Goal: Information Seeking & Learning: Learn about a topic

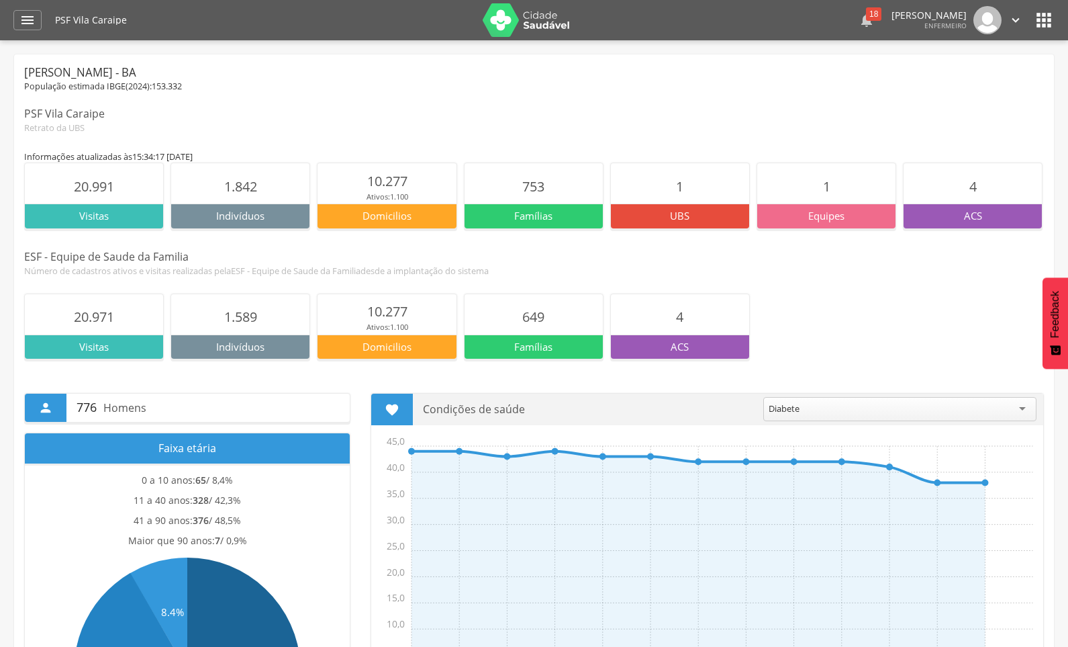
click at [866, 19] on div "18" at bounding box center [873, 13] width 15 height 13
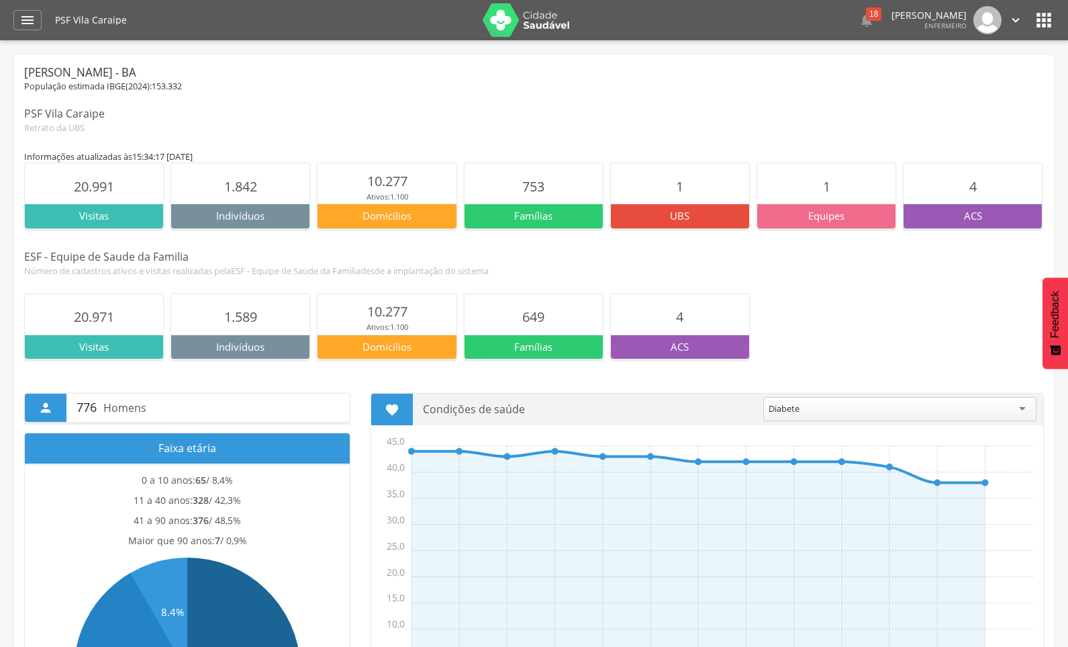
click at [978, 213] on p "ACS" at bounding box center [973, 216] width 138 height 14
click at [975, 185] on span "4" at bounding box center [972, 186] width 7 height 18
click at [866, 20] on div "18" at bounding box center [873, 13] width 15 height 13
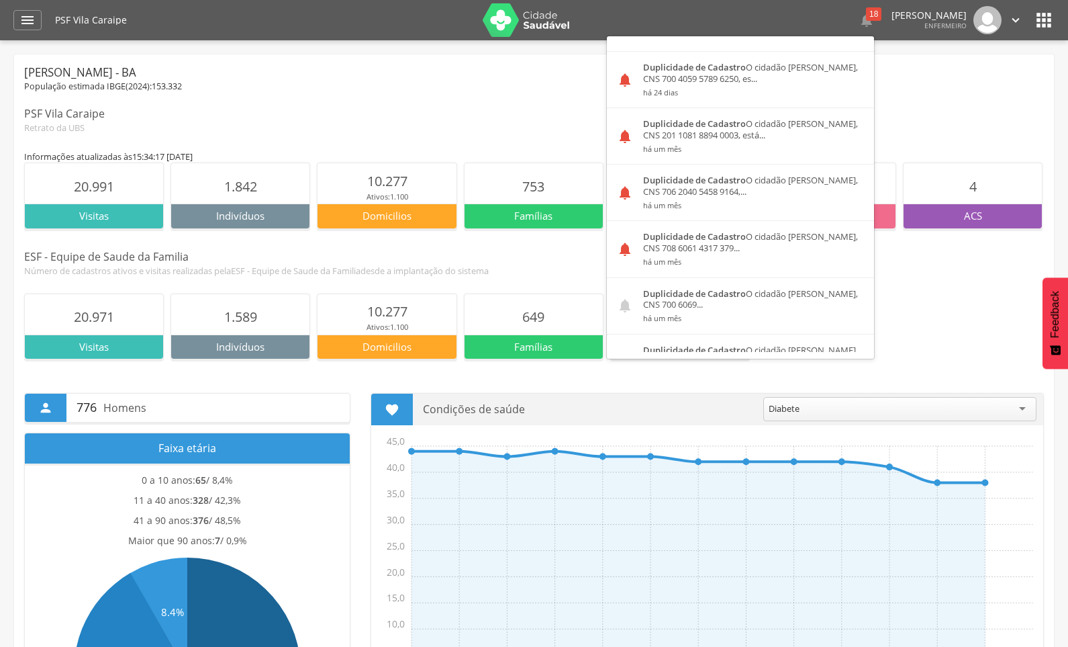
scroll to position [806, 0]
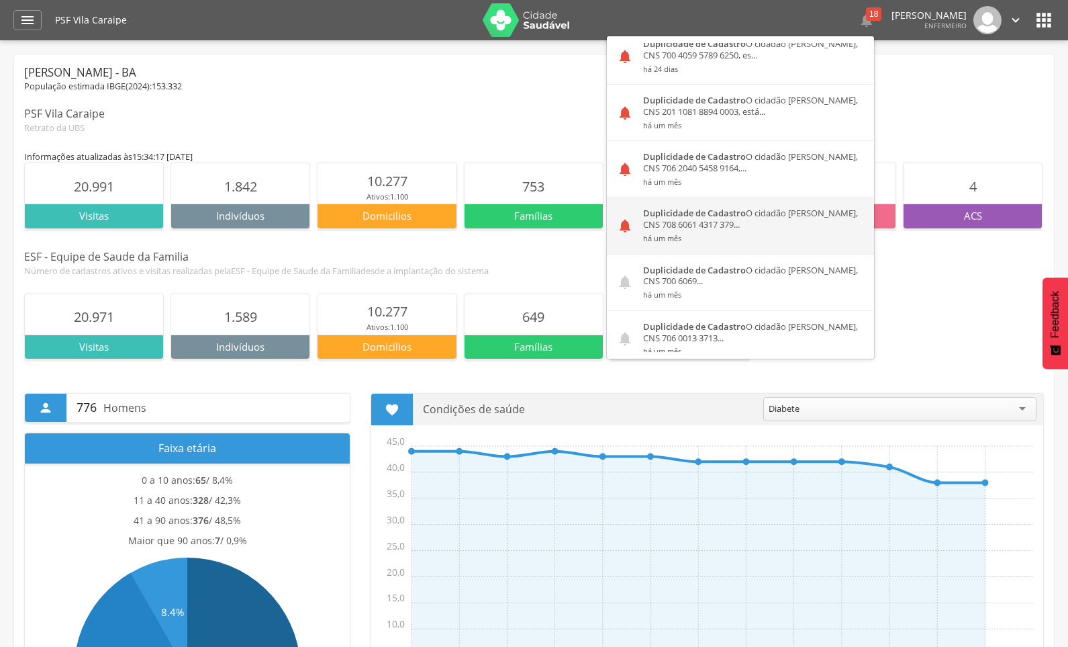
click at [671, 220] on div "Duplicidade de Cadastro O cidadão Adeilda Ramos Pereira Paraiso, CNS 708 6061 4…" at bounding box center [753, 225] width 241 height 56
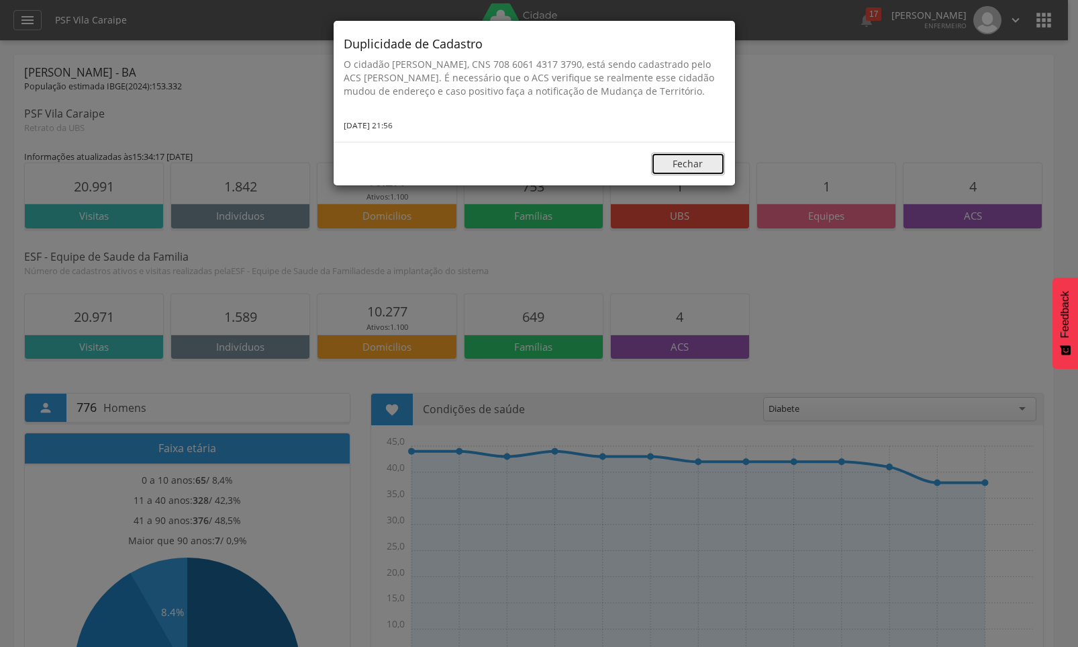
click at [706, 175] on button "Fechar" at bounding box center [688, 163] width 74 height 23
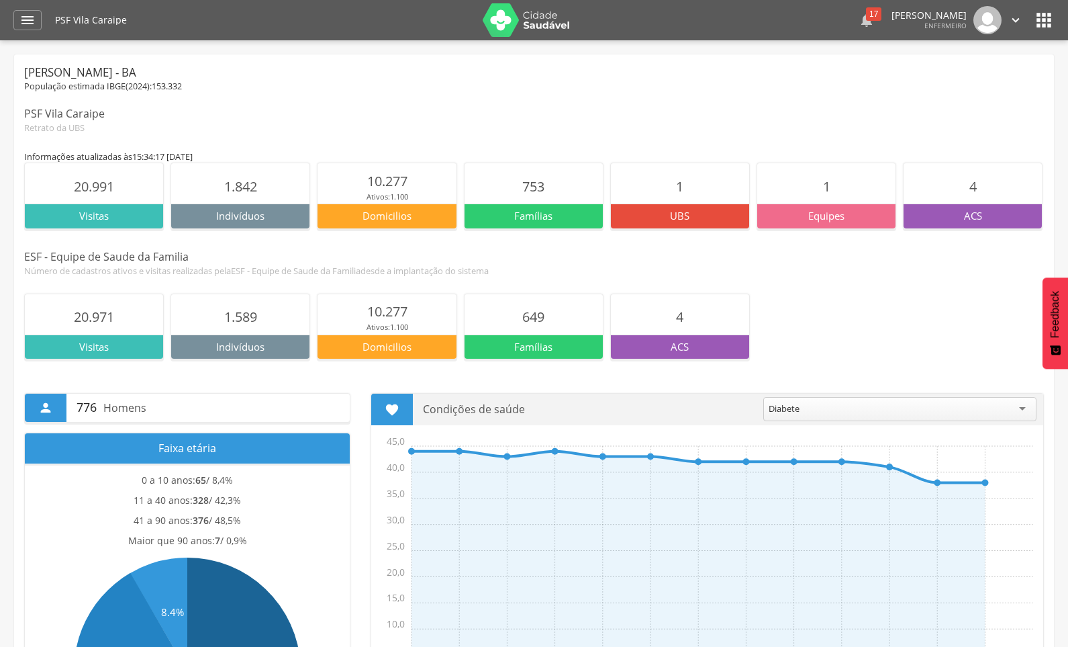
click at [866, 18] on div "17" at bounding box center [873, 13] width 15 height 13
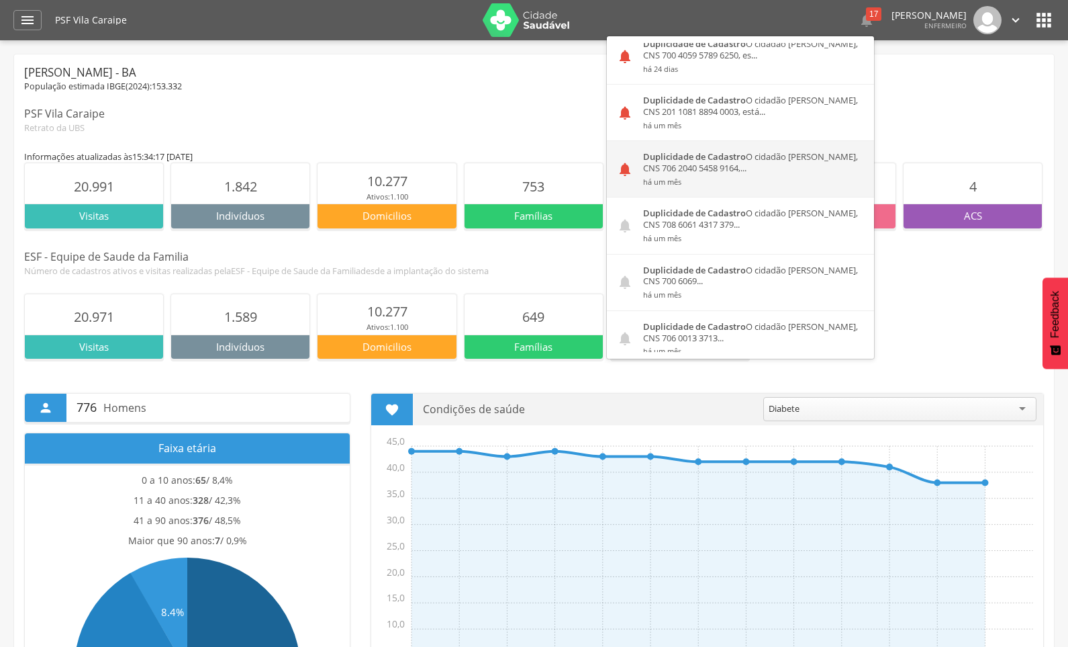
click at [701, 169] on div "Duplicidade de Cadastro O cidadão Ana Marcia Madeira da Rocha, CNS 706 2040 545…" at bounding box center [753, 169] width 241 height 56
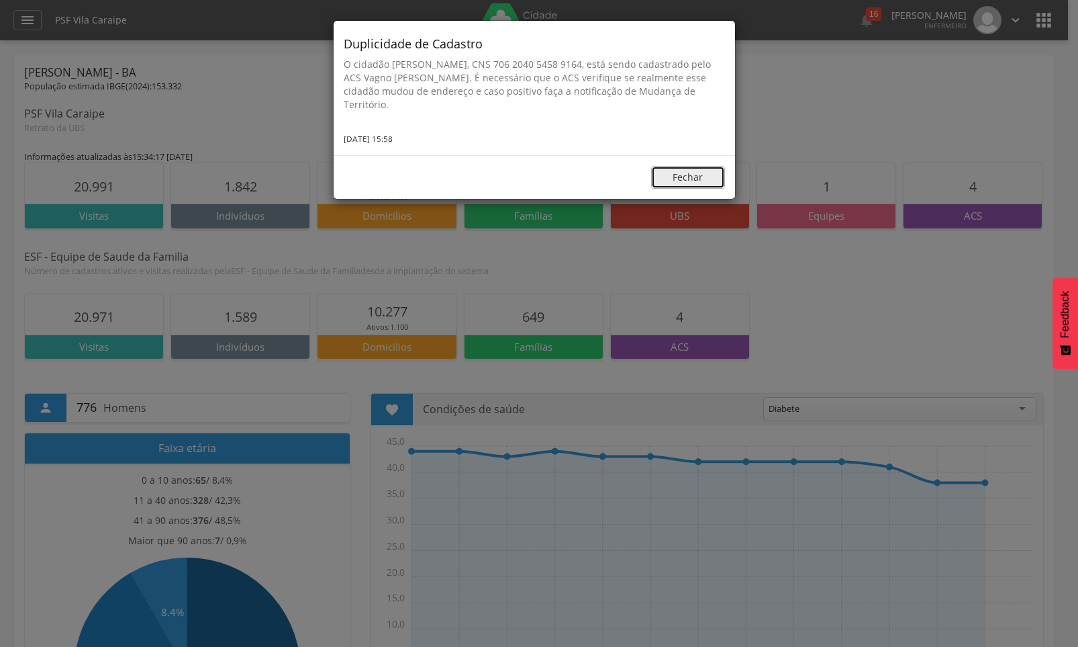
click at [694, 176] on button "Fechar" at bounding box center [688, 177] width 74 height 23
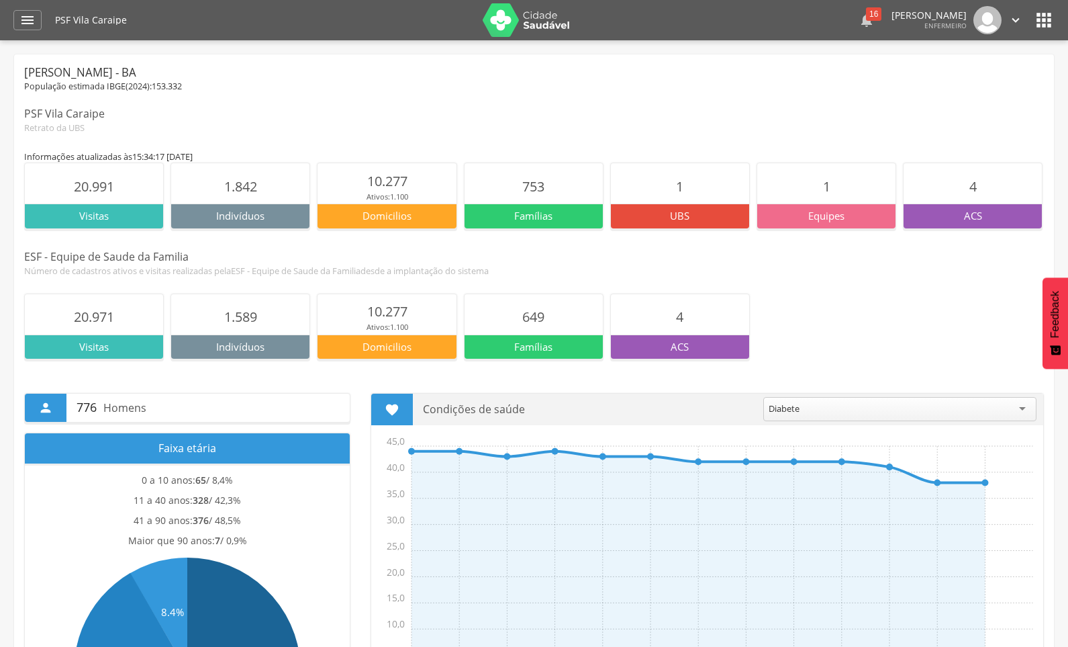
click at [859, 19] on icon "" at bounding box center [867, 20] width 16 height 16
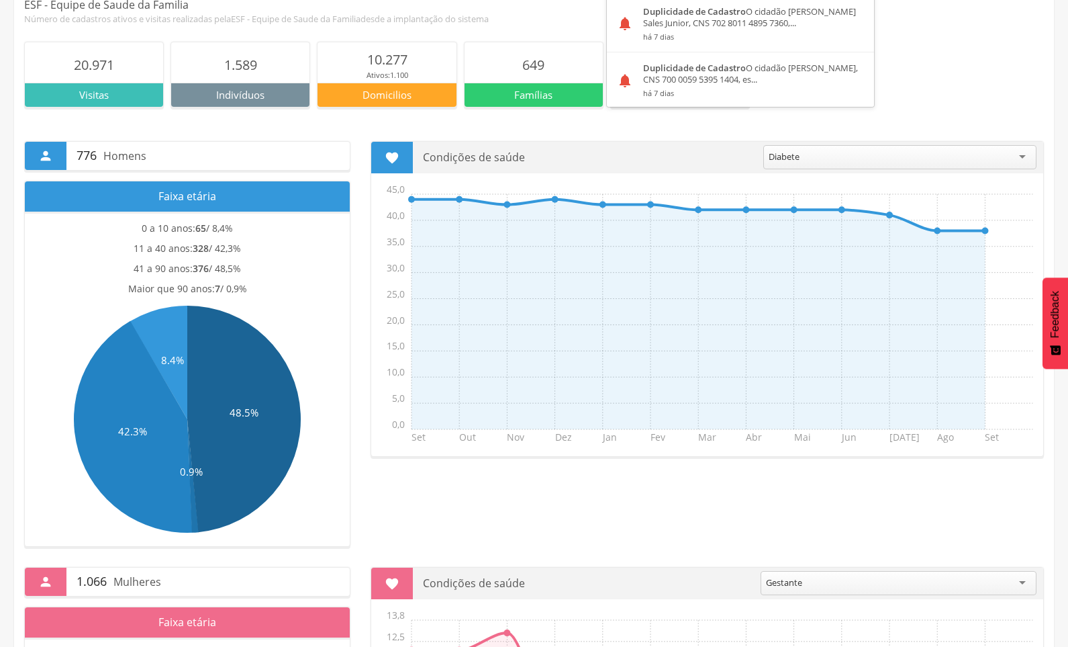
scroll to position [67, 0]
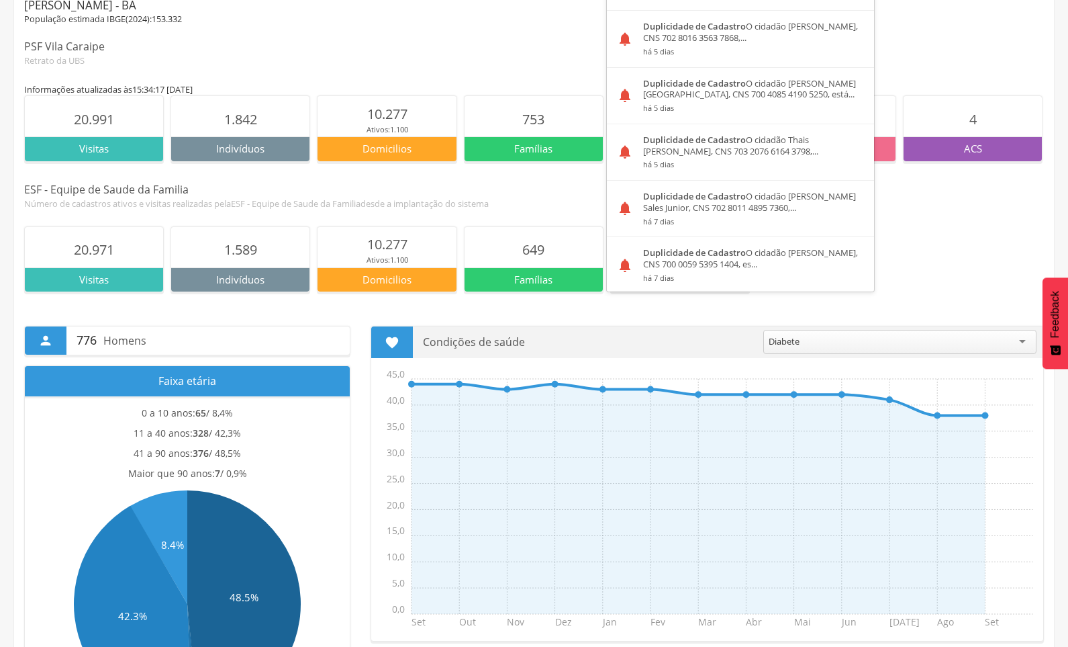
click at [955, 275] on div "20.971 Visitas 1.589 Indivíduos 10.277 Ativos: 1.100 Domicilios 649 Famílias 4 …" at bounding box center [534, 259] width 1020 height 66
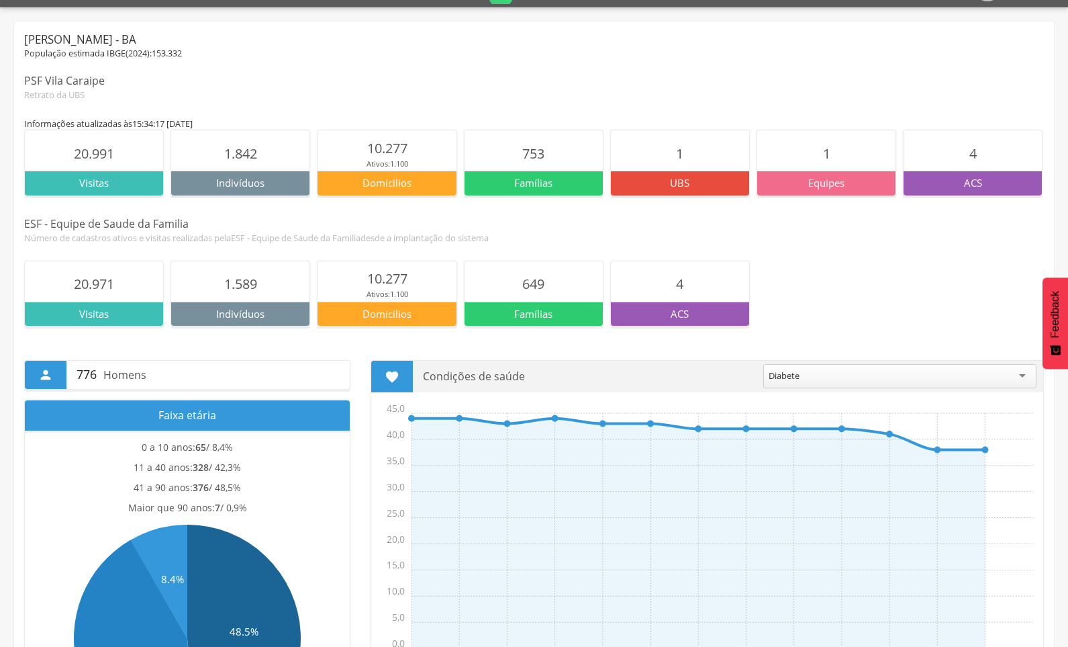
scroll to position [0, 0]
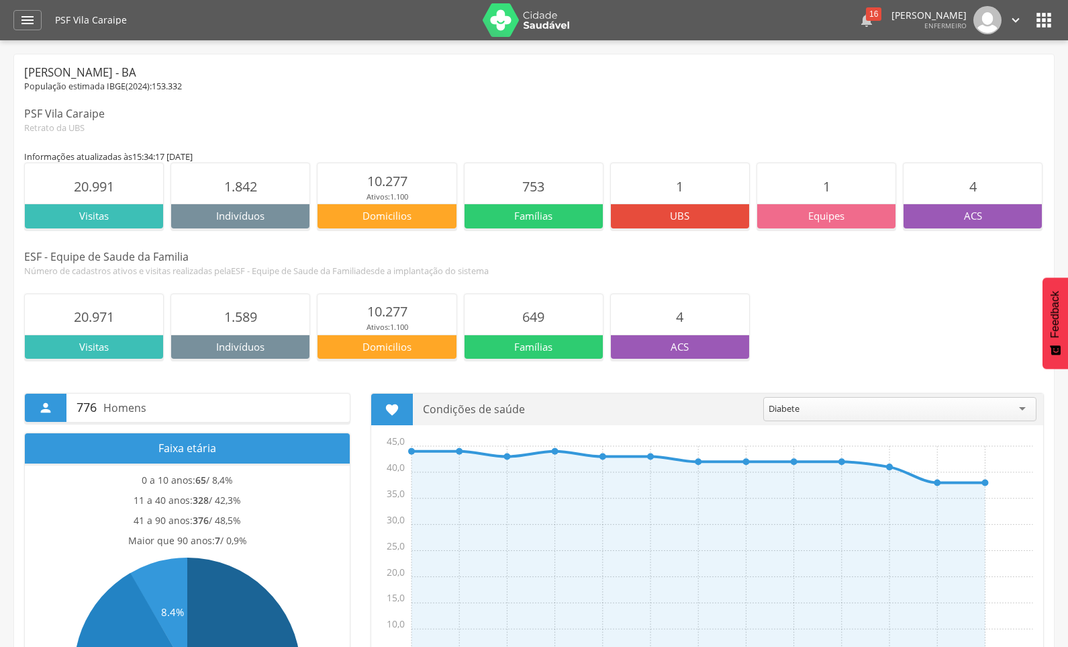
click at [866, 16] on div "16" at bounding box center [873, 13] width 15 height 13
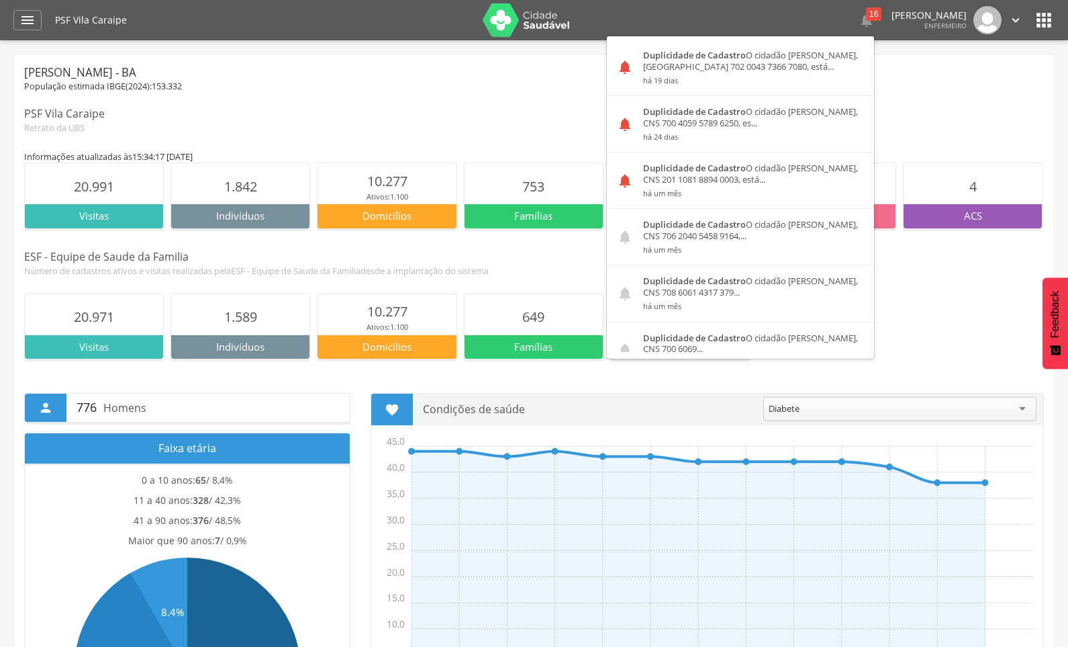
scroll to position [739, 0]
click at [679, 178] on div "Duplicidade de Cadastro O cidadão Kewen dos Santos Ruas, CNS 201 1081 8894 0003…" at bounding box center [753, 180] width 241 height 56
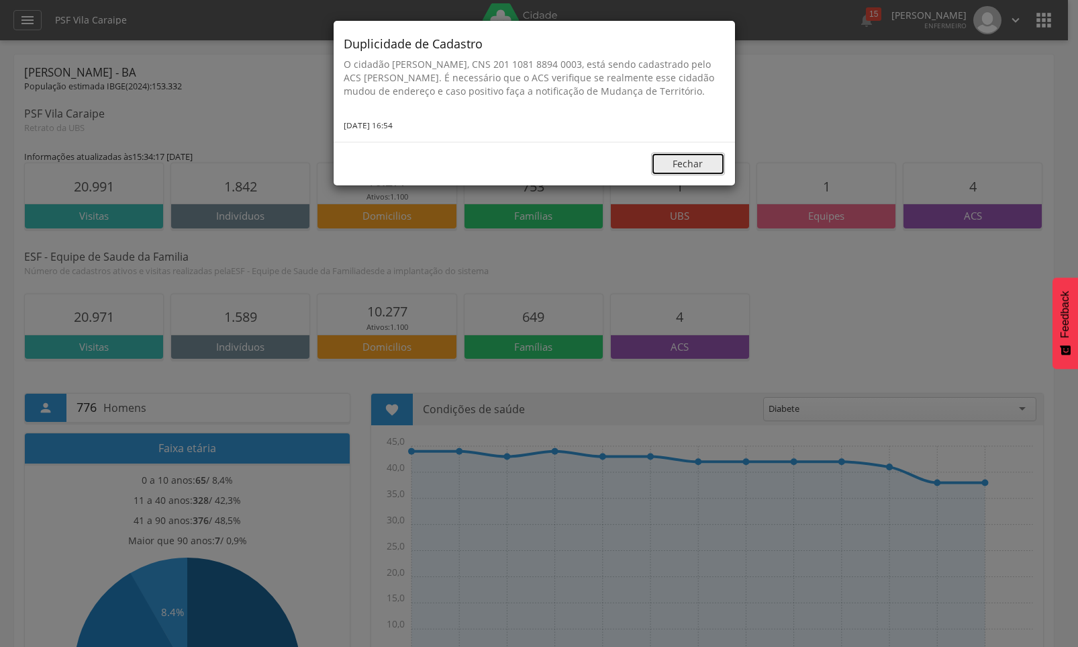
click at [699, 175] on button "Fechar" at bounding box center [688, 163] width 74 height 23
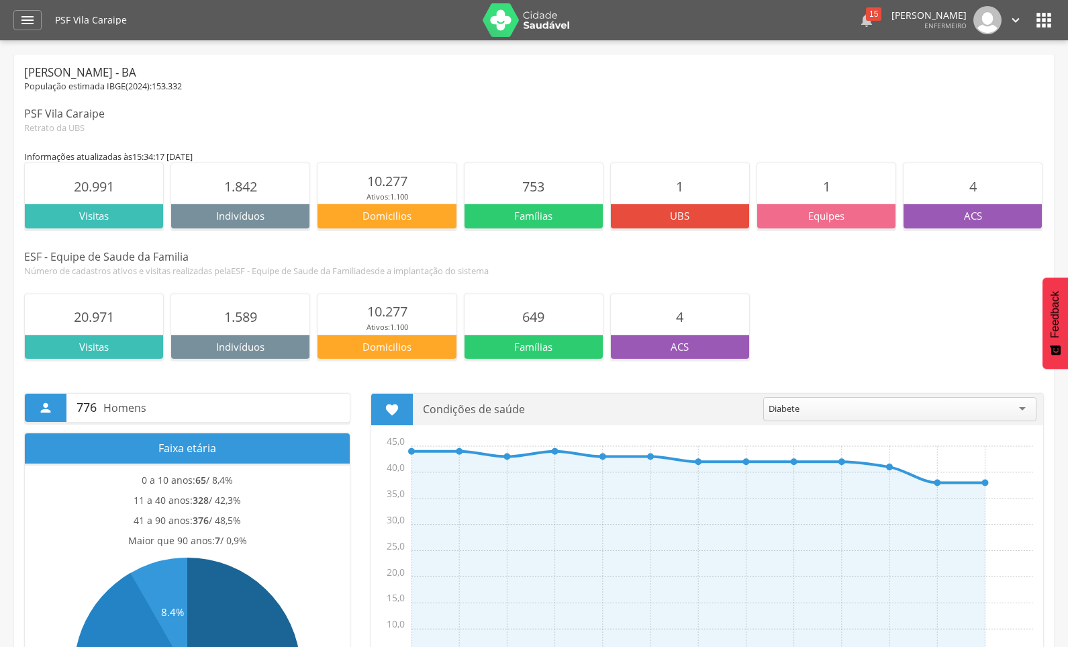
click at [859, 19] on icon "" at bounding box center [867, 20] width 16 height 16
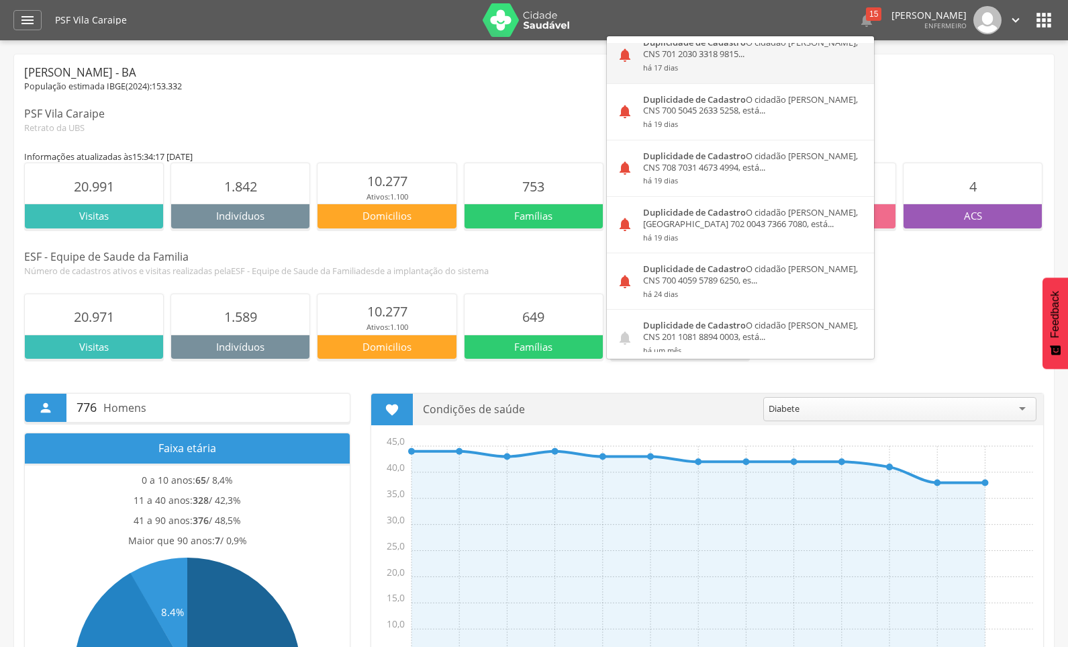
scroll to position [604, 0]
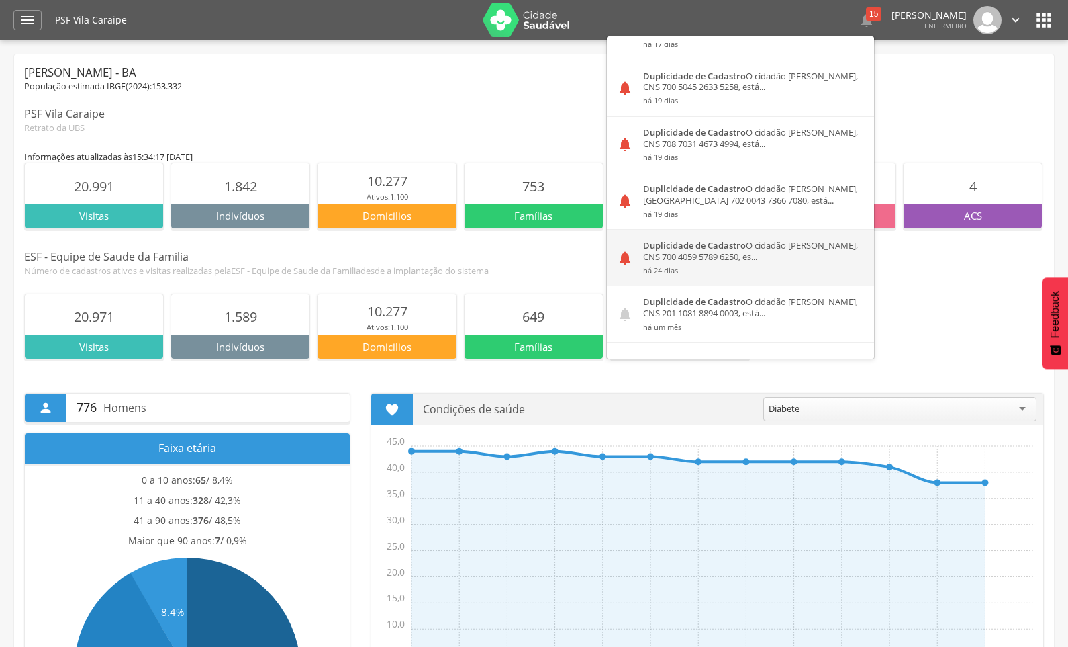
click at [689, 253] on div "Duplicidade de Cadastro O cidadão Ana Kivia Silva Oliveira, CNS 700 4059 5789 6…" at bounding box center [753, 258] width 241 height 56
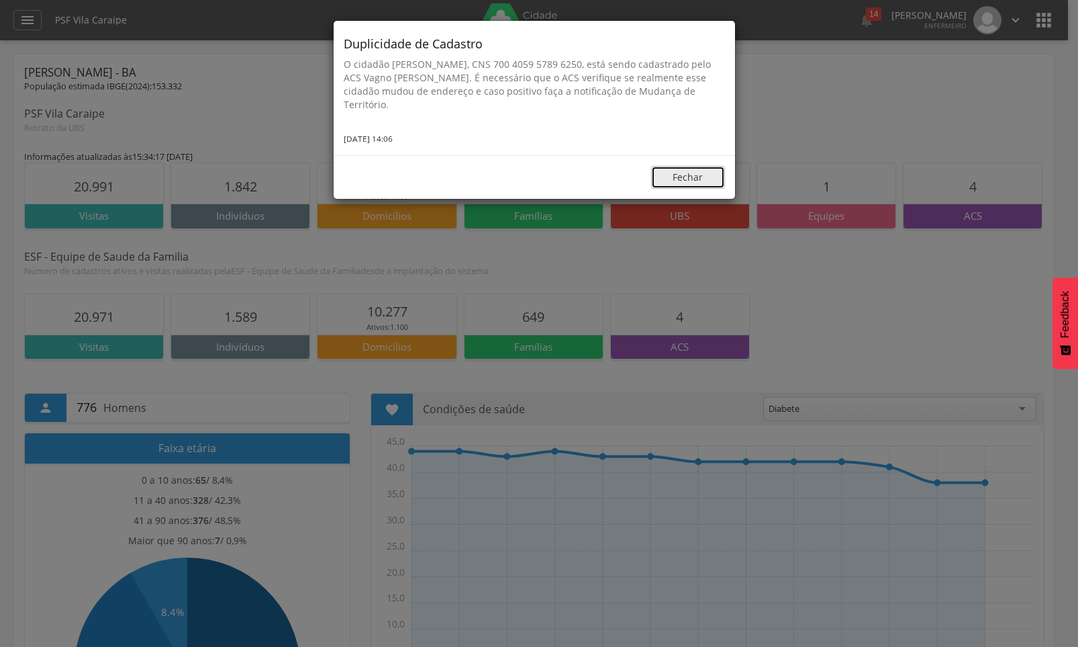
click at [710, 177] on button "Fechar" at bounding box center [688, 177] width 74 height 23
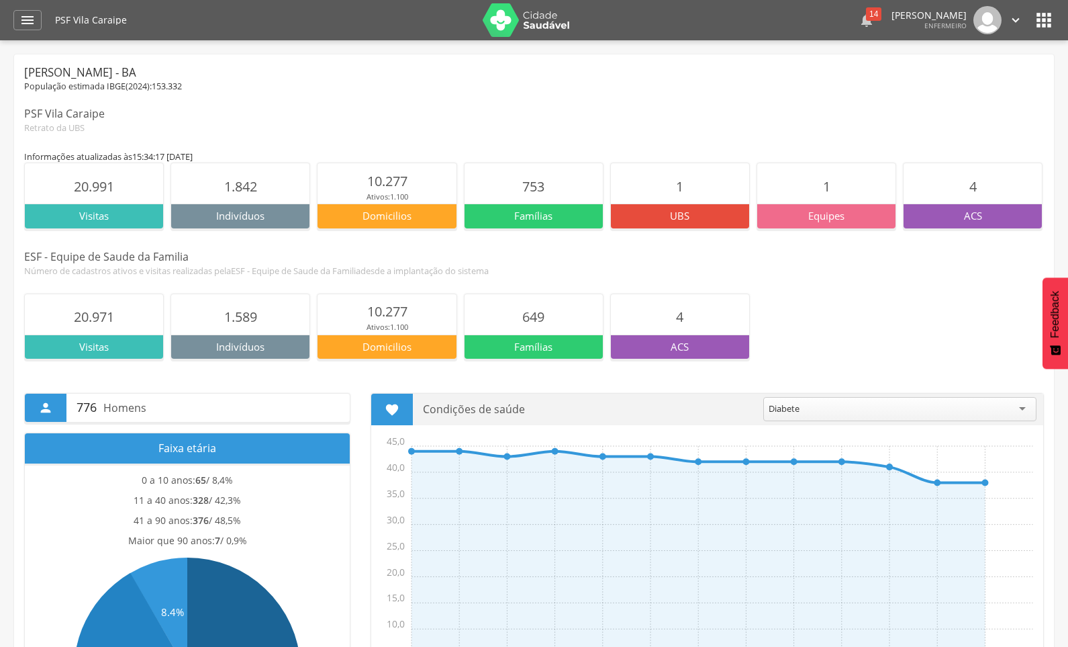
click at [859, 21] on icon "" at bounding box center [867, 20] width 16 height 16
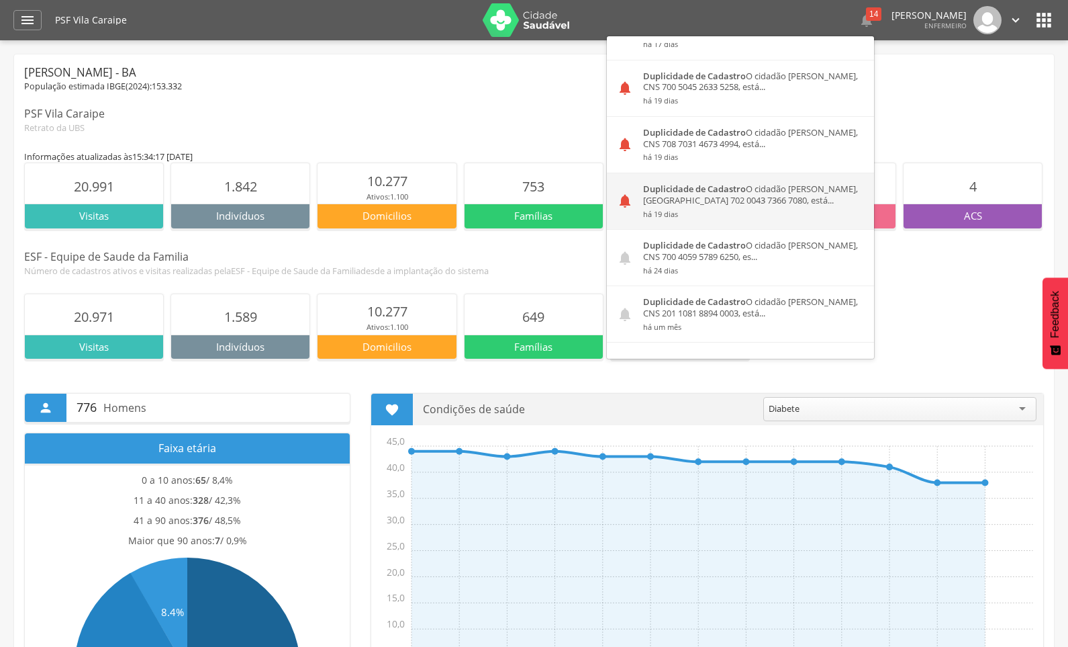
click at [691, 202] on div "Duplicidade de Cadastro O cidadão Jania Lima de Oliveira, CNS 702 0043 7366 708…" at bounding box center [753, 201] width 241 height 56
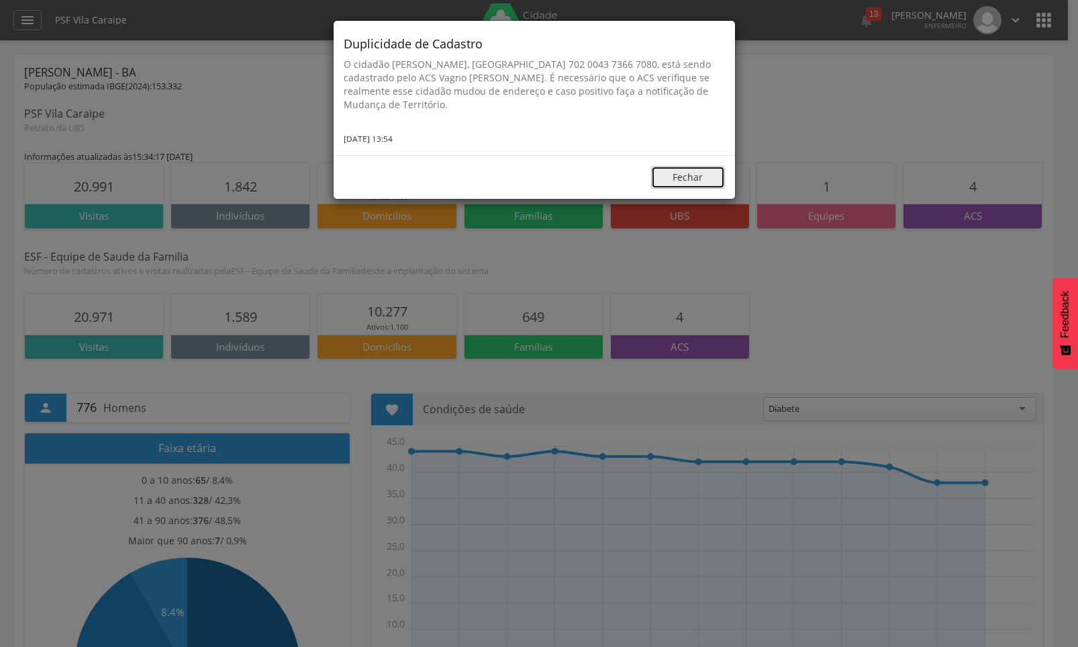
click at [706, 177] on button "Fechar" at bounding box center [688, 177] width 74 height 23
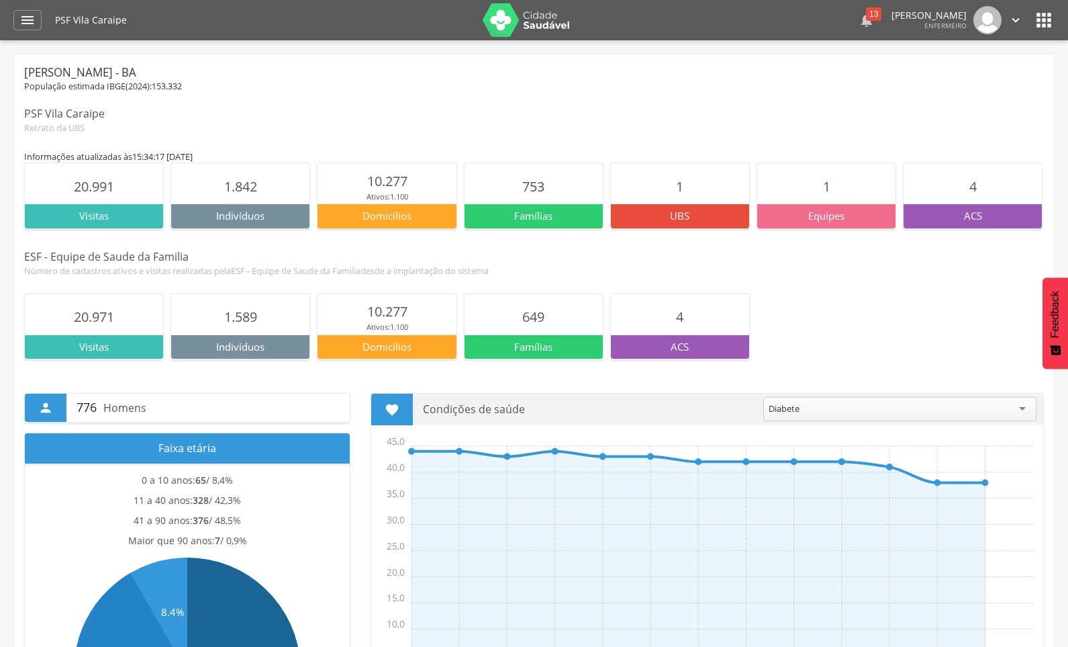
click at [866, 20] on div "13" at bounding box center [873, 13] width 15 height 13
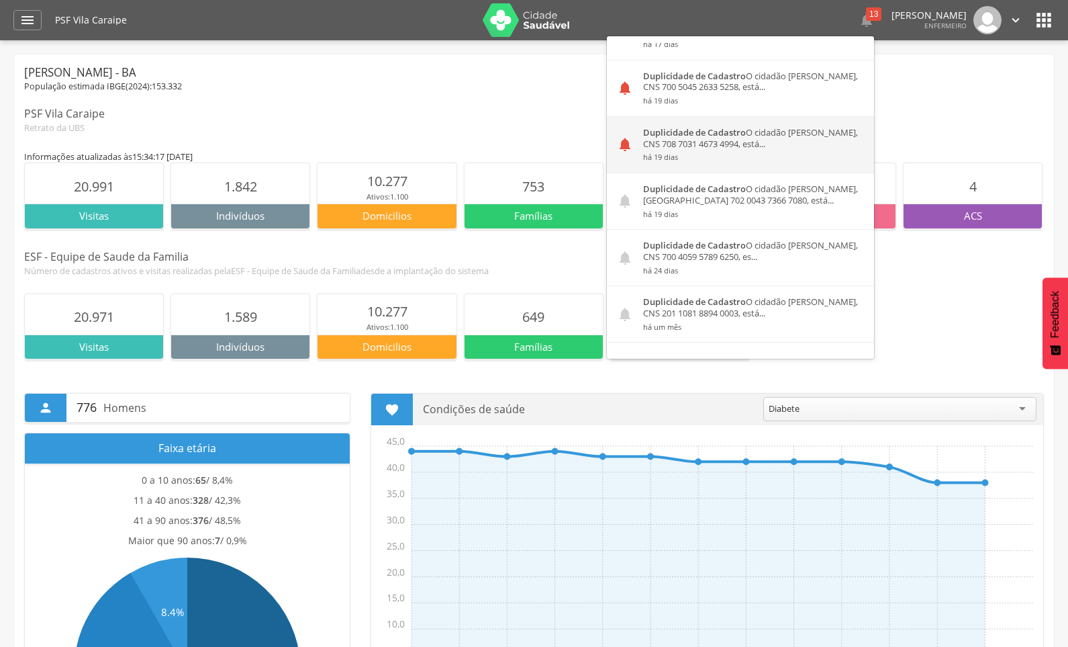
click at [663, 139] on div "Duplicidade de Cadastro O cidadão Sophia Oliveira Santos, CNS 708 7031 4673 499…" at bounding box center [753, 145] width 241 height 56
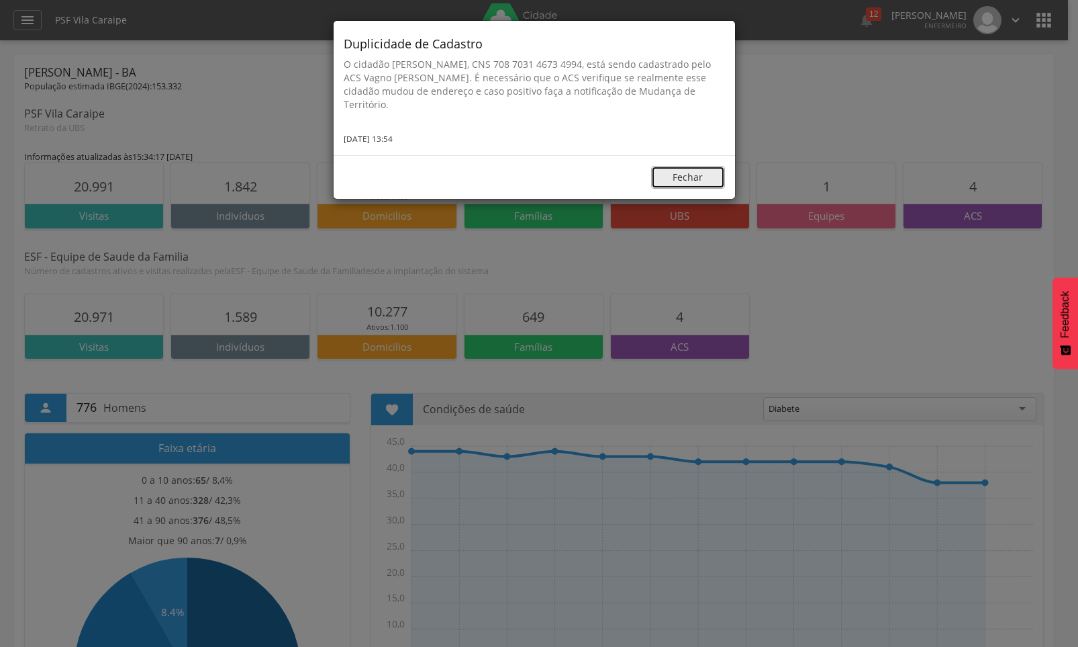
click at [708, 187] on button "Fechar" at bounding box center [688, 177] width 74 height 23
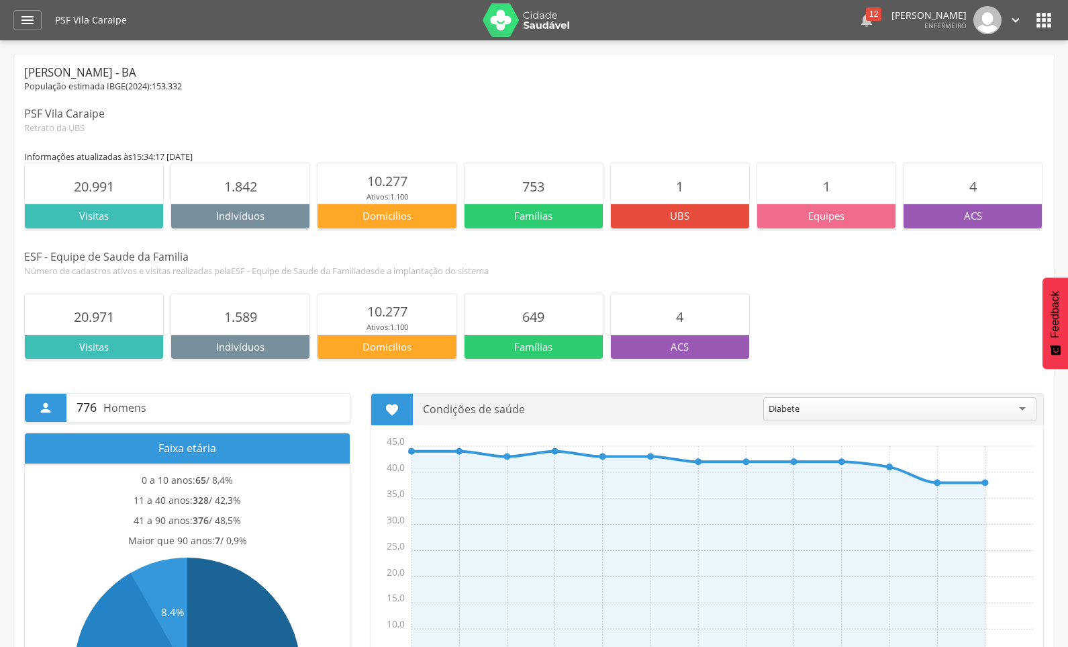
click at [866, 13] on div "12" at bounding box center [873, 13] width 15 height 13
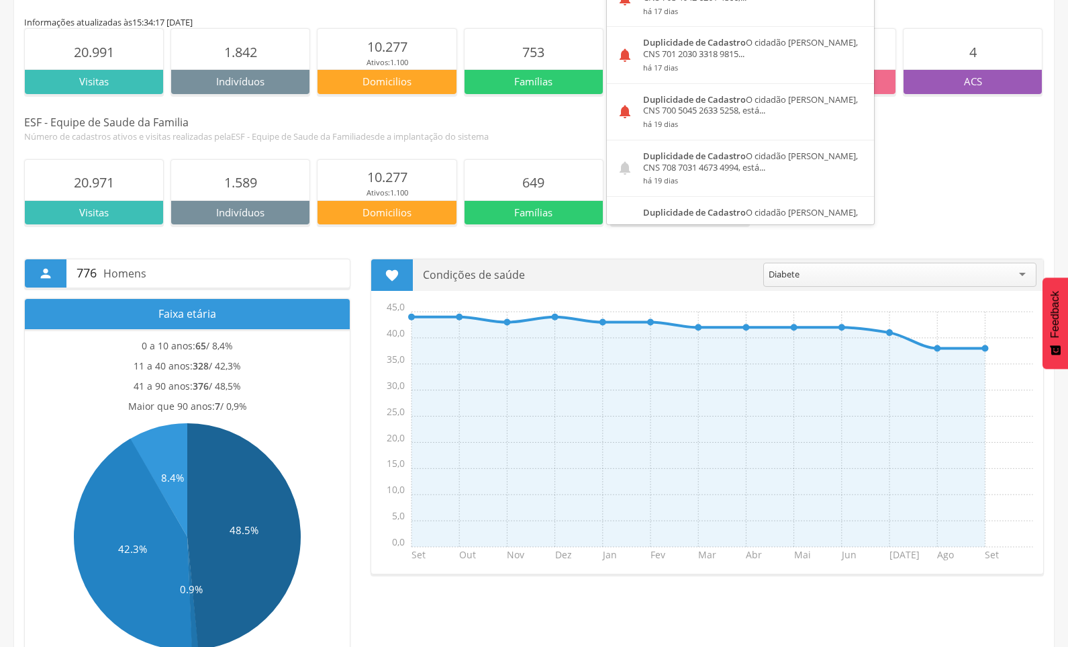
scroll to position [470, 0]
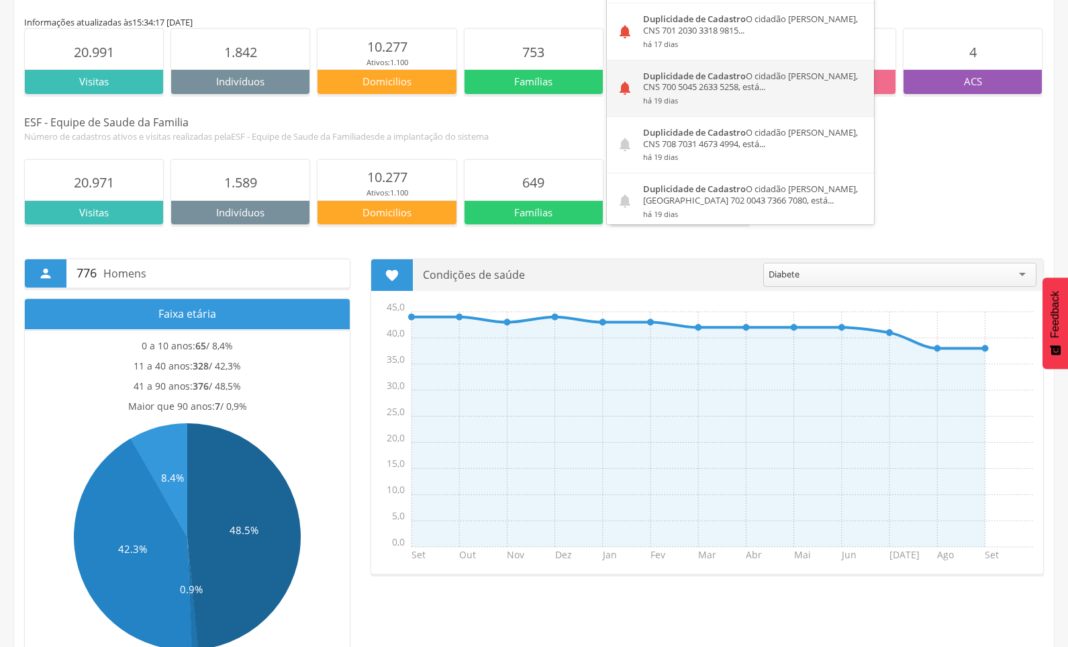
click at [659, 89] on div "Duplicidade de Cadastro O cidadão Sarah Oliveira Santos, CNS 700 5045 2633 5258…" at bounding box center [753, 88] width 241 height 56
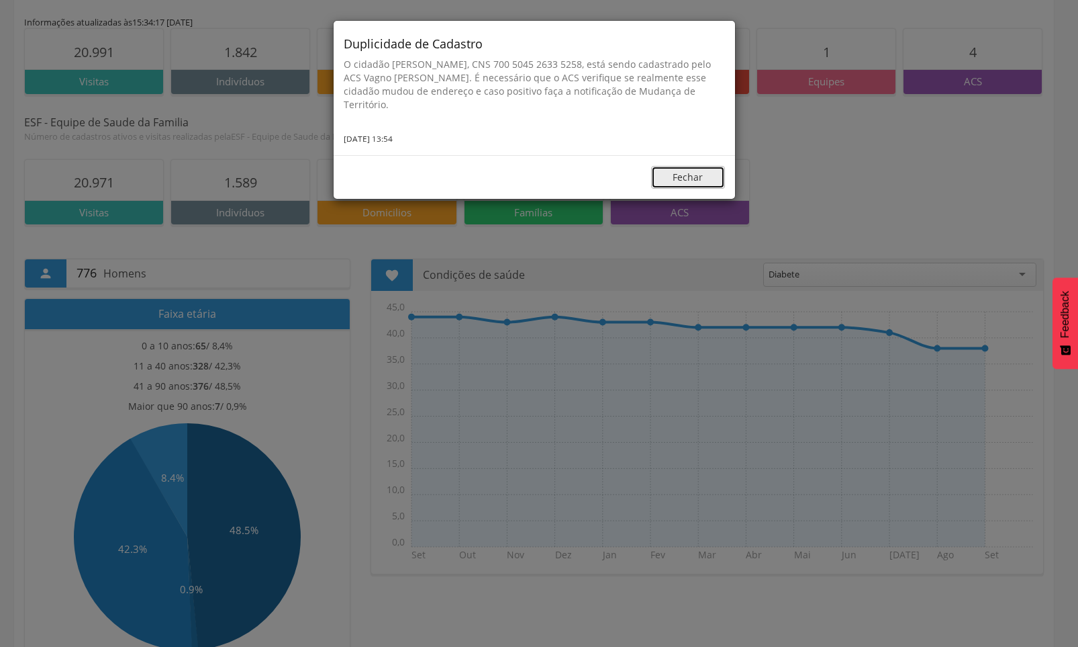
click at [712, 177] on button "Fechar" at bounding box center [688, 177] width 74 height 23
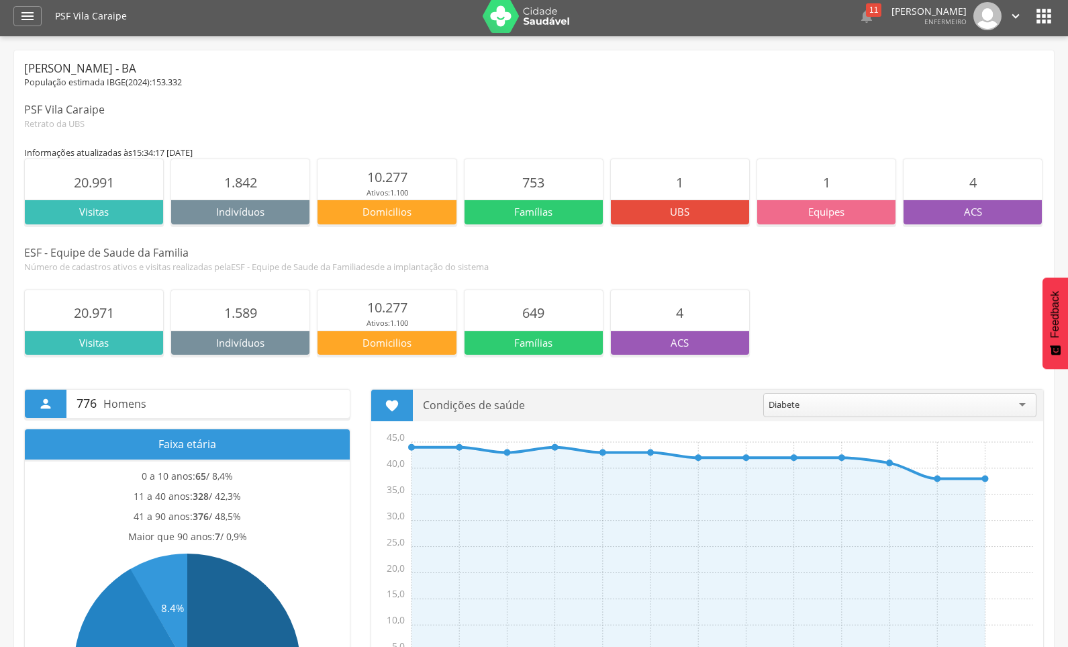
scroll to position [0, 0]
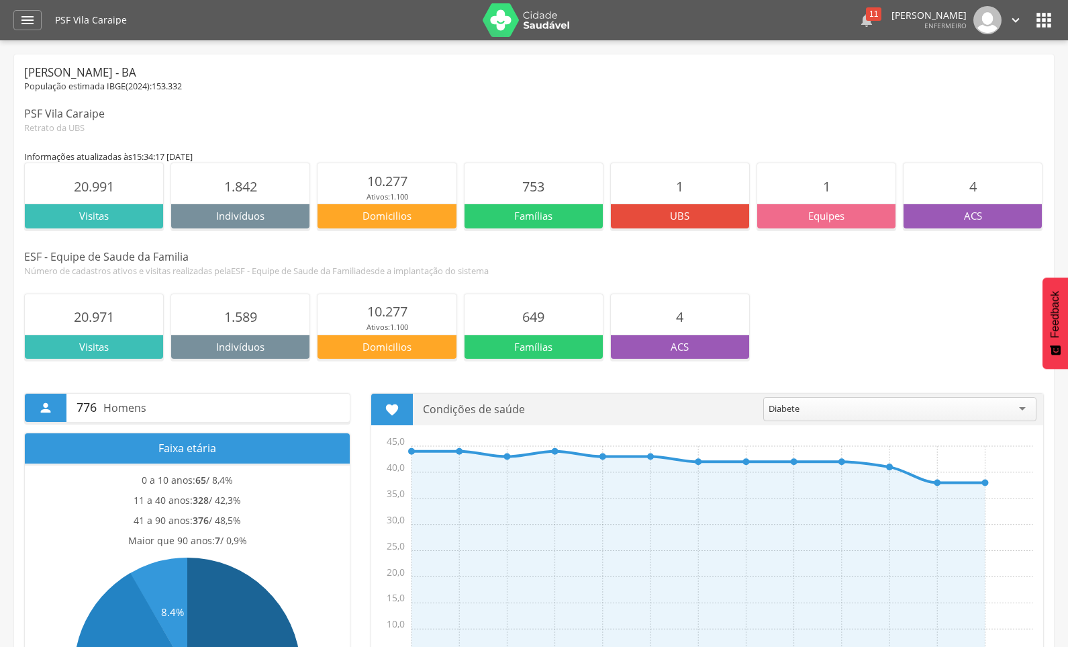
click at [859, 19] on icon "" at bounding box center [867, 20] width 16 height 16
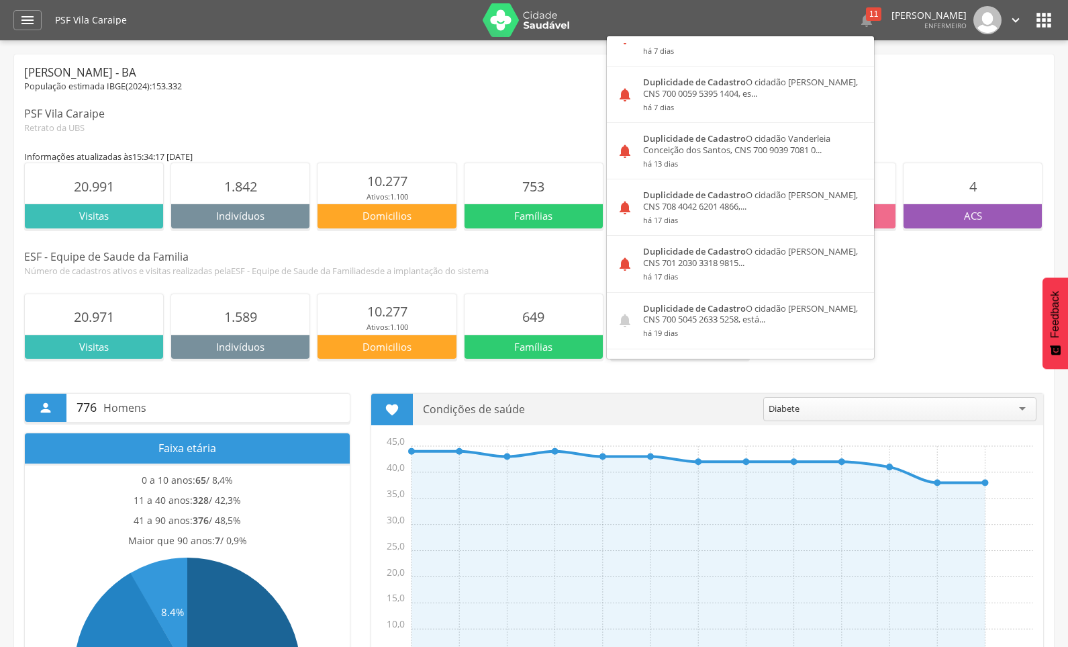
scroll to position [403, 0]
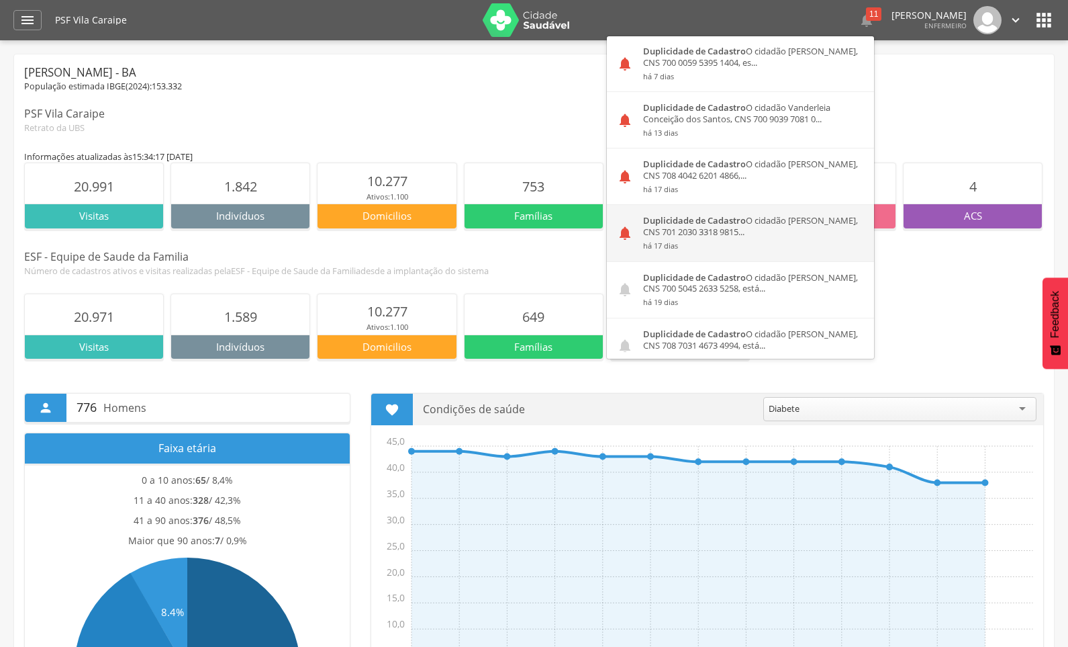
click at [708, 228] on div "Duplicidade de Cadastro O cidadão Teófilo da Silva Coelho Neto, CNS 701 2030 33…" at bounding box center [753, 233] width 241 height 56
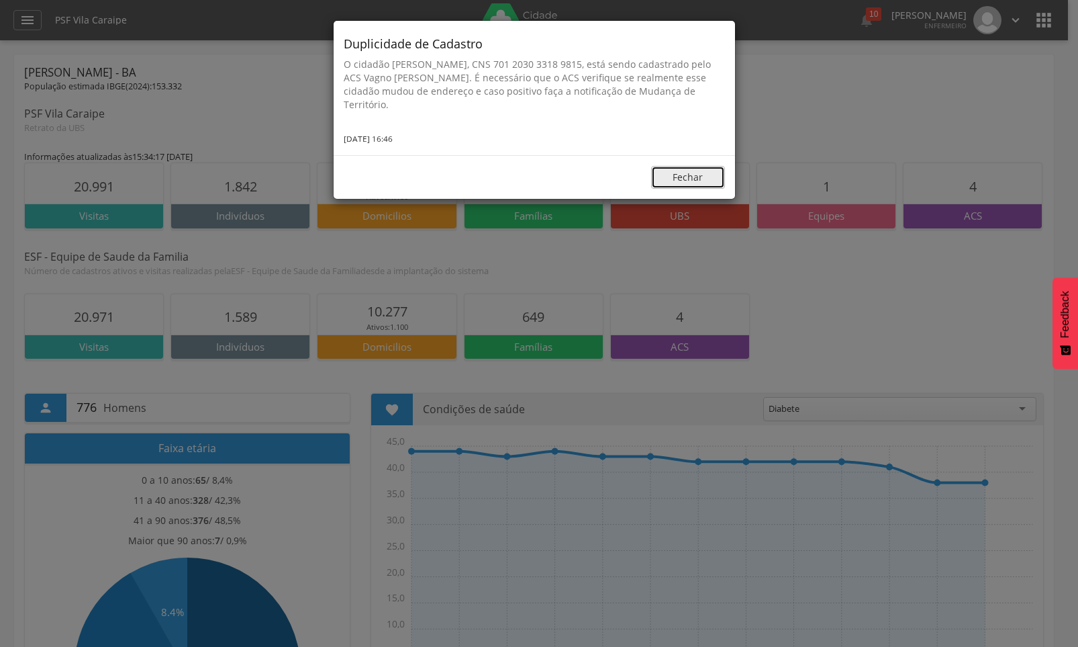
click at [720, 183] on button "Fechar" at bounding box center [688, 177] width 74 height 23
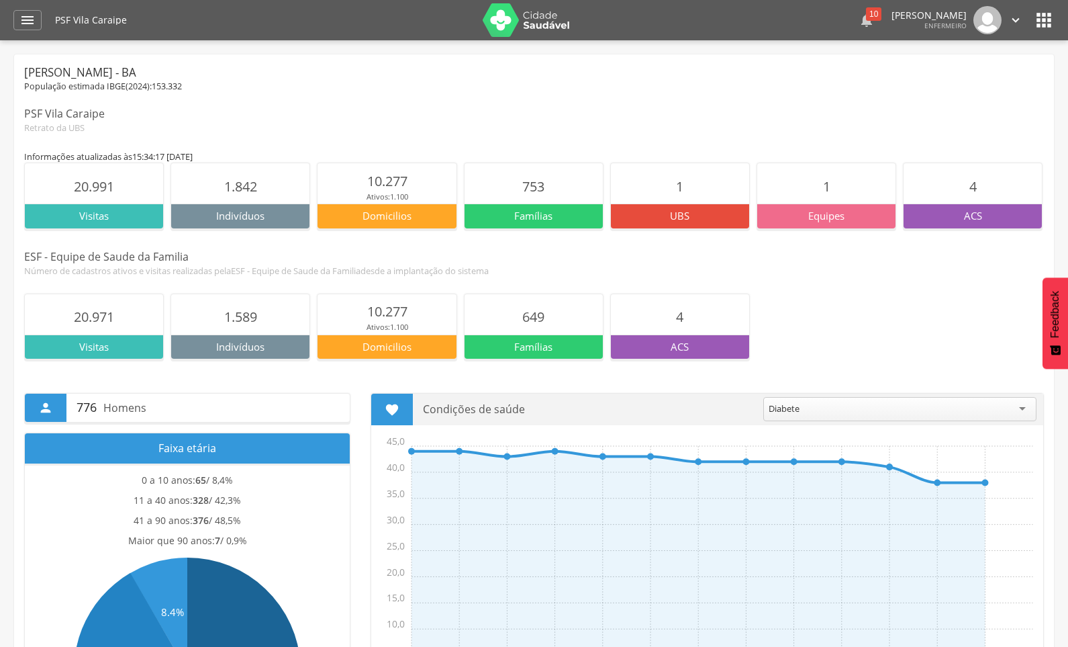
click at [859, 21] on icon "" at bounding box center [867, 20] width 16 height 16
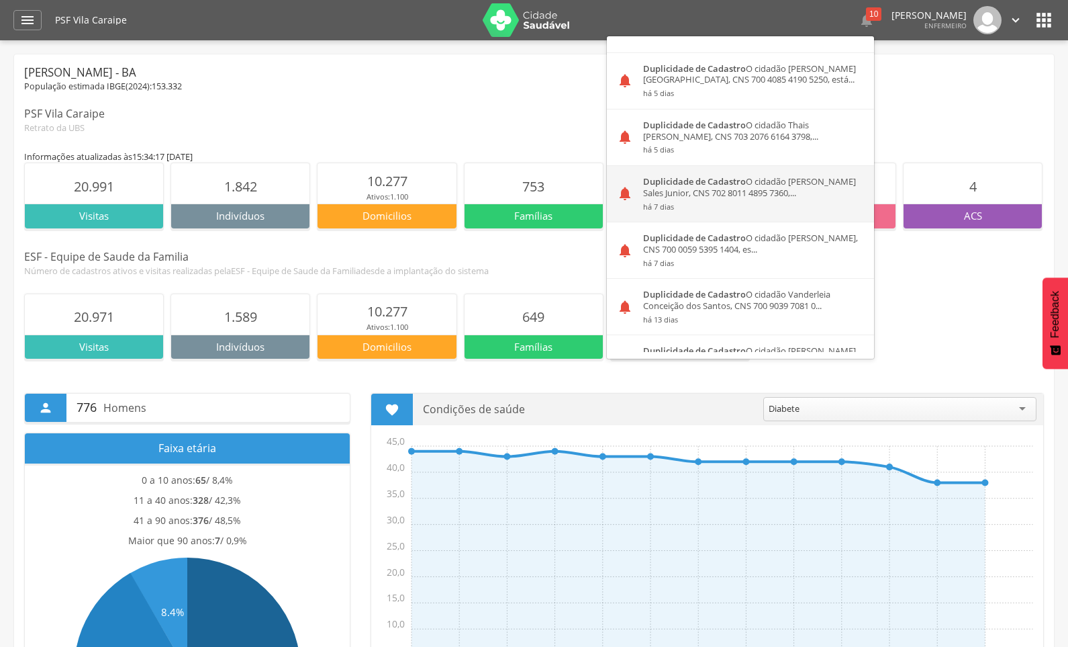
scroll to position [336, 0]
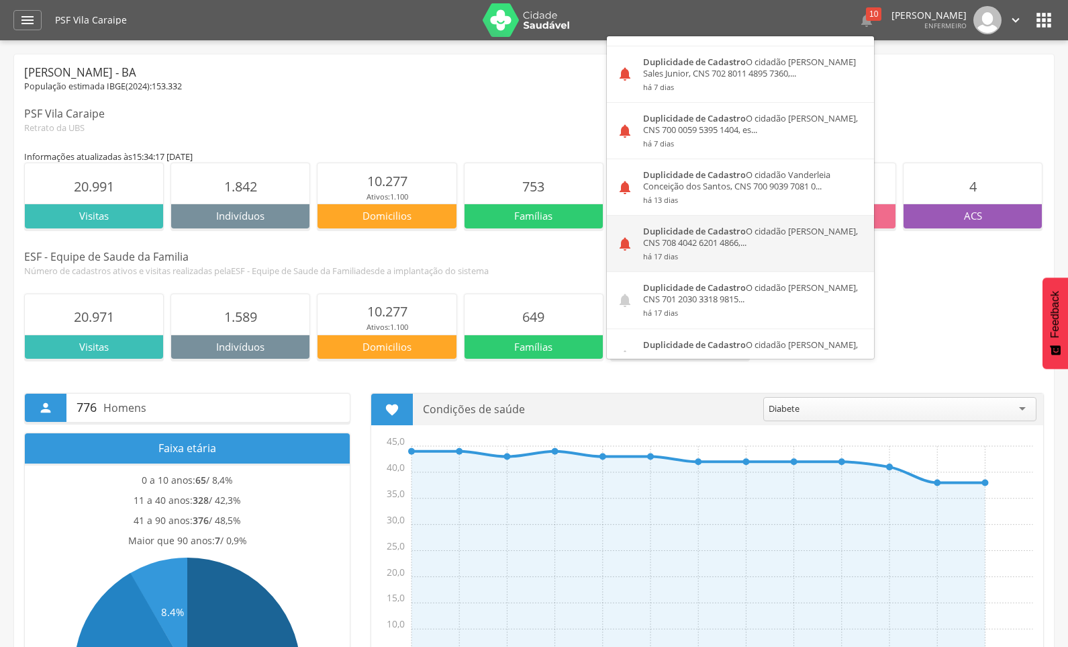
click at [719, 234] on div "Duplicidade de Cadastro O cidadão Sirlene Alves Muniz Coelho, CNS 708 4042 6201…" at bounding box center [753, 244] width 241 height 56
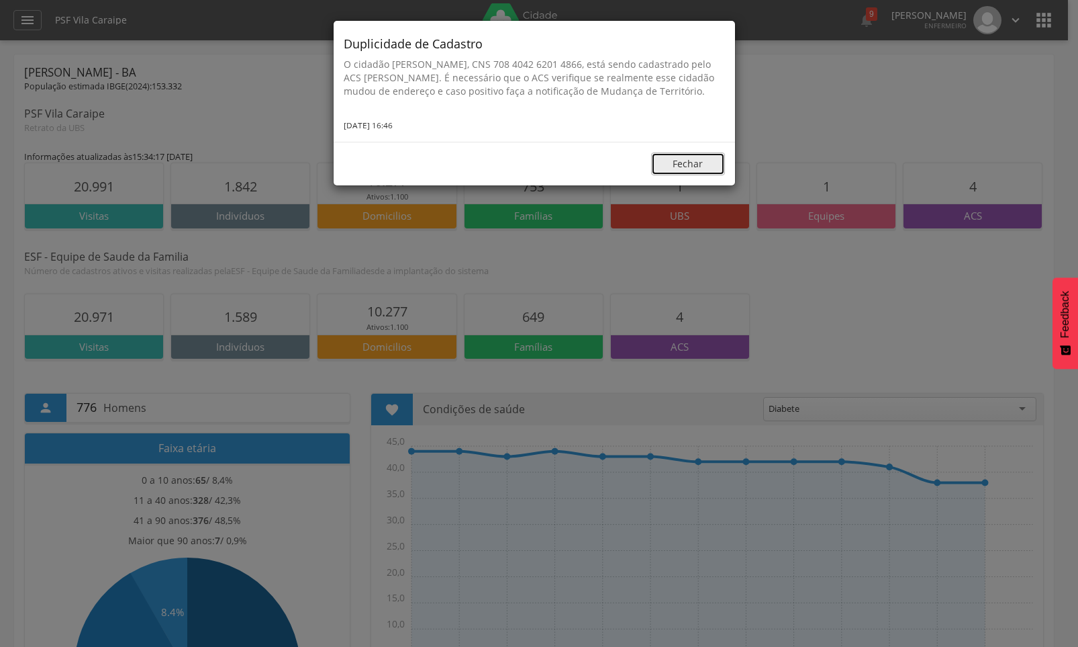
click at [690, 175] on button "Fechar" at bounding box center [688, 163] width 74 height 23
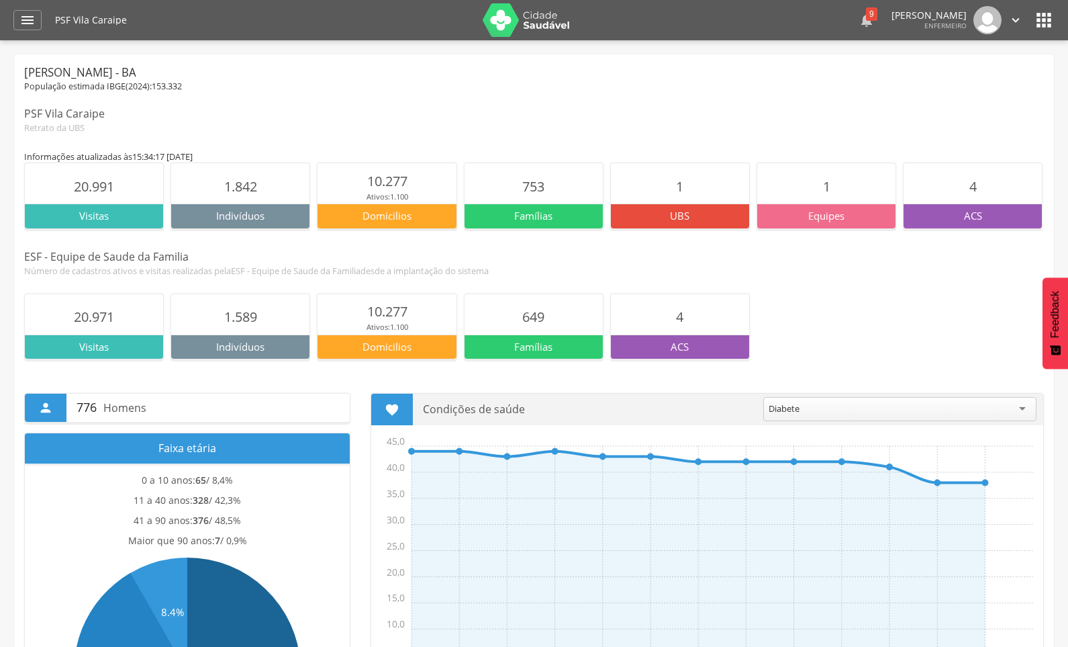
click at [859, 21] on icon "" at bounding box center [867, 20] width 16 height 16
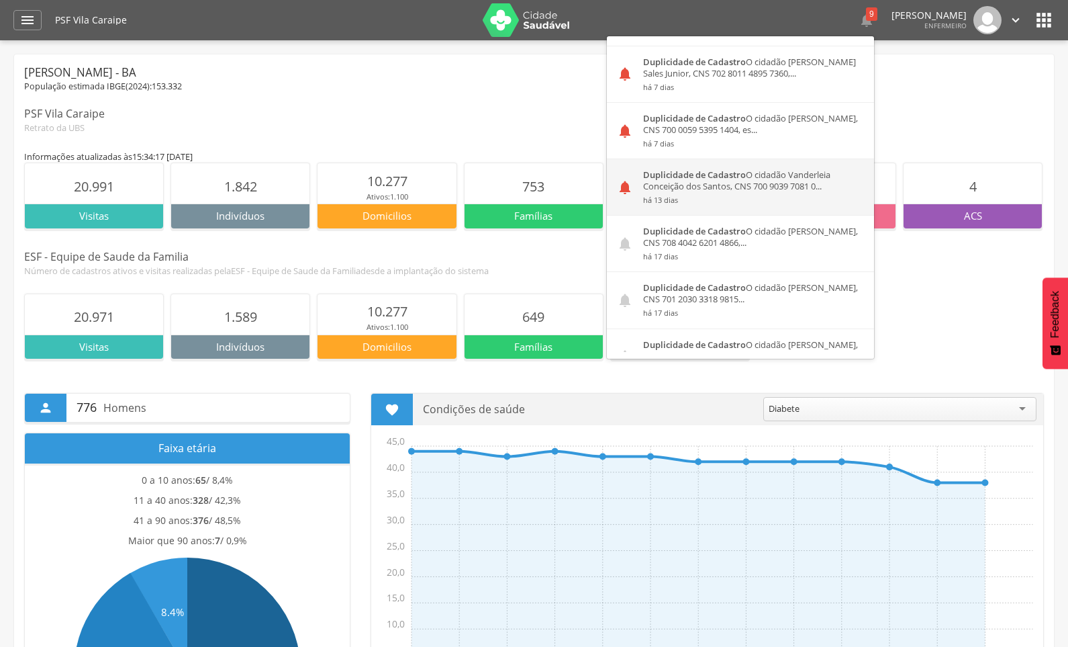
click at [690, 186] on div "Duplicidade de Cadastro O cidadão Vanderleia Conceição dos Santos, CNS 700 9039…" at bounding box center [753, 187] width 241 height 56
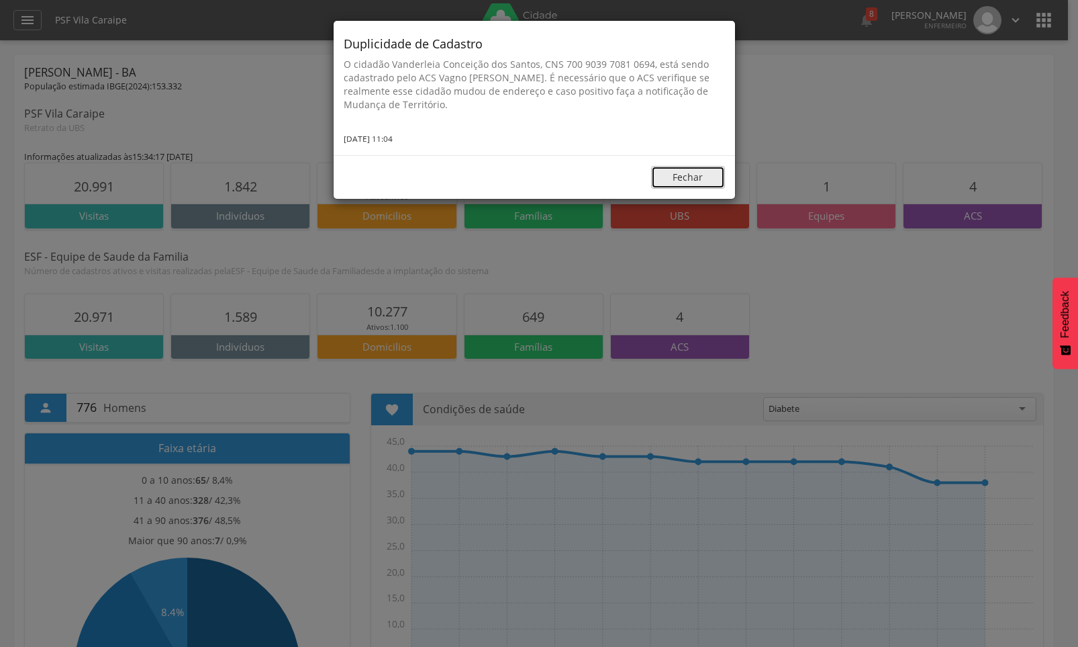
click at [678, 176] on button "Fechar" at bounding box center [688, 177] width 74 height 23
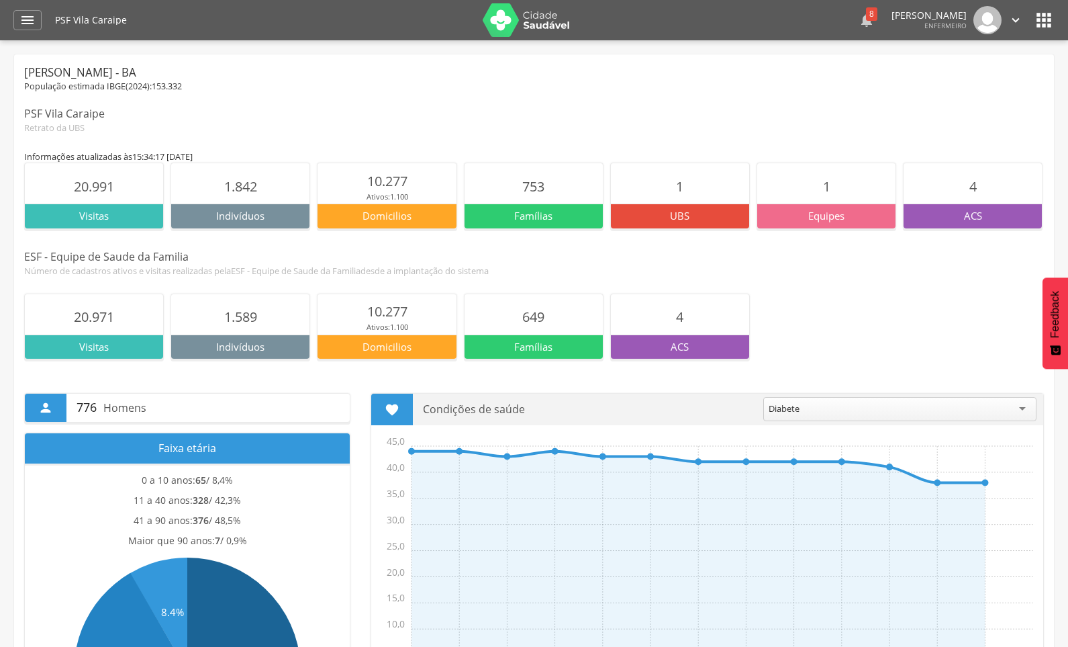
click at [859, 23] on icon "" at bounding box center [867, 20] width 16 height 16
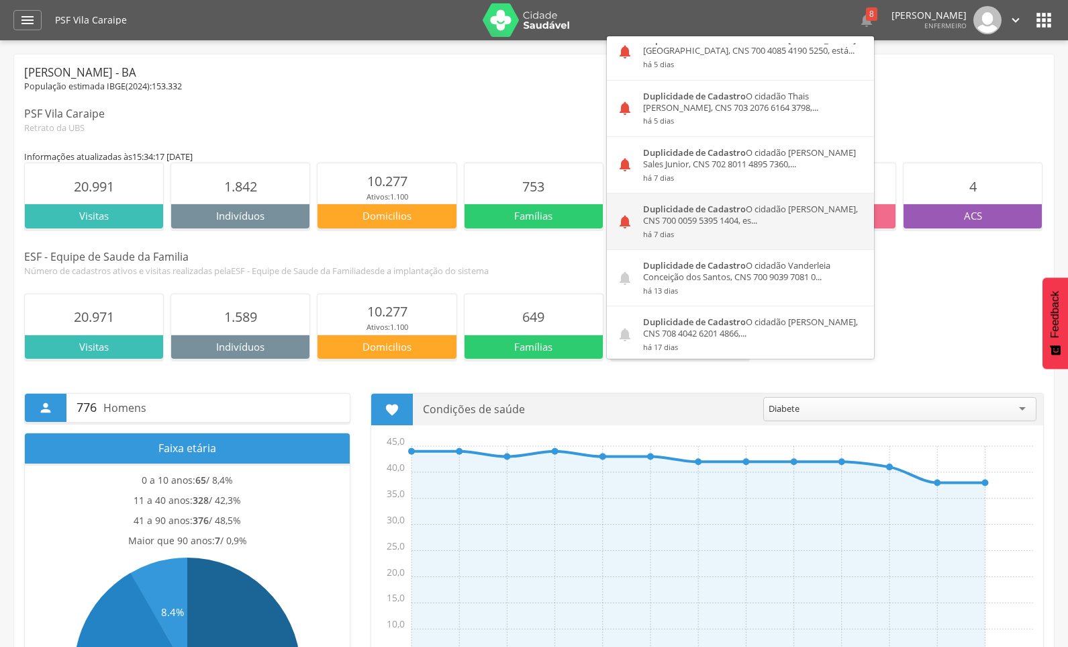
scroll to position [269, 0]
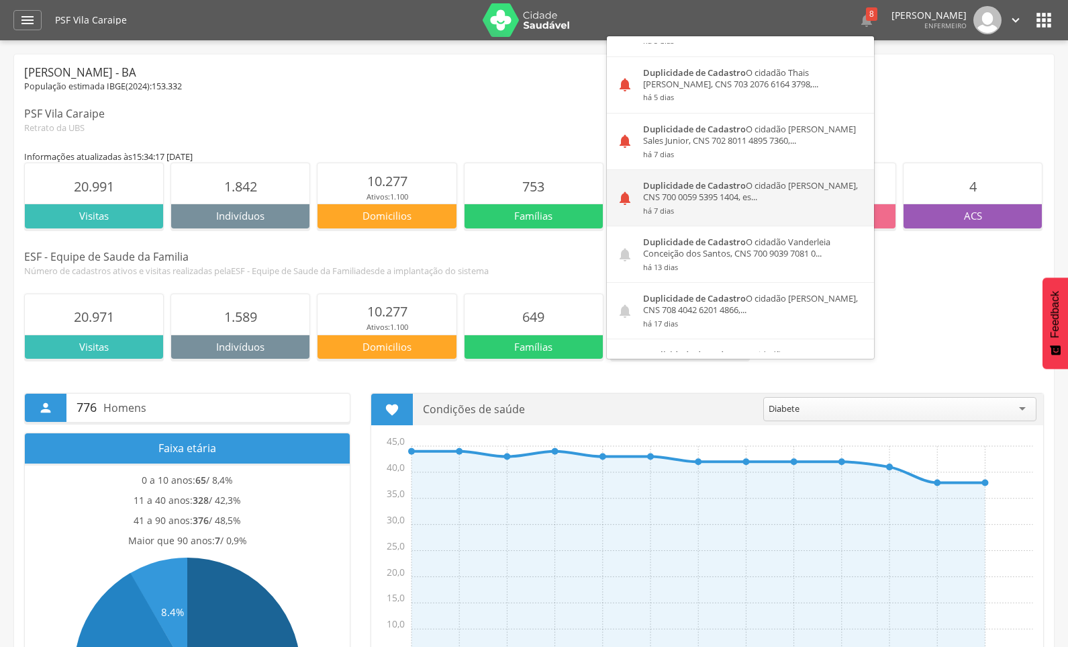
click at [675, 201] on div "Duplicidade de Cadastro O cidadão Shirlane Ferreira Prates, CNS 700 0059 5395 1…" at bounding box center [753, 198] width 241 height 56
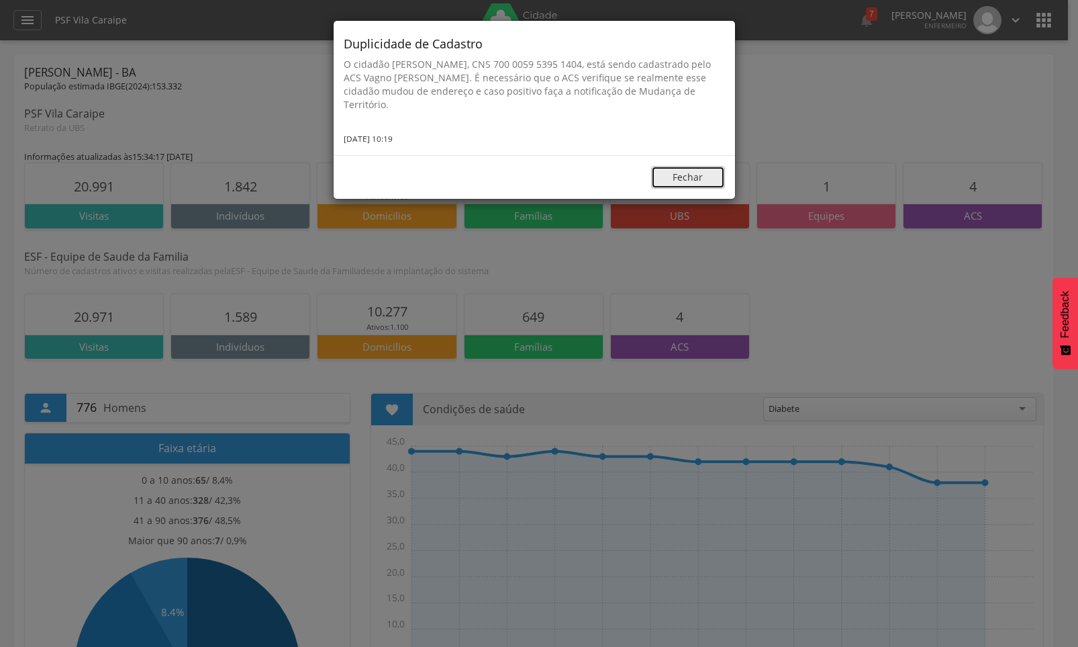
click at [704, 185] on button "Fechar" at bounding box center [688, 177] width 74 height 23
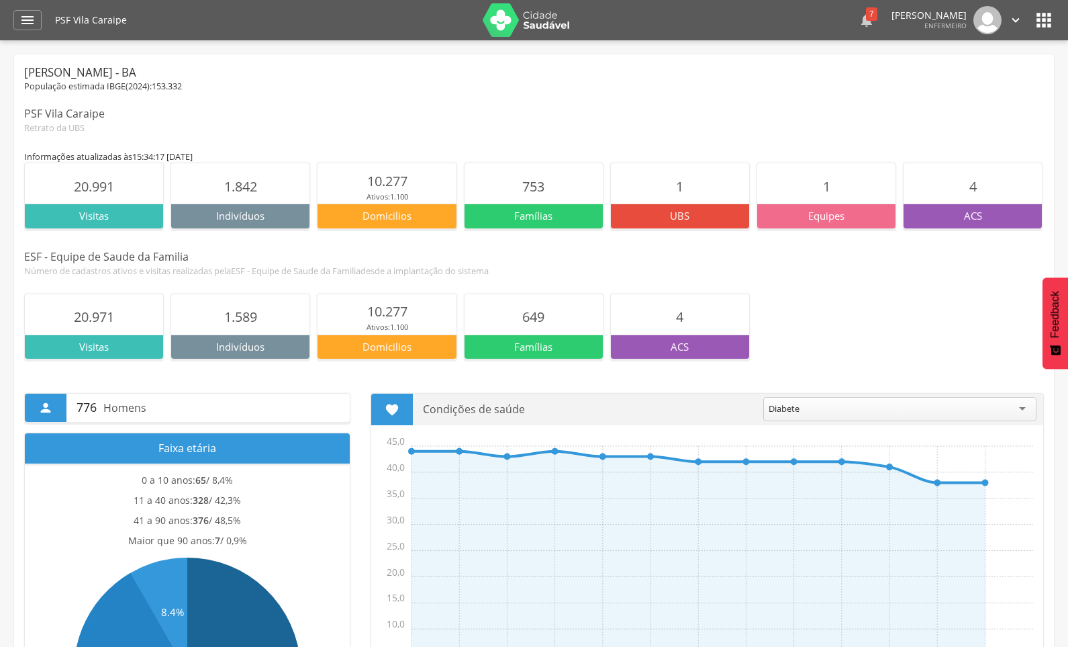
click at [866, 20] on div "7" at bounding box center [871, 13] width 11 height 13
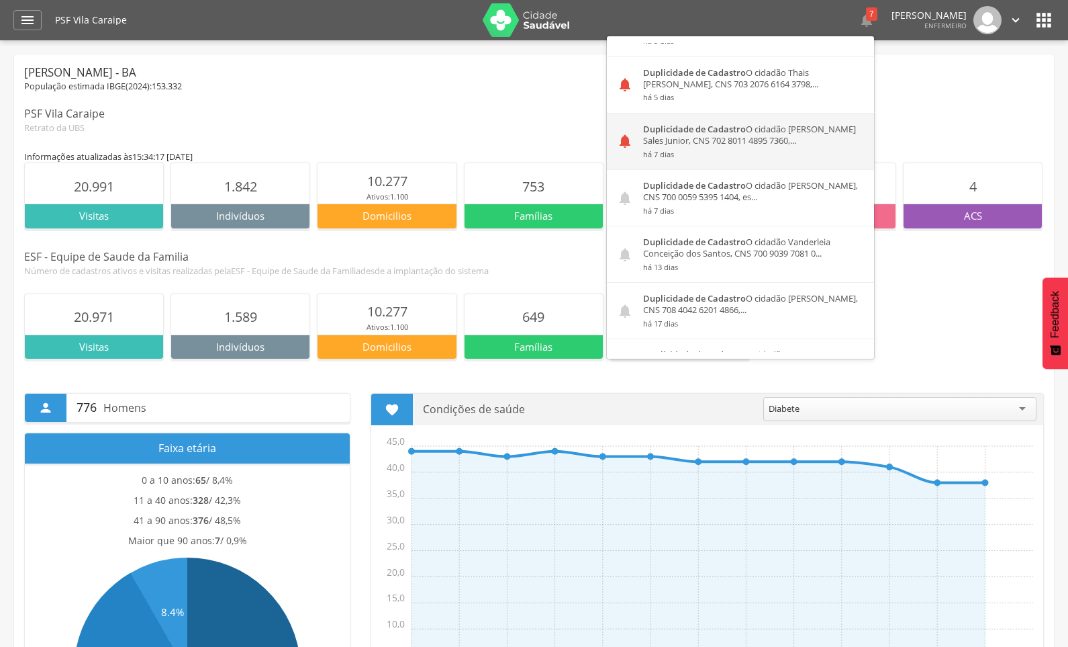
click at [669, 143] on div "Duplicidade de Cadastro O cidadão Wilker Santos Sales Junior, CNS 702 8011 4895…" at bounding box center [753, 141] width 241 height 56
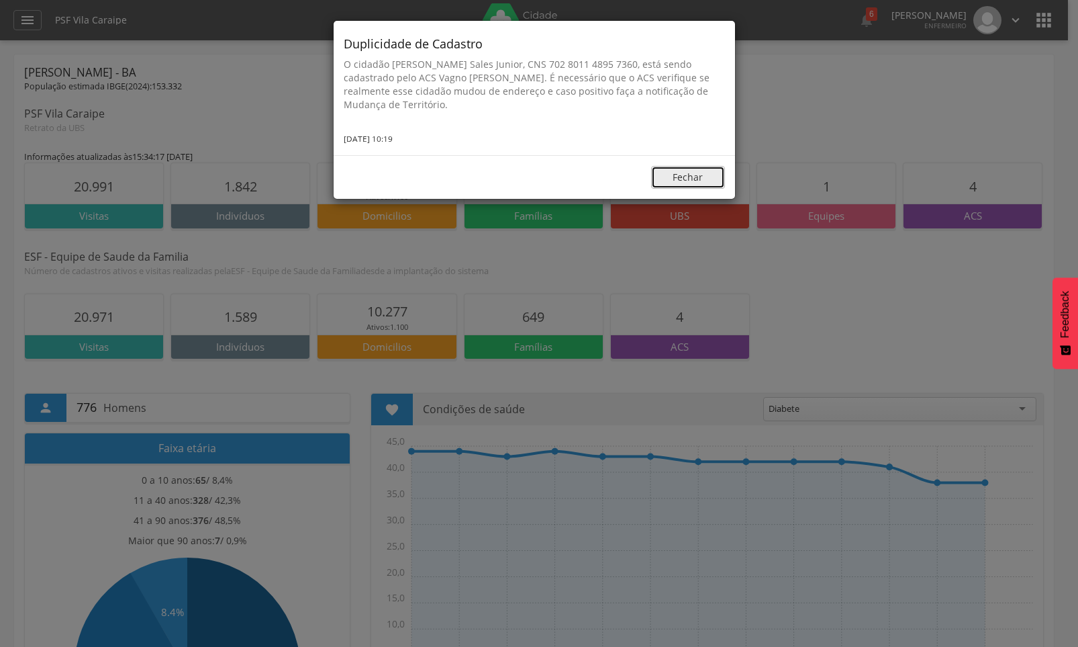
click at [685, 181] on button "Fechar" at bounding box center [688, 177] width 74 height 23
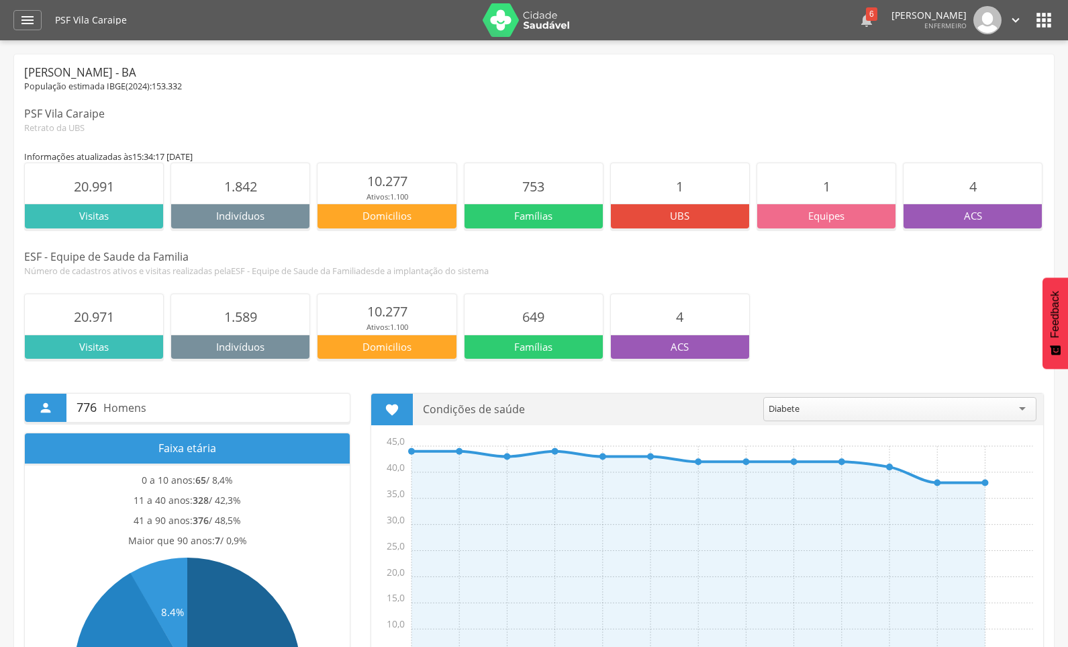
click at [866, 15] on div "6" at bounding box center [871, 13] width 11 height 13
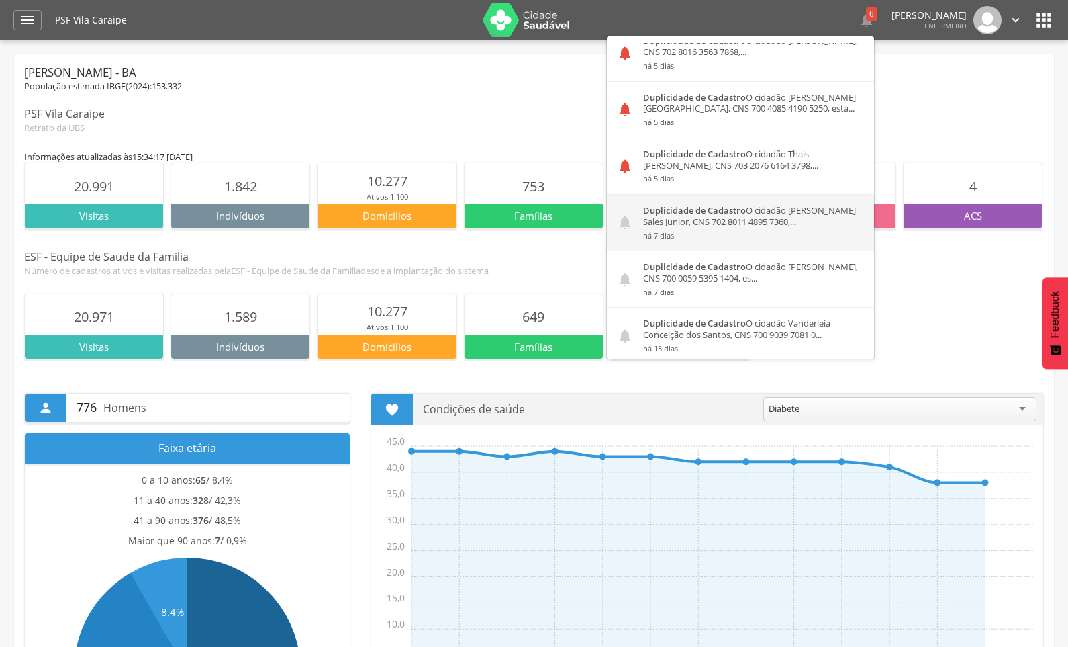
scroll to position [201, 0]
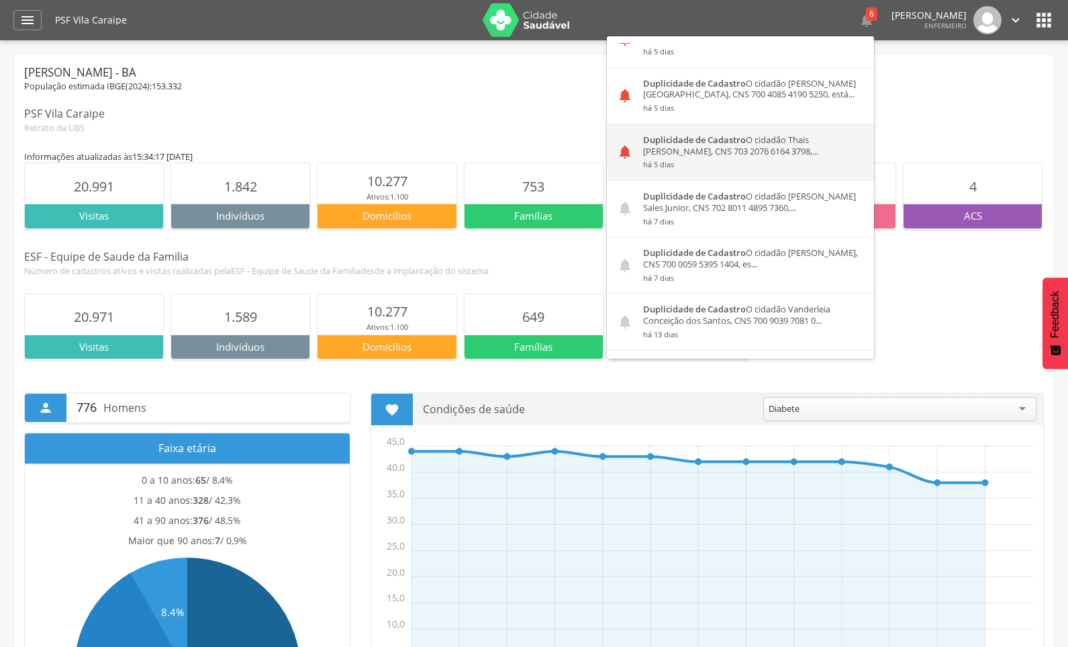
click at [677, 154] on div "Duplicidade de Cadastro O cidadão Thais Leal Santos Santiago, CNS 703 2076 6164…" at bounding box center [753, 152] width 241 height 56
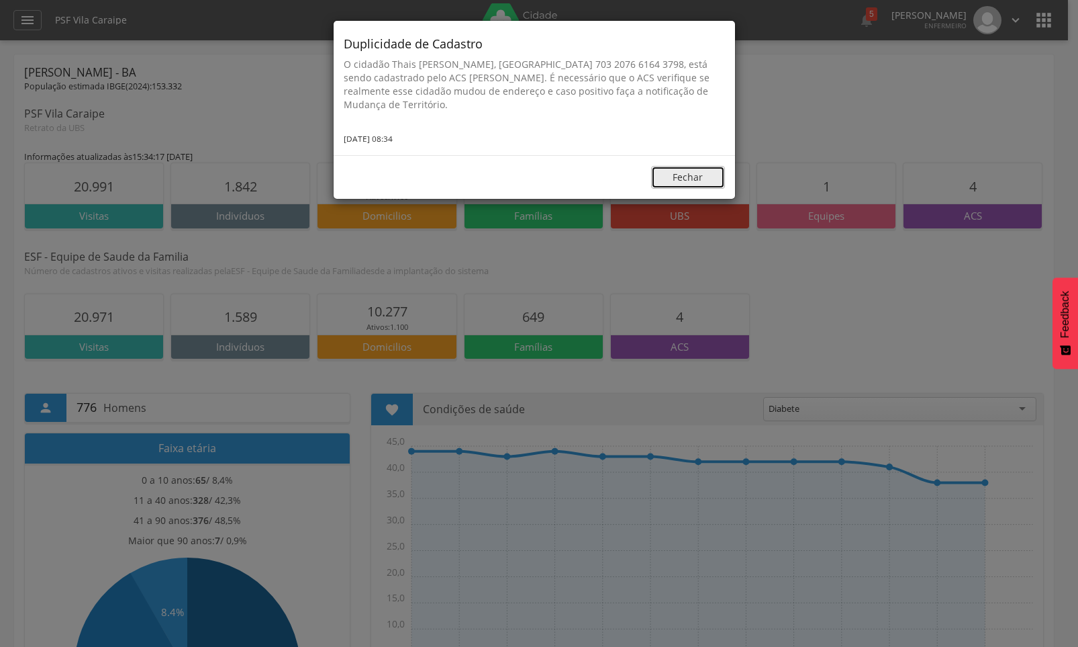
click at [690, 176] on button "Fechar" at bounding box center [688, 177] width 74 height 23
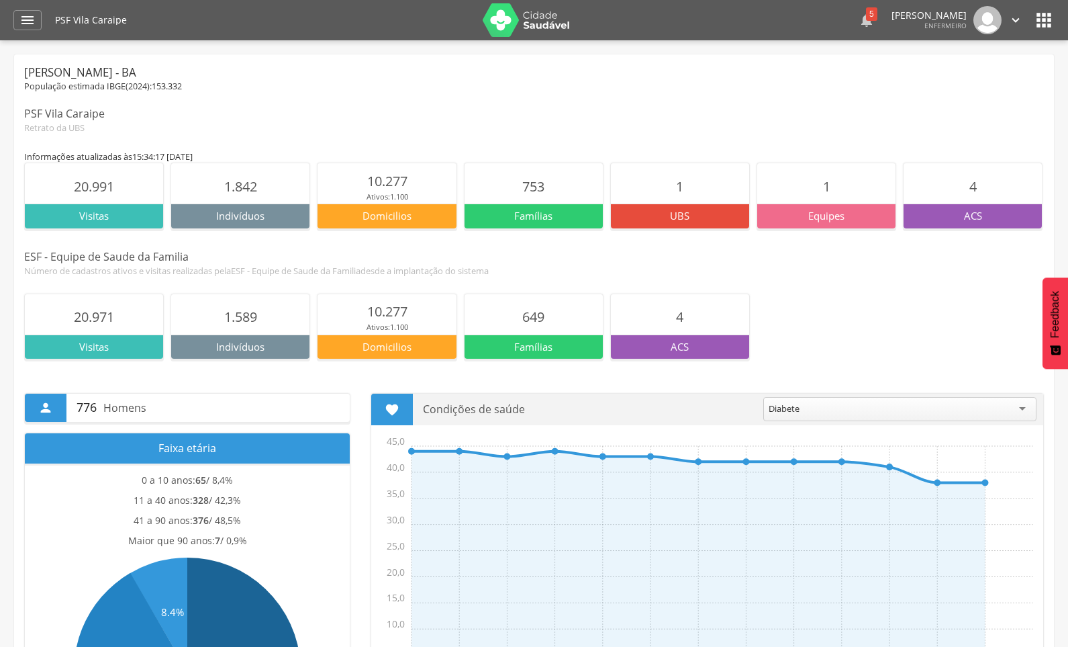
click at [859, 19] on icon "" at bounding box center [867, 20] width 16 height 16
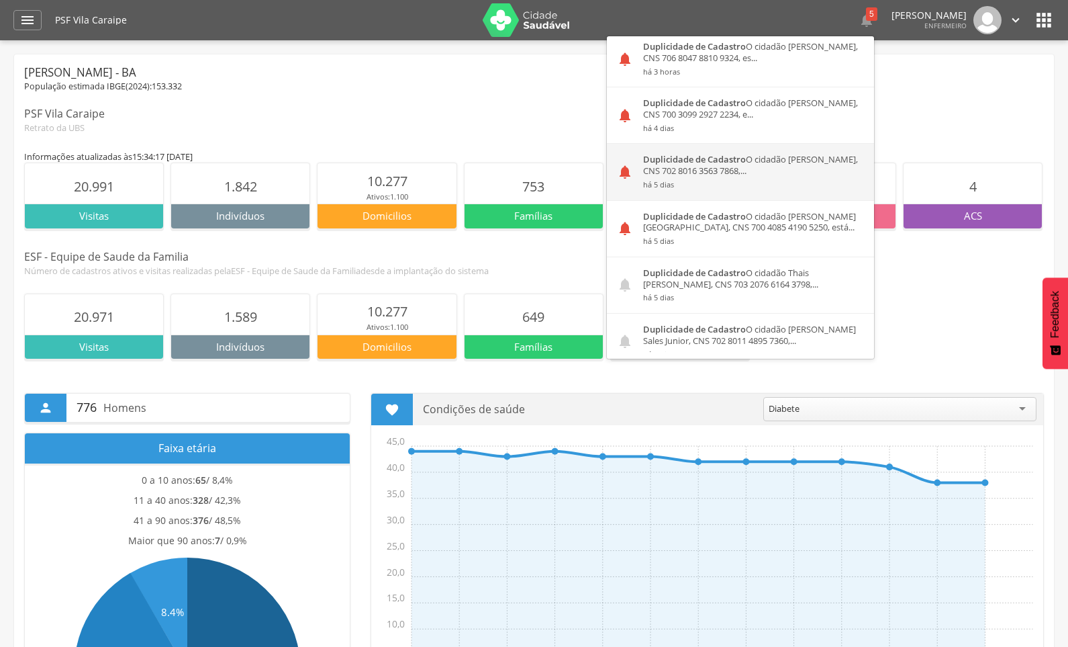
scroll to position [134, 0]
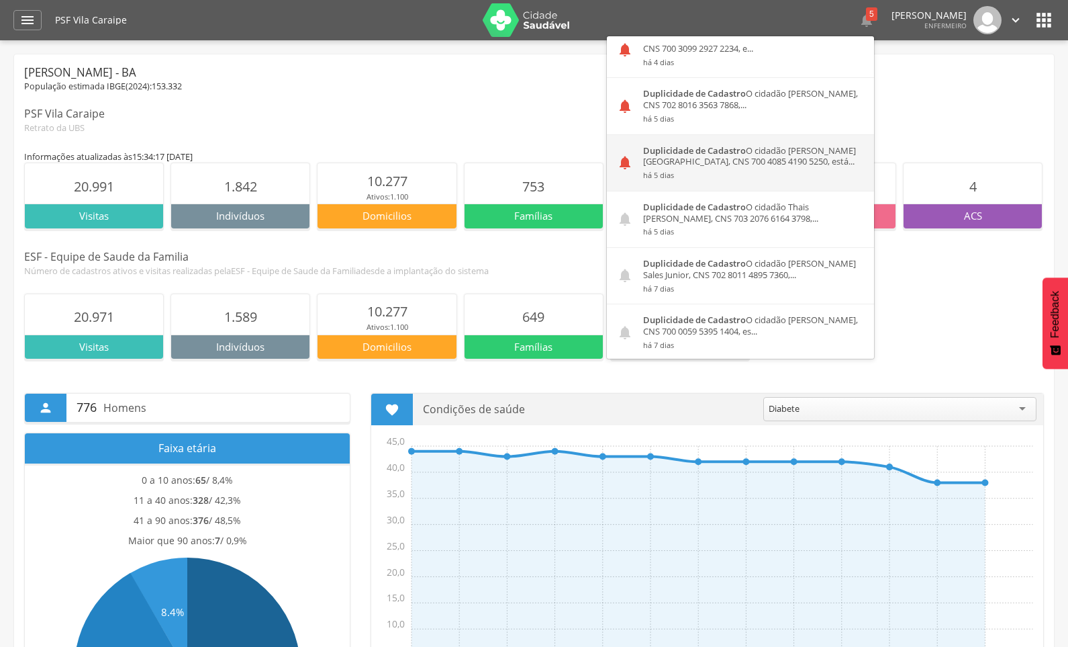
click at [657, 161] on div "Duplicidade de Cadastro O cidadão Joebson Dias Santiago, CNS 700 4085 4190 5250…" at bounding box center [753, 163] width 241 height 56
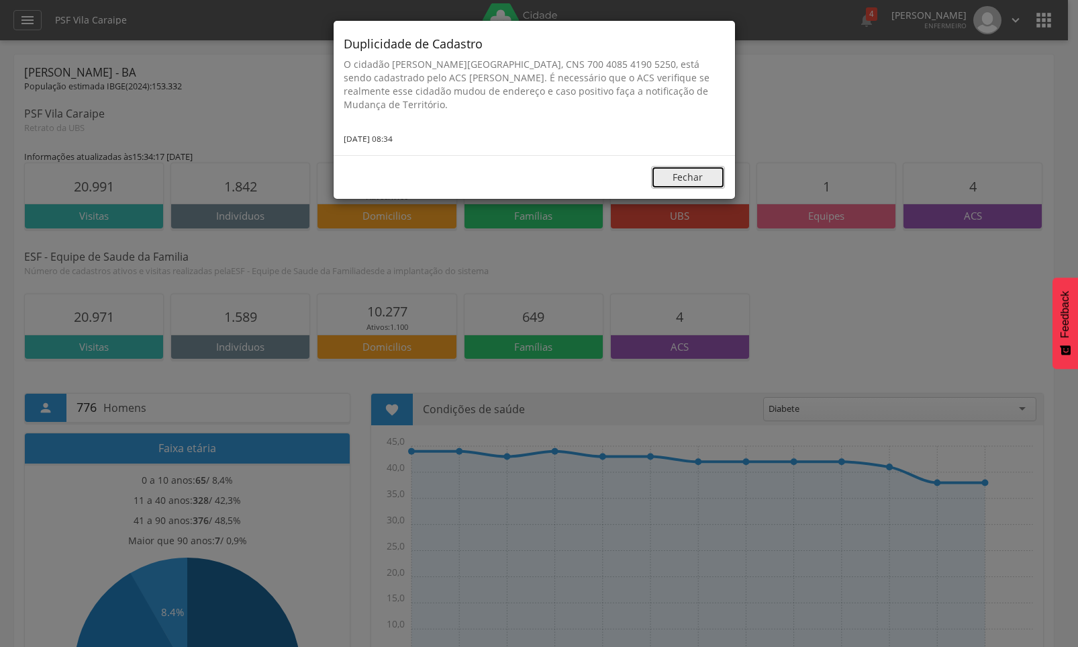
click at [720, 177] on button "Fechar" at bounding box center [688, 177] width 74 height 23
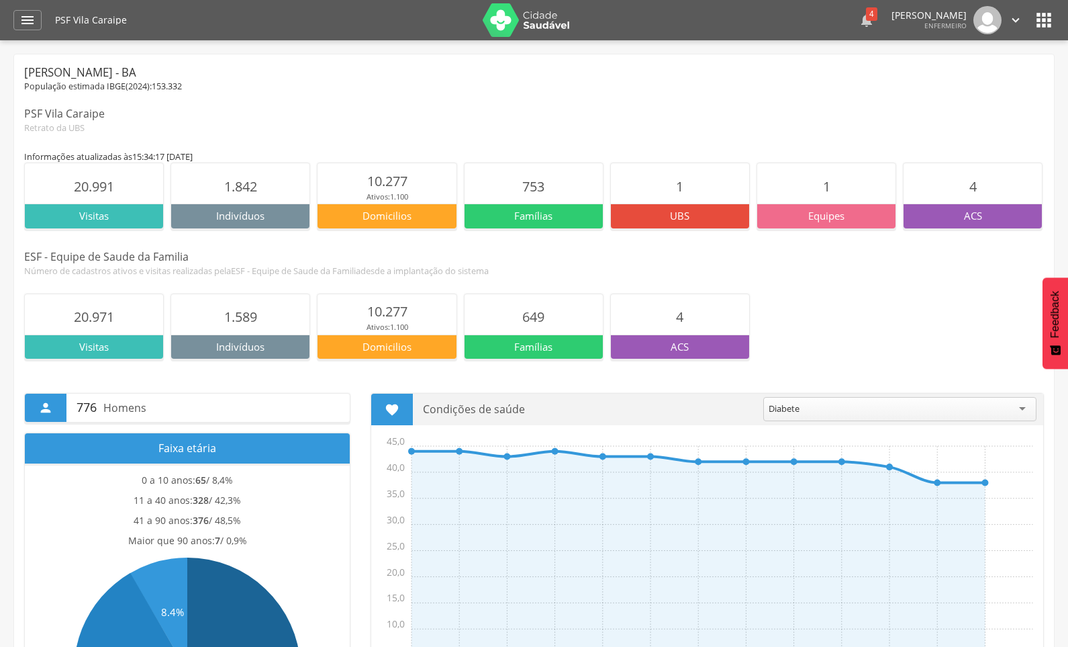
click at [859, 20] on icon "" at bounding box center [867, 20] width 16 height 16
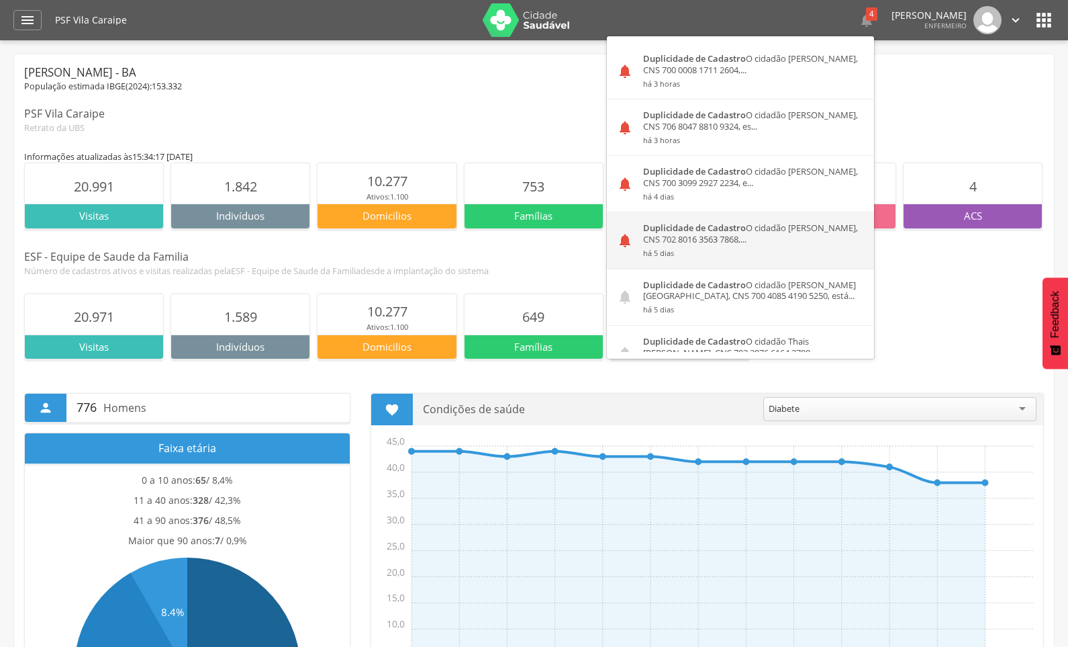
click at [680, 232] on strong "Duplicidade de Cadastro" at bounding box center [694, 228] width 103 height 12
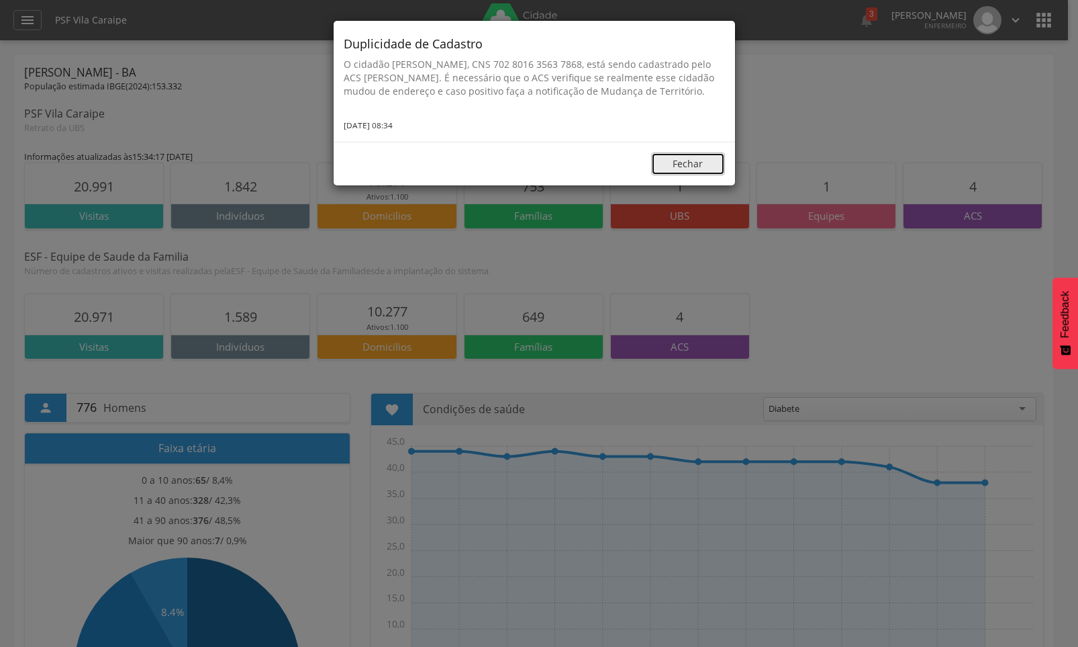
click at [665, 175] on button "Fechar" at bounding box center [688, 163] width 74 height 23
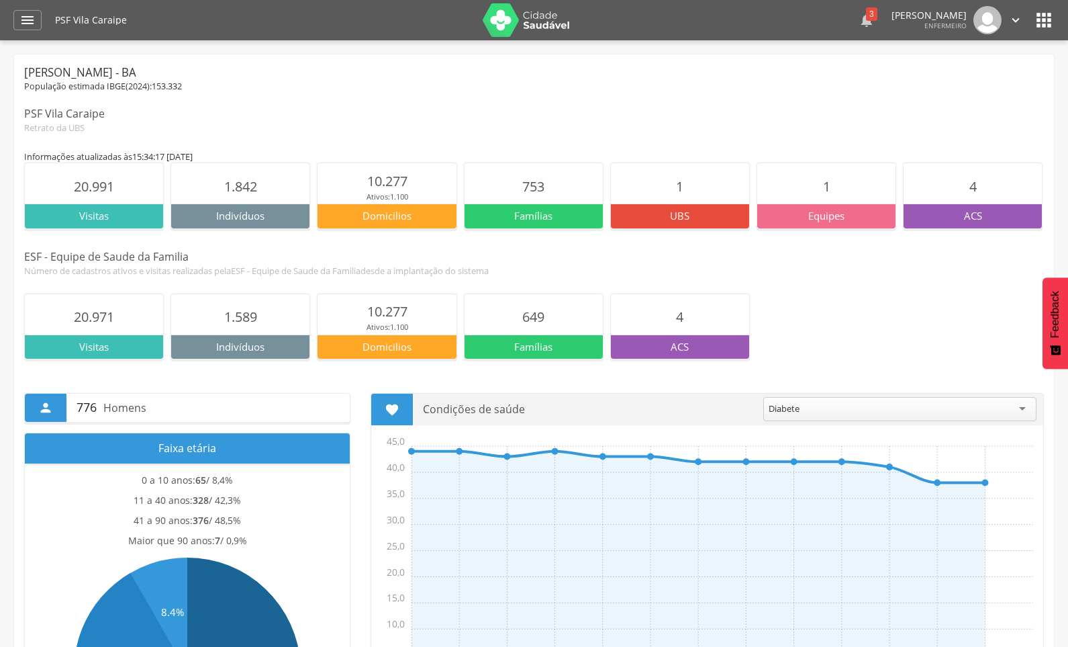
click at [859, 21] on icon "" at bounding box center [867, 20] width 16 height 16
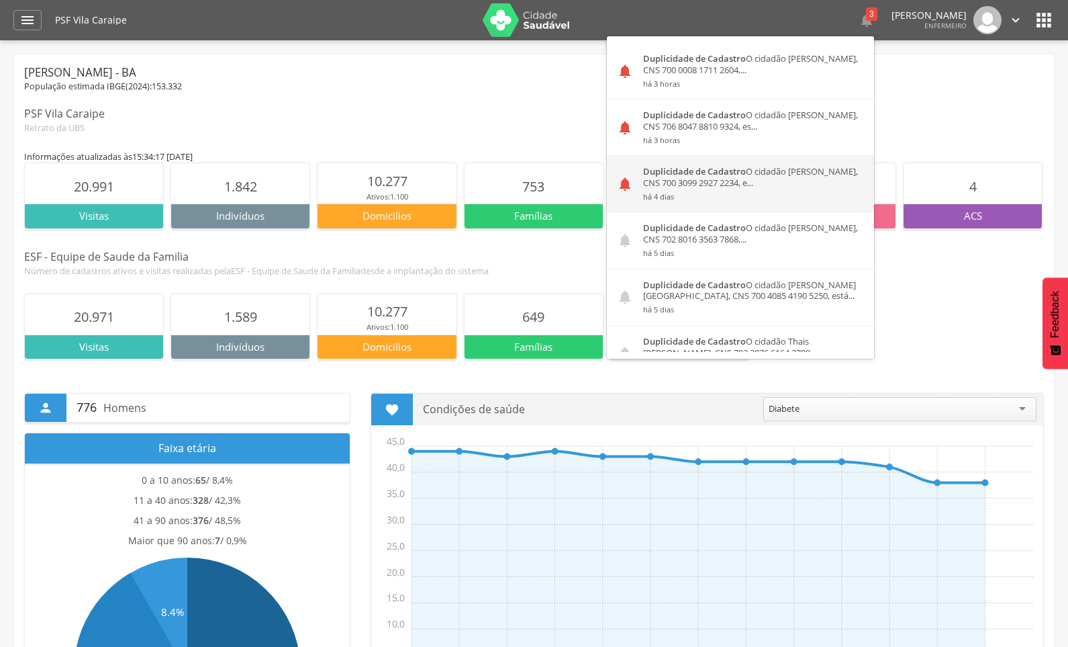
click at [681, 185] on div "Duplicidade de Cadastro O cidadão Michele Oliveira Pinheiro, CNS 700 3099 2927 …" at bounding box center [753, 184] width 241 height 56
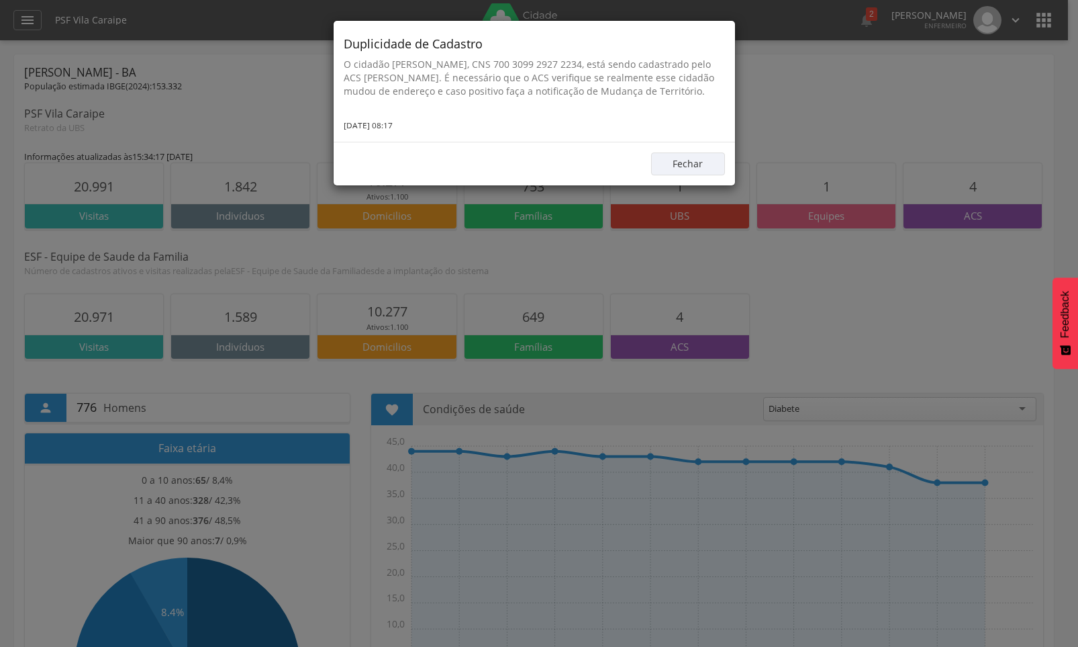
click at [720, 185] on div "Fechar" at bounding box center [534, 164] width 401 height 44
click at [704, 175] on button "Fechar" at bounding box center [688, 163] width 74 height 23
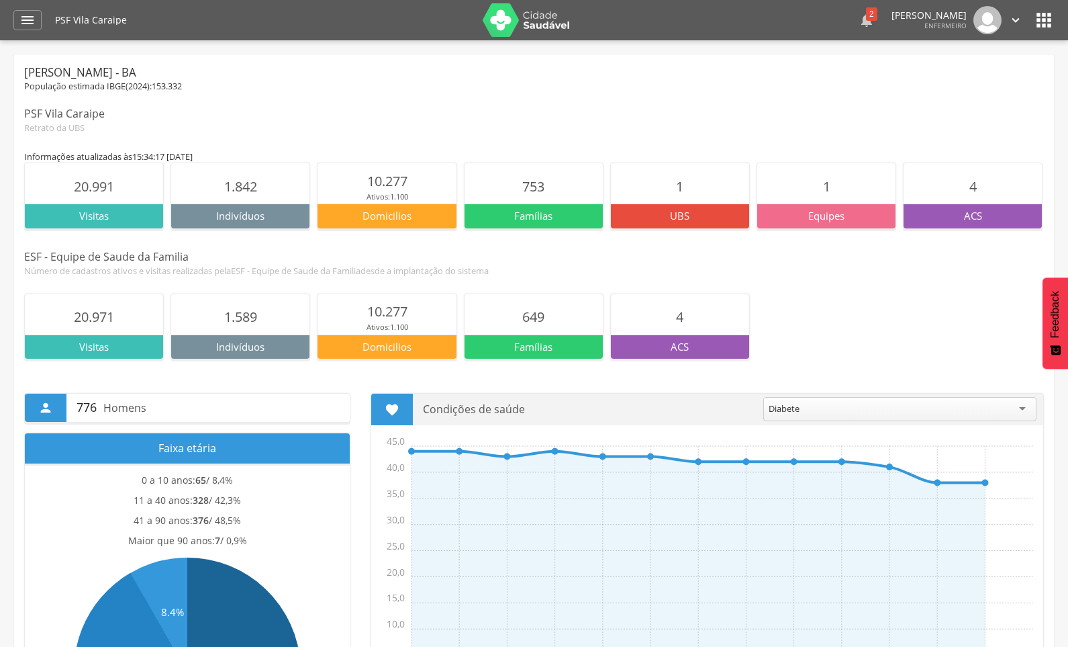
drag, startPoint x: 822, startPoint y: 12, endPoint x: 822, endPoint y: 21, distance: 8.7
click at [859, 13] on icon "" at bounding box center [867, 20] width 16 height 16
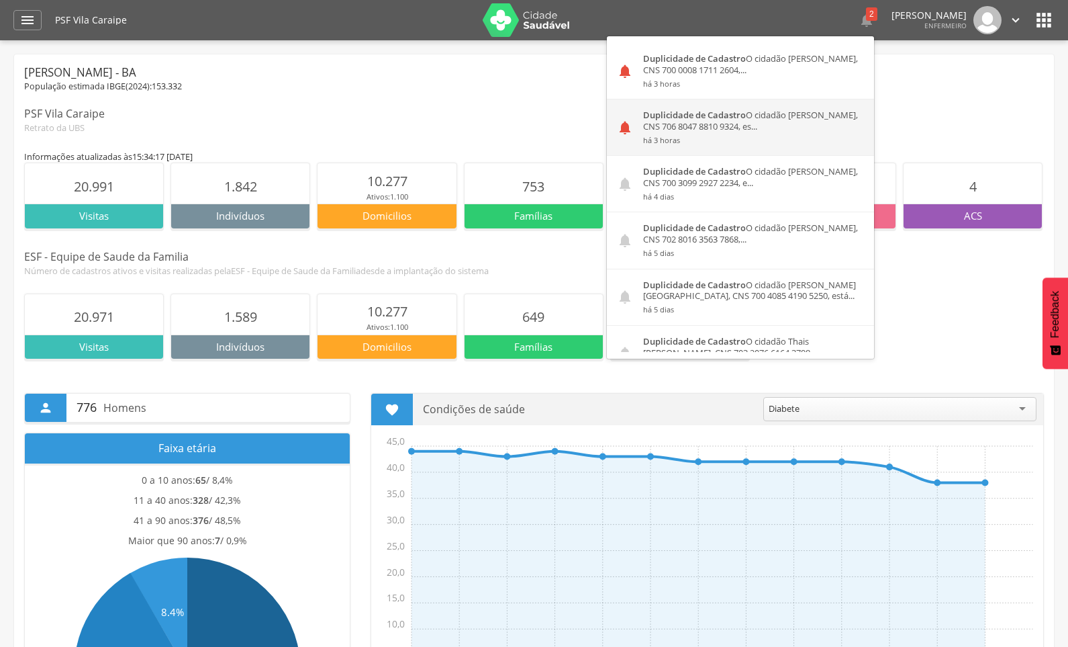
click at [675, 122] on div "Duplicidade de Cadastro O cidadão Eliana Soares dos Santos, CNS 706 8047 8810 9…" at bounding box center [753, 127] width 241 height 56
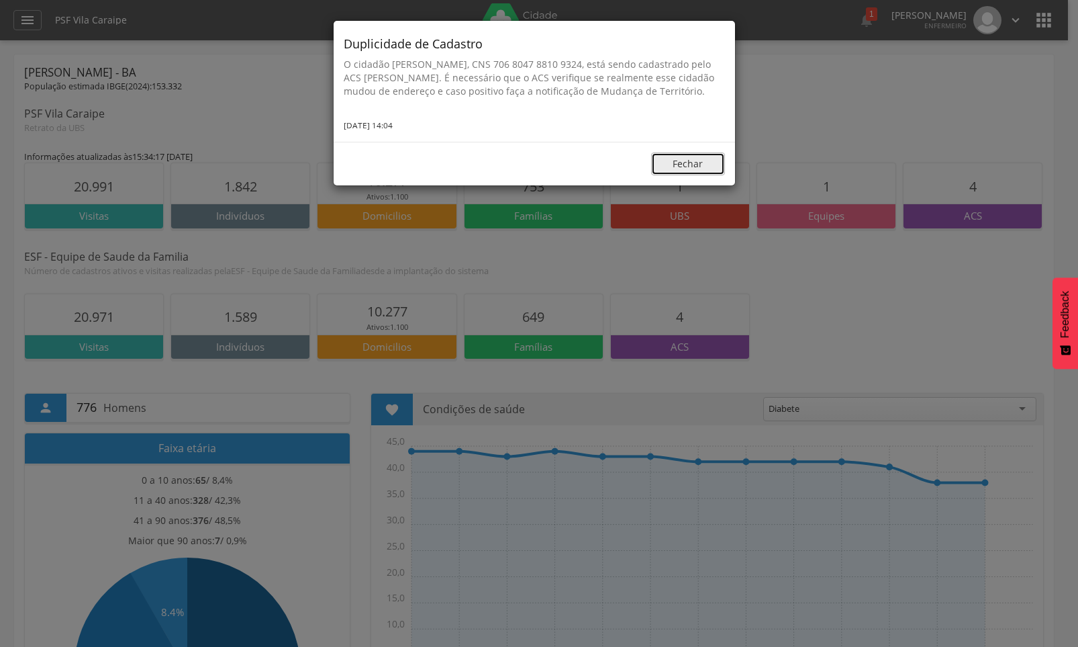
click at [687, 173] on button "Fechar" at bounding box center [688, 163] width 74 height 23
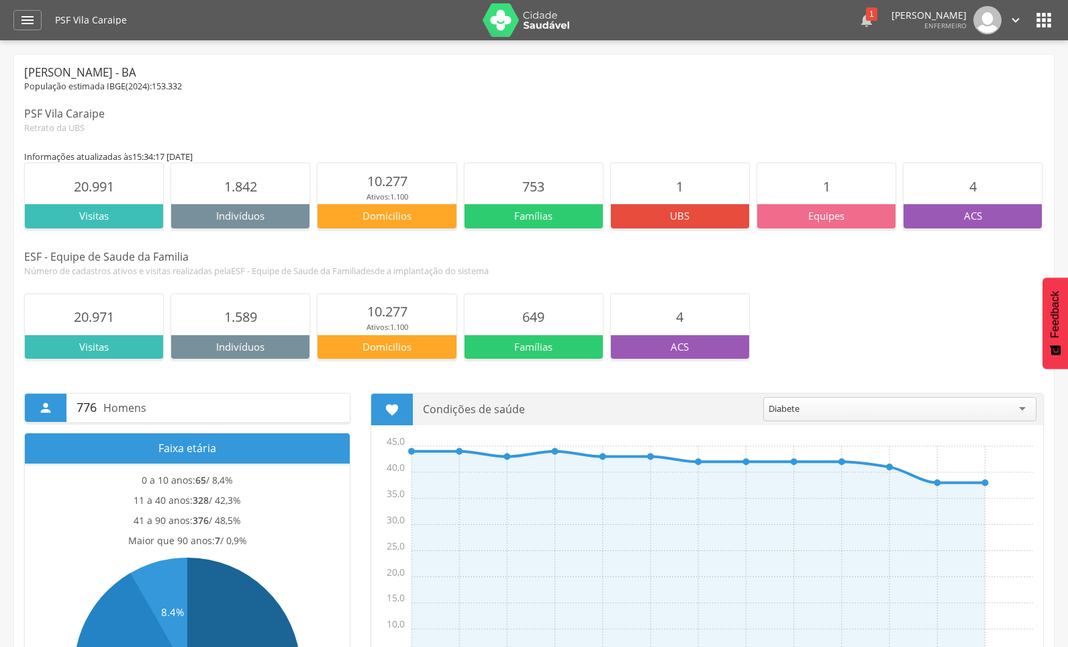
click at [866, 20] on div "1" at bounding box center [871, 13] width 11 height 13
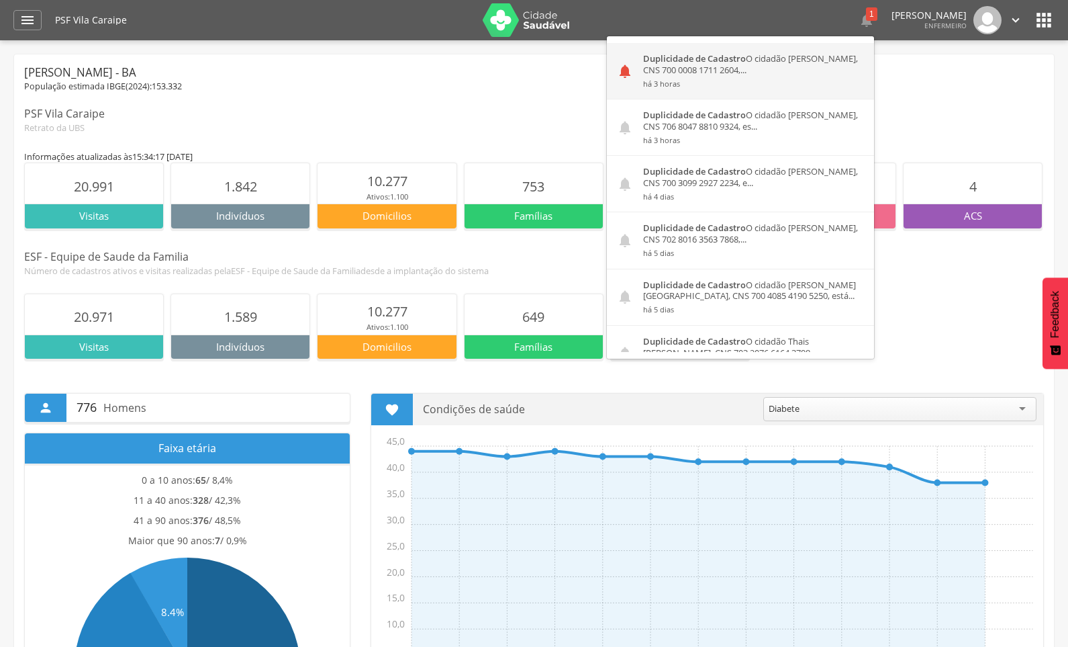
click at [730, 73] on div "Duplicidade de Cadastro O cidadão Joadson Fagundes dos Santos, CNS 700 0008 171…" at bounding box center [753, 71] width 241 height 56
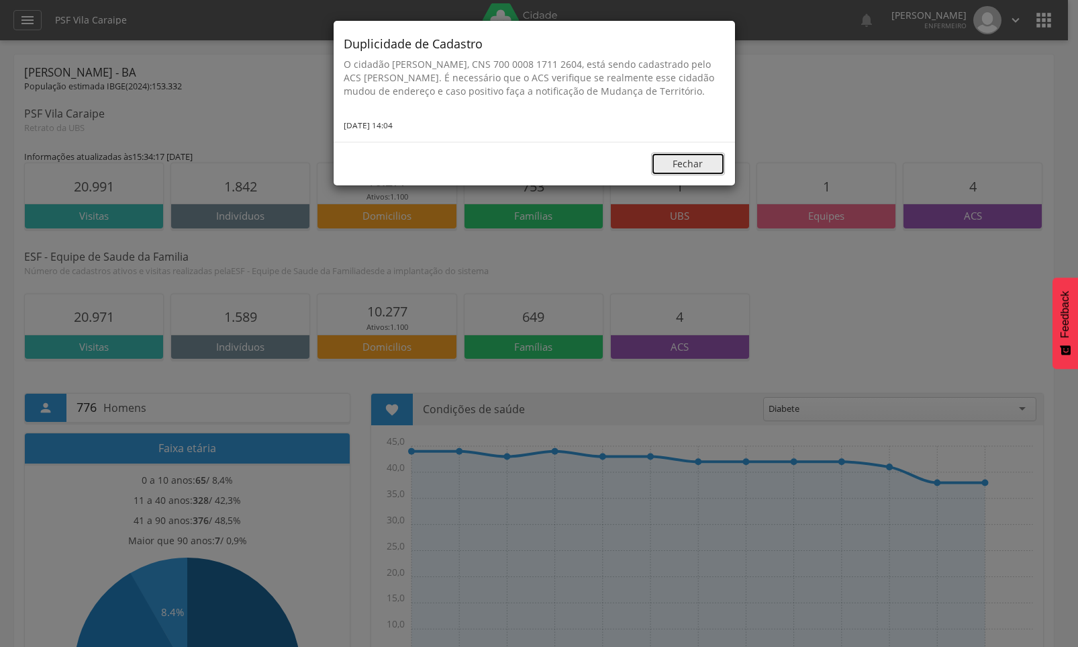
click at [714, 175] on button "Fechar" at bounding box center [688, 163] width 74 height 23
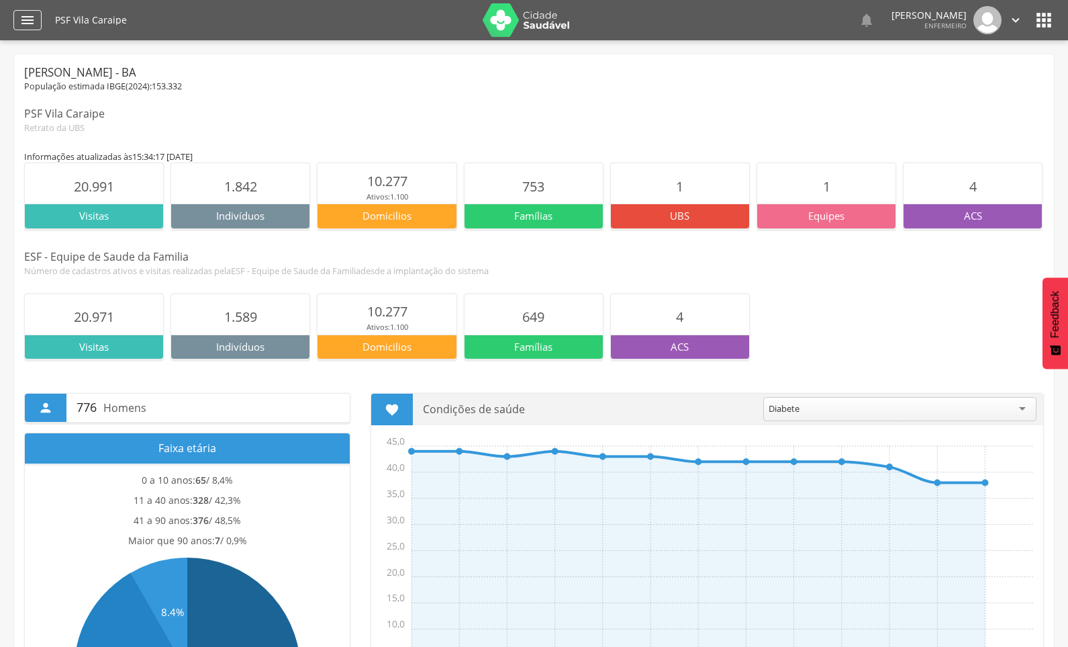
click at [21, 21] on icon "" at bounding box center [27, 20] width 16 height 16
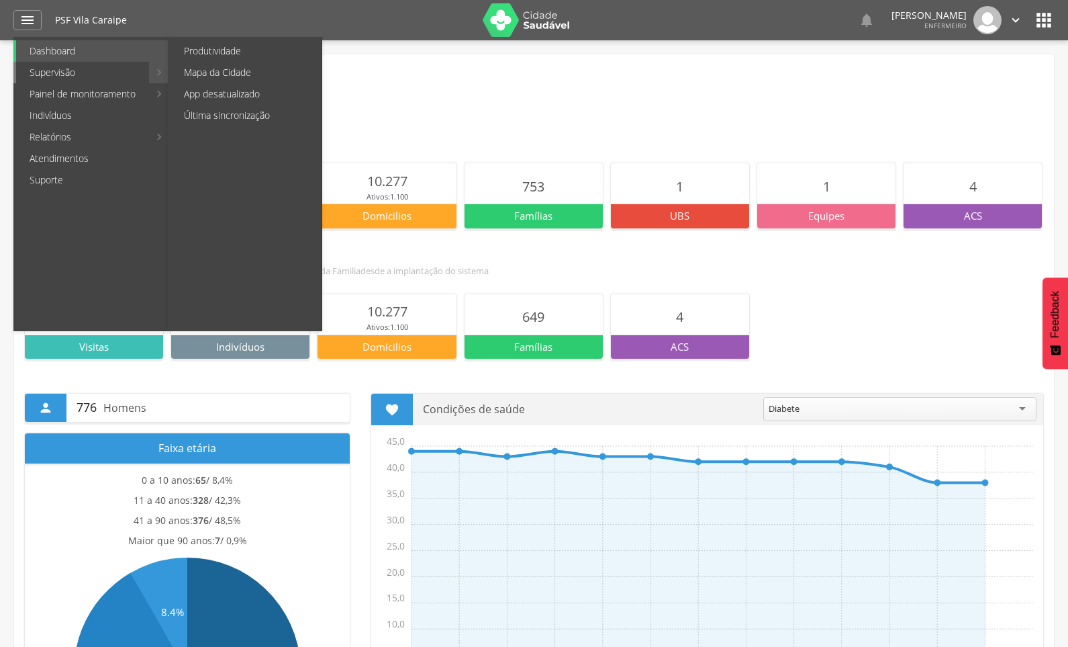
click at [52, 64] on link "Supervisão" at bounding box center [82, 72] width 133 height 21
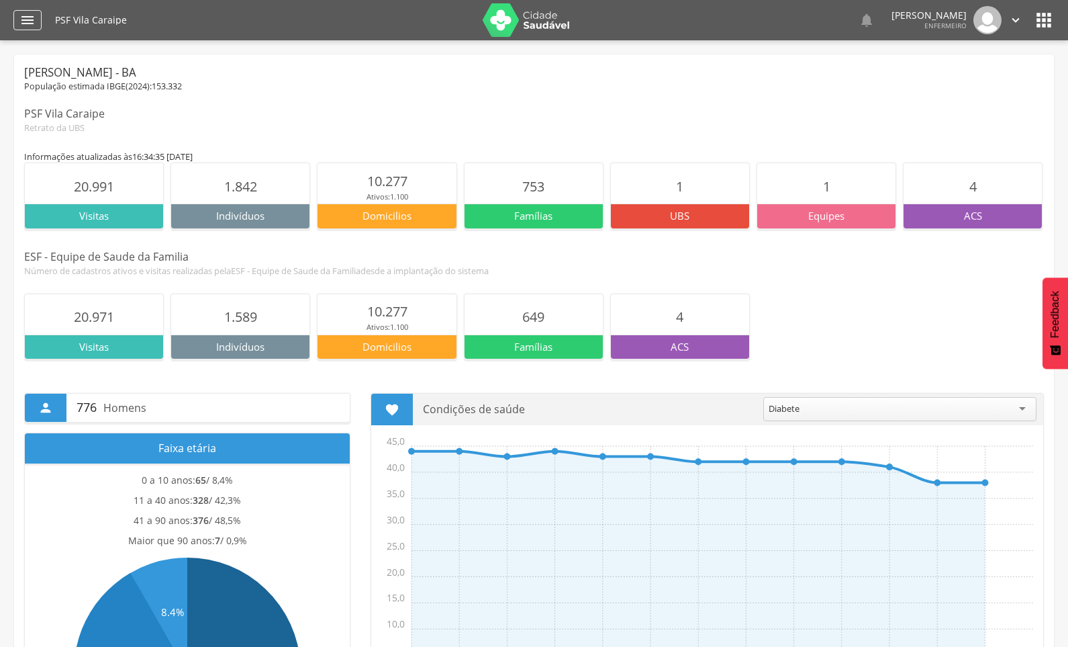
click at [23, 20] on icon "" at bounding box center [27, 20] width 16 height 16
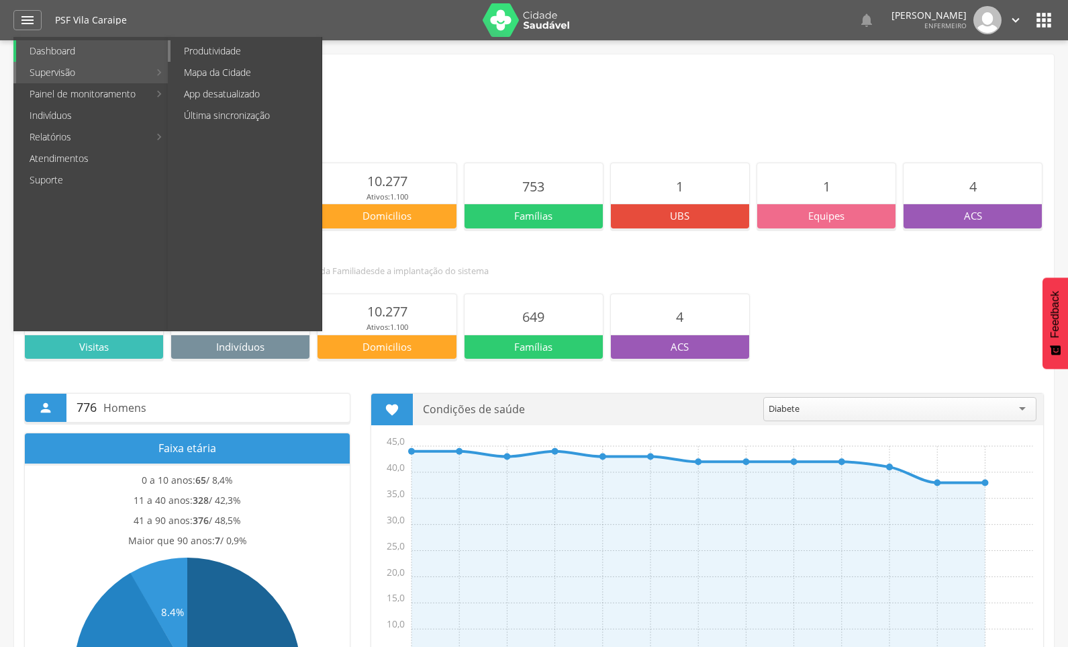
click at [197, 50] on link "Produtividade" at bounding box center [246, 50] width 151 height 21
type input "**********"
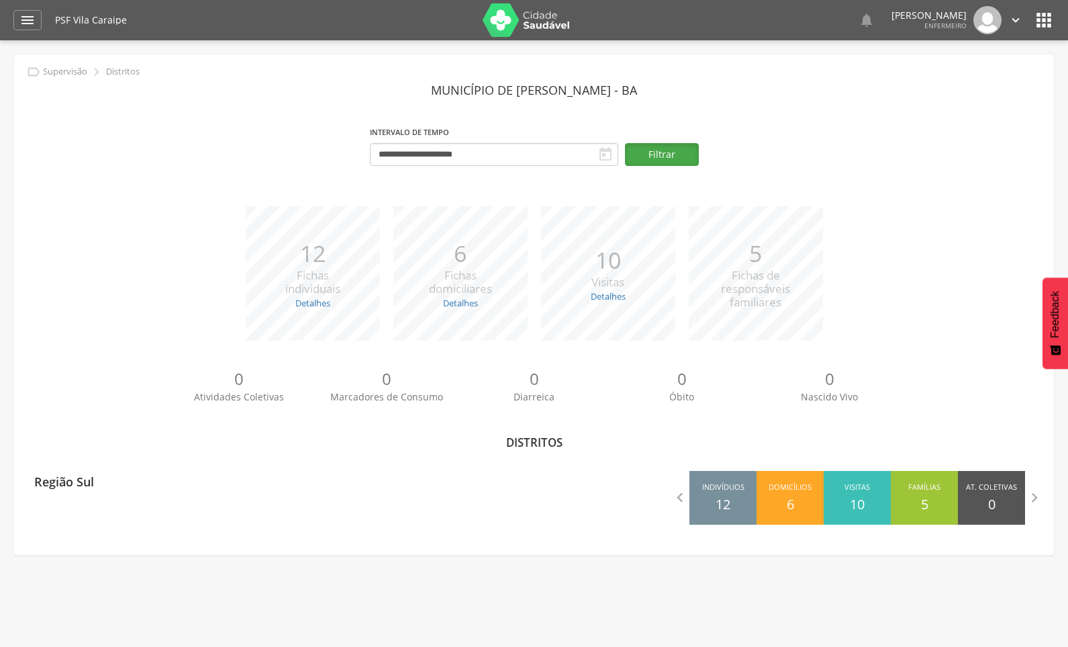
click at [628, 152] on button "Filtrar" at bounding box center [662, 154] width 74 height 23
click at [555, 146] on input "**********" at bounding box center [494, 154] width 248 height 23
click at [381, 178] on icon at bounding box center [381, 181] width 5 height 9
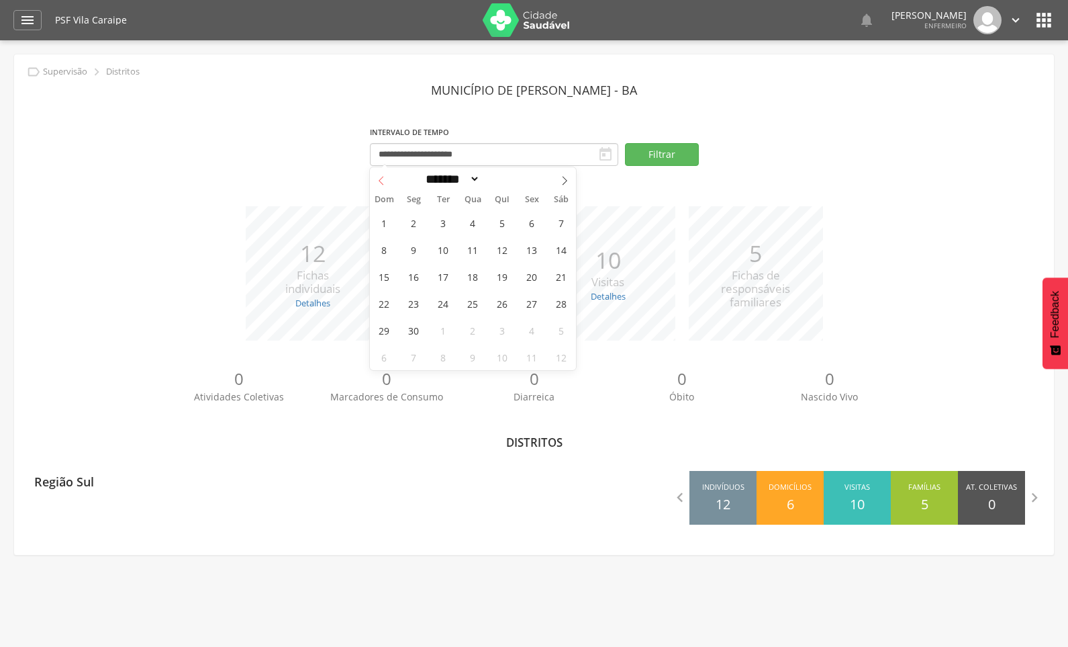
click at [381, 178] on icon at bounding box center [381, 181] width 5 height 9
click at [559, 177] on span at bounding box center [564, 178] width 23 height 23
select select "*"
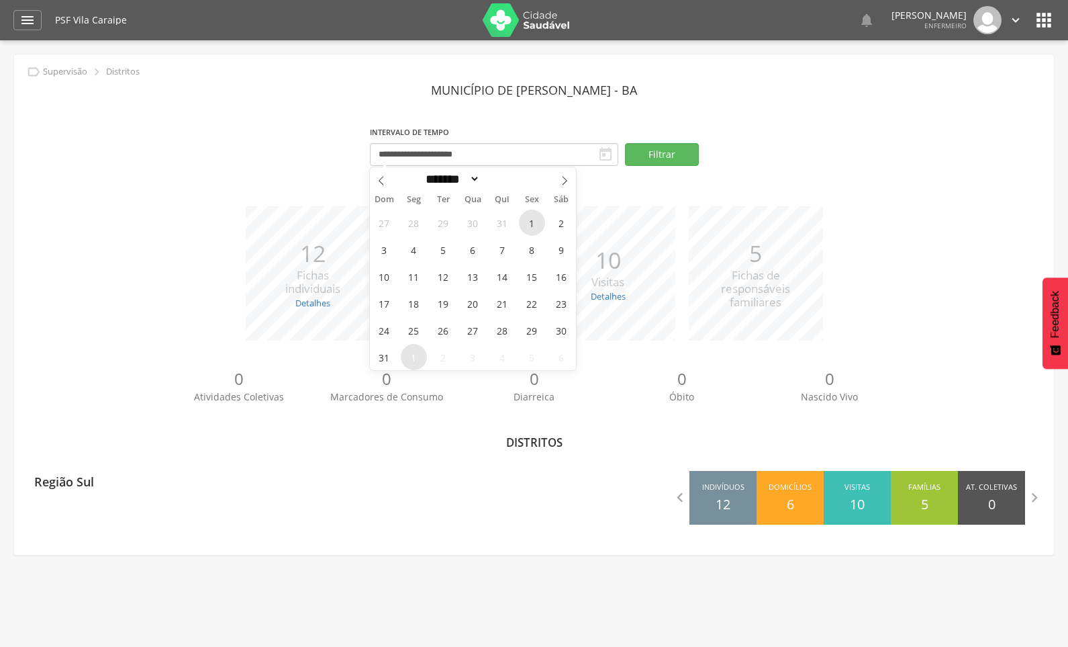
click at [530, 224] on span "1" at bounding box center [532, 222] width 26 height 26
type input "**********"
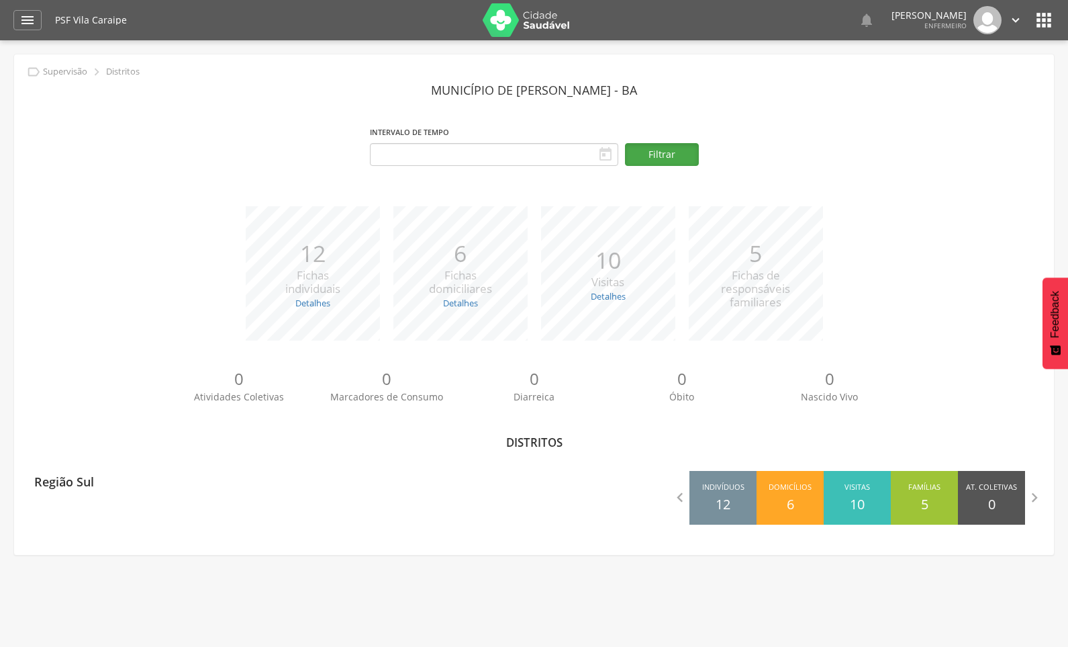
click at [639, 154] on button "Filtrar" at bounding box center [662, 154] width 74 height 23
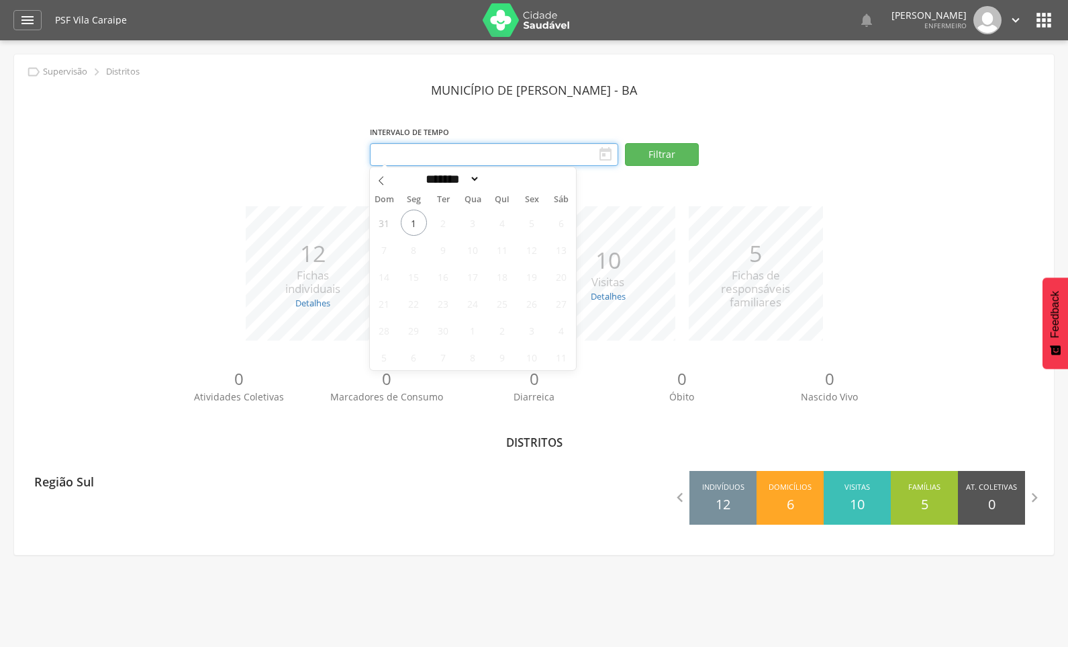
click at [580, 154] on input "text" at bounding box center [494, 154] width 248 height 23
click at [379, 186] on span at bounding box center [381, 178] width 23 height 23
select select "*"
click at [528, 226] on span "1" at bounding box center [532, 222] width 26 height 26
type input "**********"
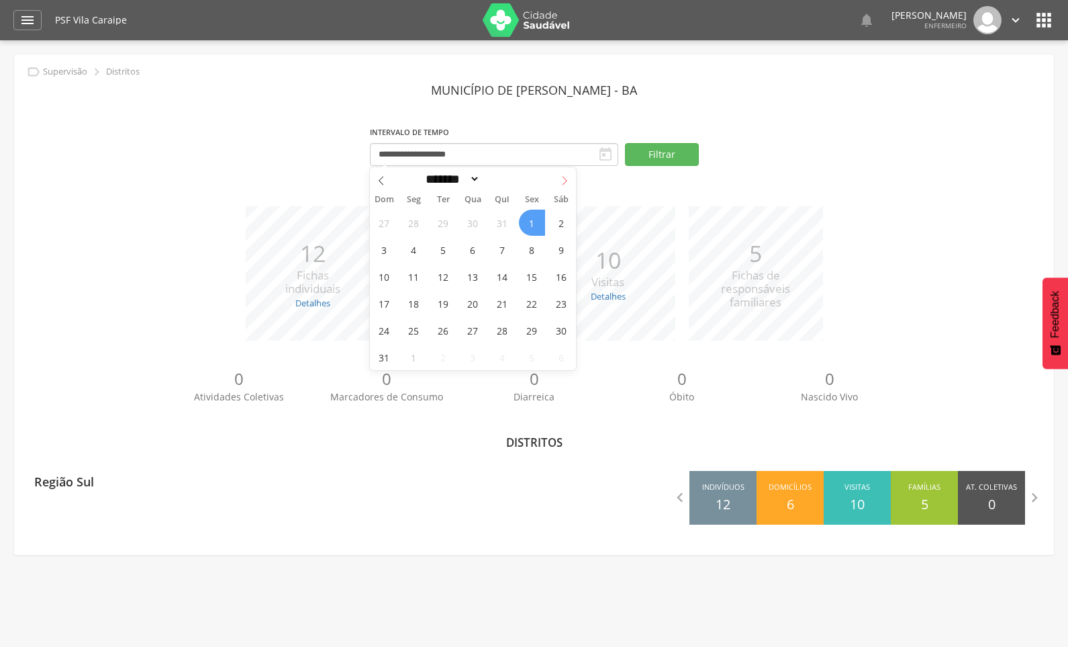
click at [565, 180] on icon at bounding box center [564, 180] width 9 height 9
select select "*"
click at [417, 224] on span "1" at bounding box center [414, 222] width 26 height 26
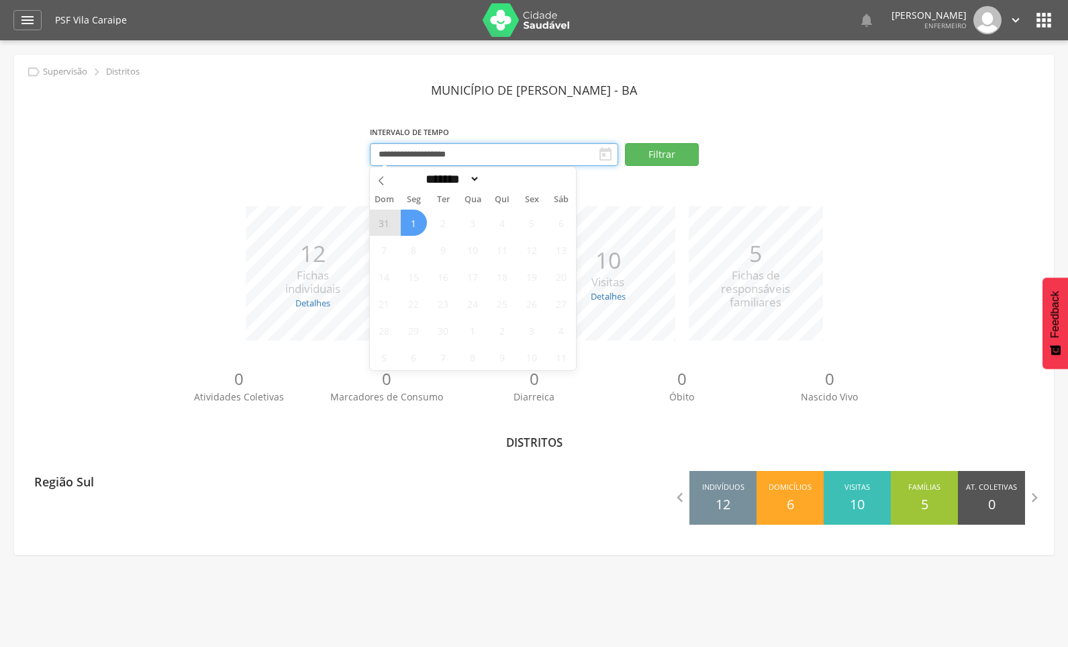
type input "**********"
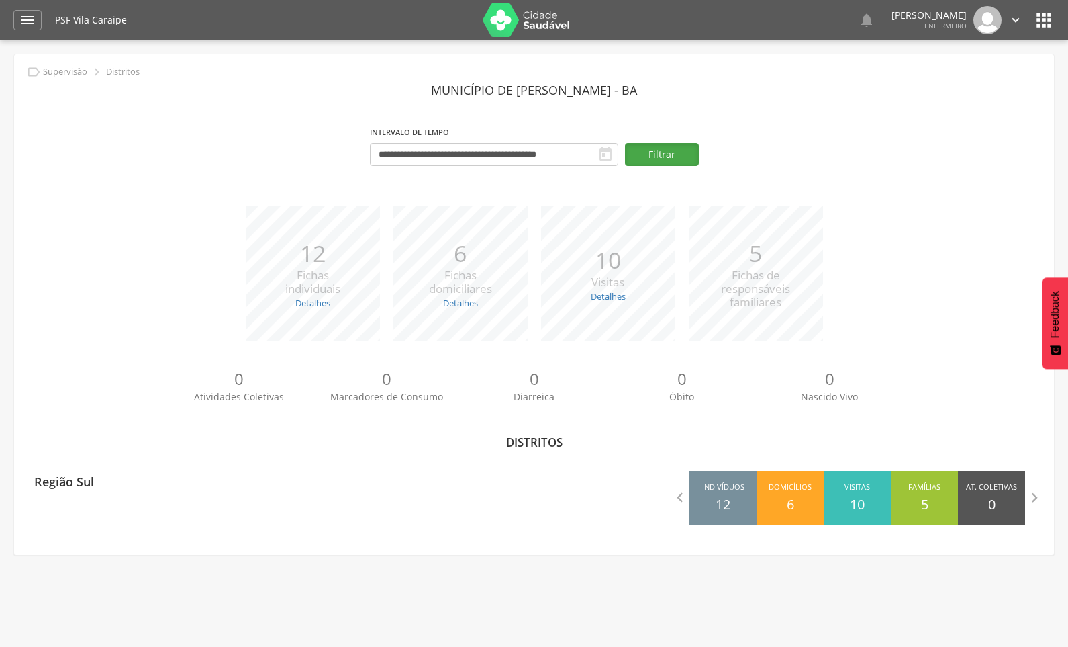
click at [632, 152] on button "Filtrar" at bounding box center [662, 154] width 74 height 23
click at [606, 155] on icon "" at bounding box center [606, 154] width 16 height 16
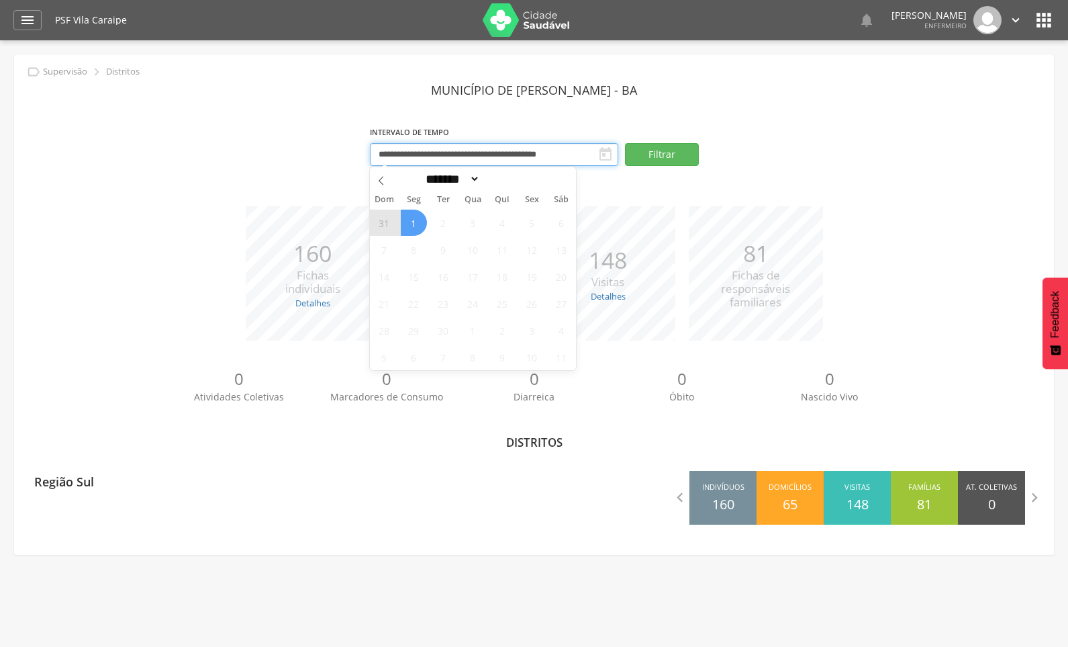
click at [522, 146] on input "**********" at bounding box center [494, 154] width 248 height 23
click at [383, 186] on span at bounding box center [381, 178] width 23 height 23
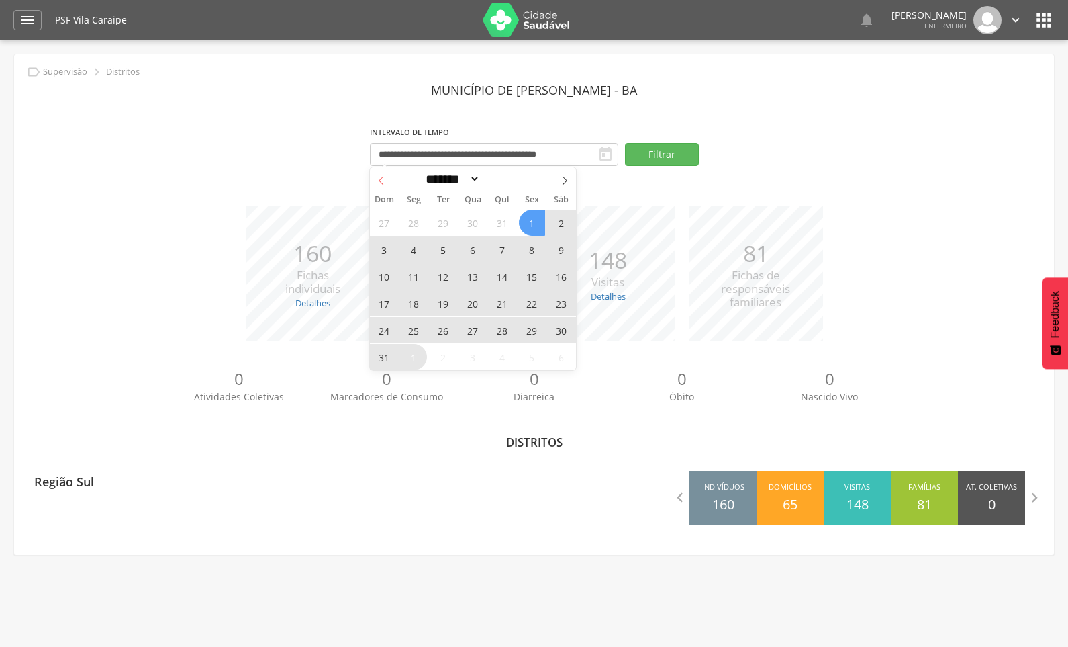
click at [385, 183] on icon at bounding box center [381, 180] width 9 height 9
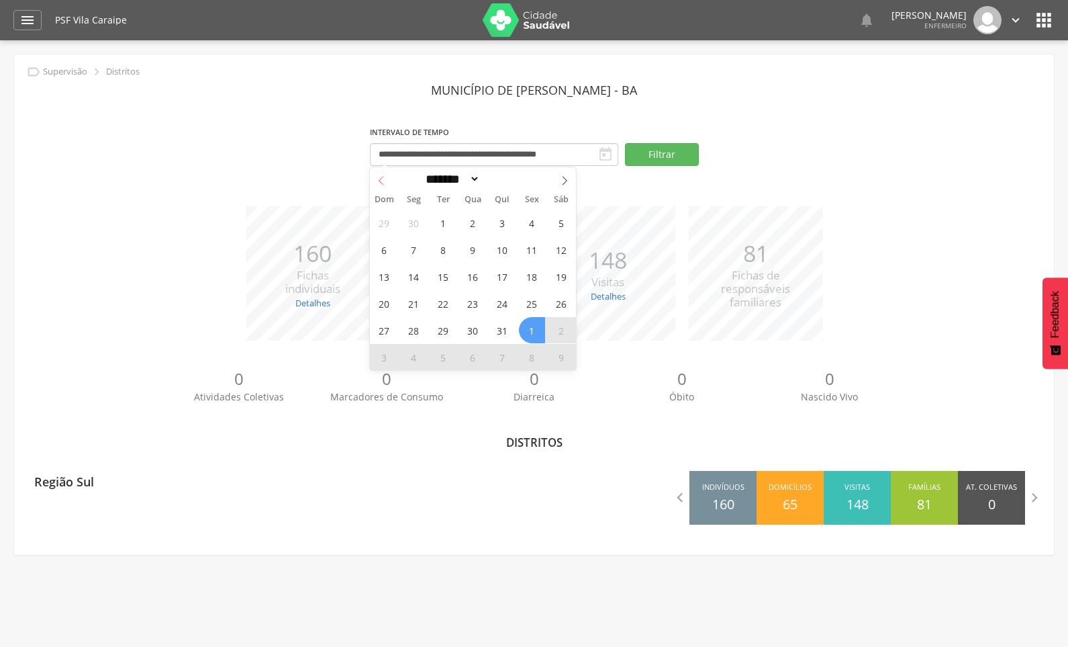
click at [385, 183] on icon at bounding box center [381, 180] width 9 height 9
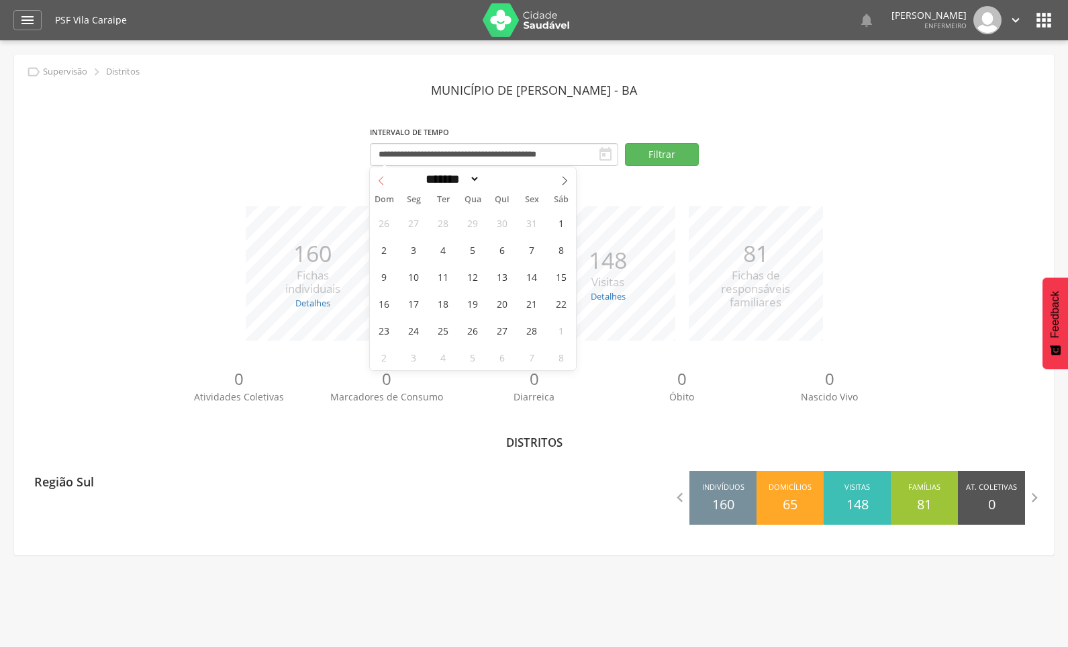
click at [385, 183] on icon at bounding box center [381, 180] width 9 height 9
select select "*"
click at [385, 183] on icon at bounding box center [381, 180] width 9 height 9
type input "****"
select select "**"
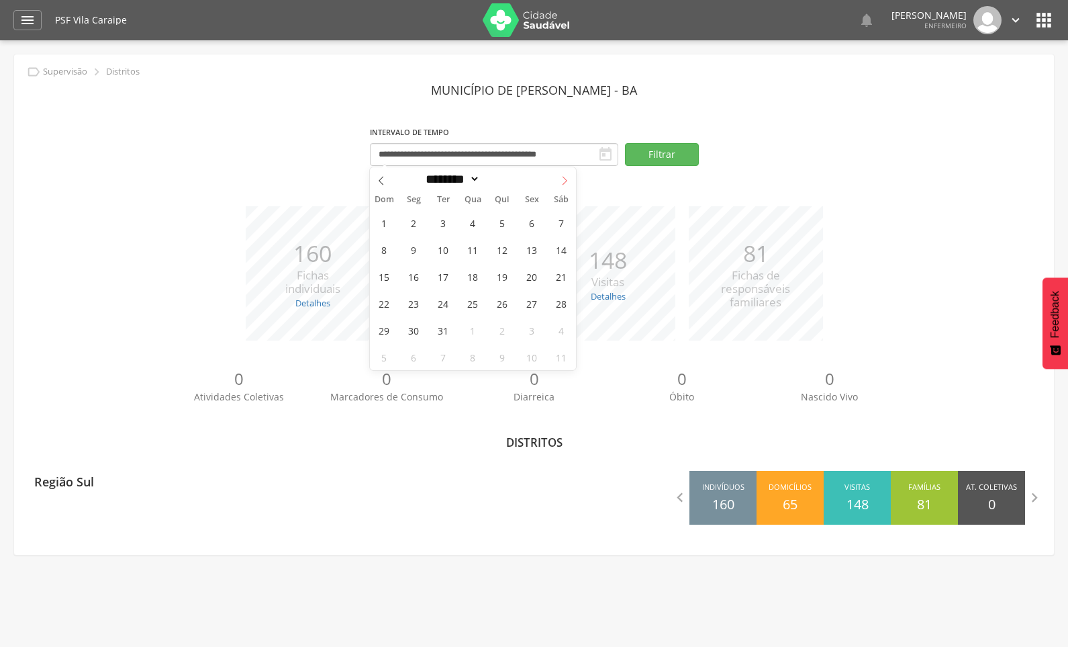
click at [558, 180] on span at bounding box center [564, 178] width 23 height 23
type input "****"
select select "*"
click at [467, 222] on span "1" at bounding box center [473, 222] width 26 height 26
type input "**********"
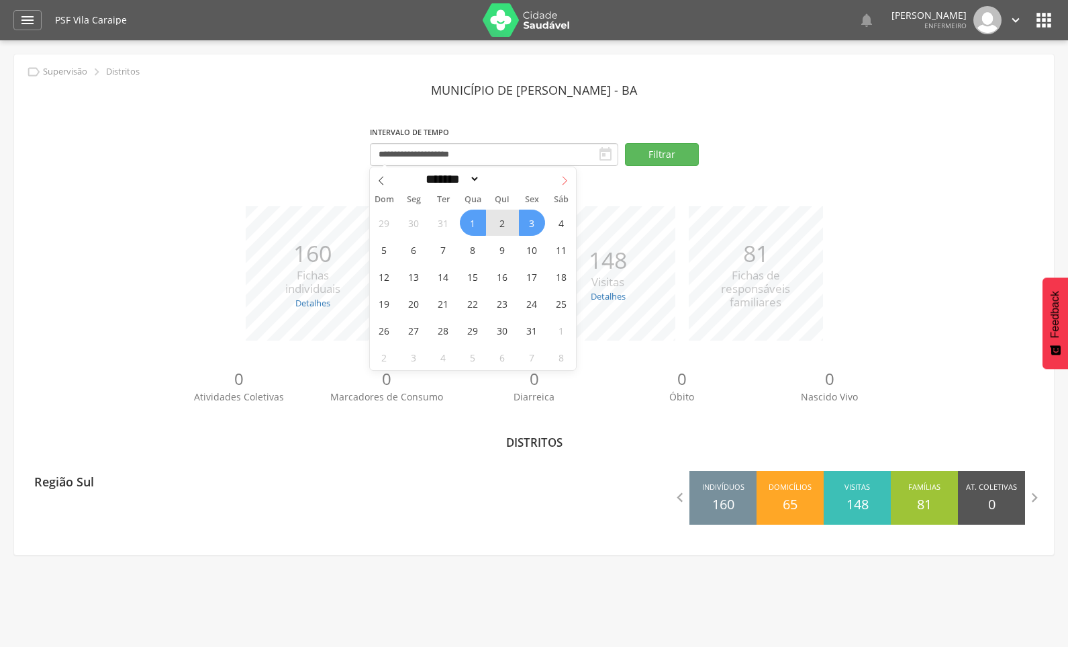
click at [565, 183] on icon at bounding box center [564, 180] width 9 height 9
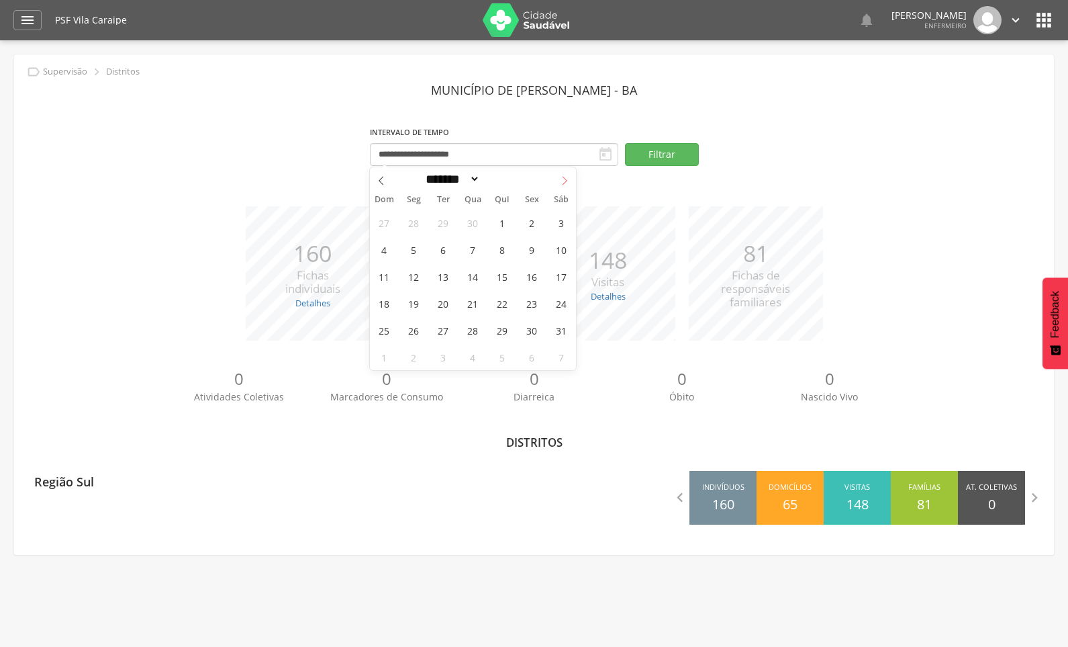
click at [565, 183] on icon at bounding box center [564, 180] width 9 height 9
select select "*"
click at [412, 224] on span "1" at bounding box center [414, 222] width 26 height 26
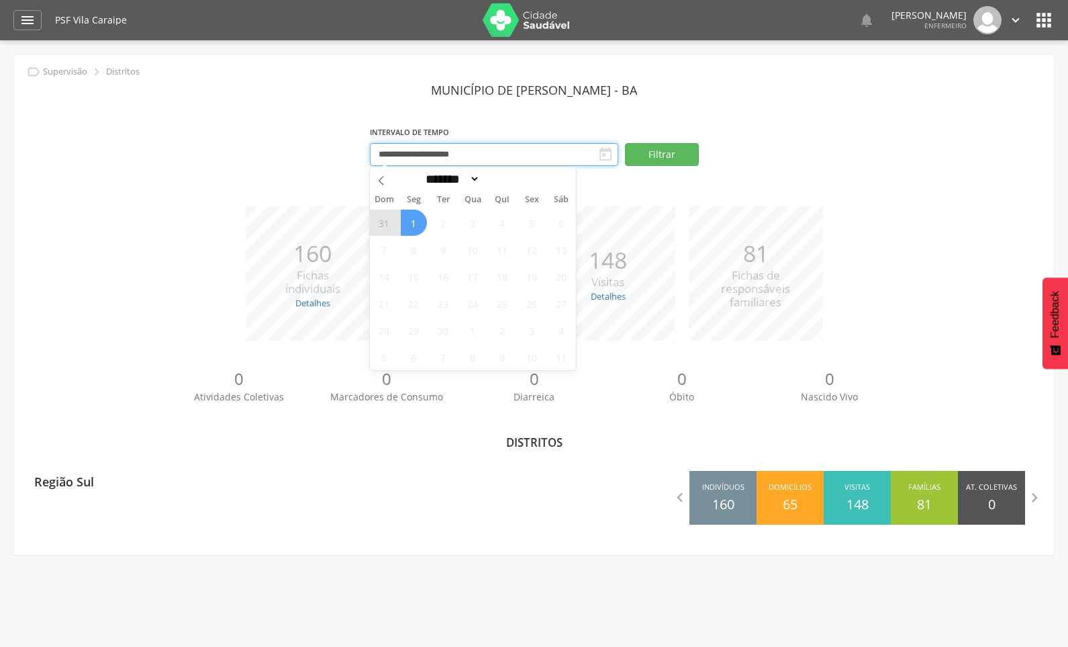
type input "**********"
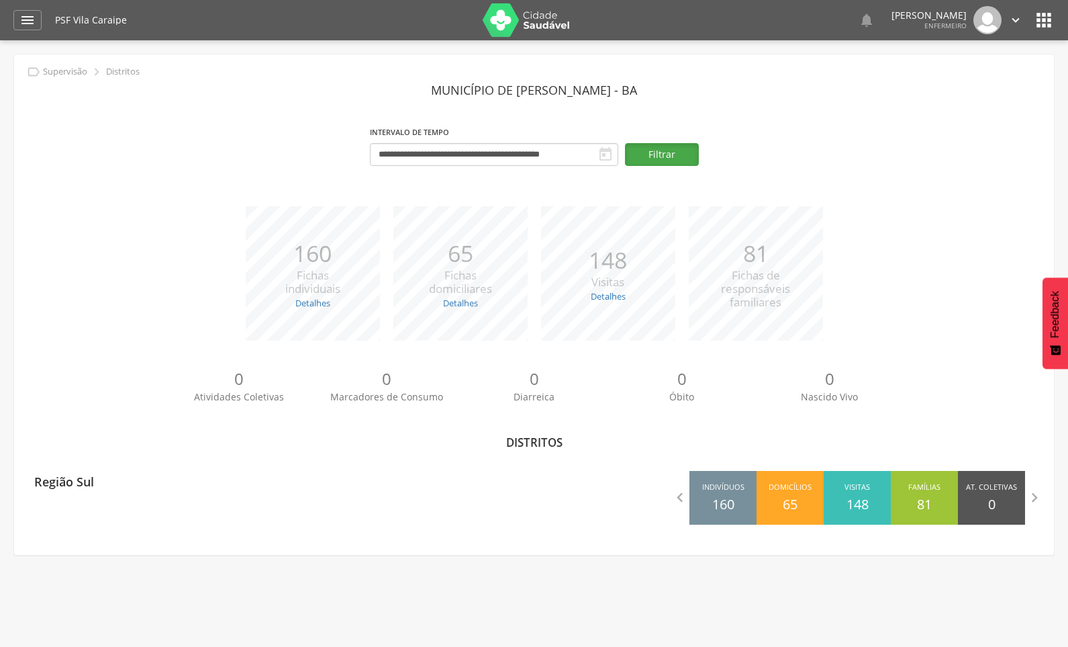
click at [684, 156] on button "Filtrar" at bounding box center [662, 154] width 74 height 23
drag, startPoint x: 1078, startPoint y: 206, endPoint x: 22, endPoint y: 26, distance: 1070.7
click at [22, 26] on icon "" at bounding box center [27, 20] width 16 height 16
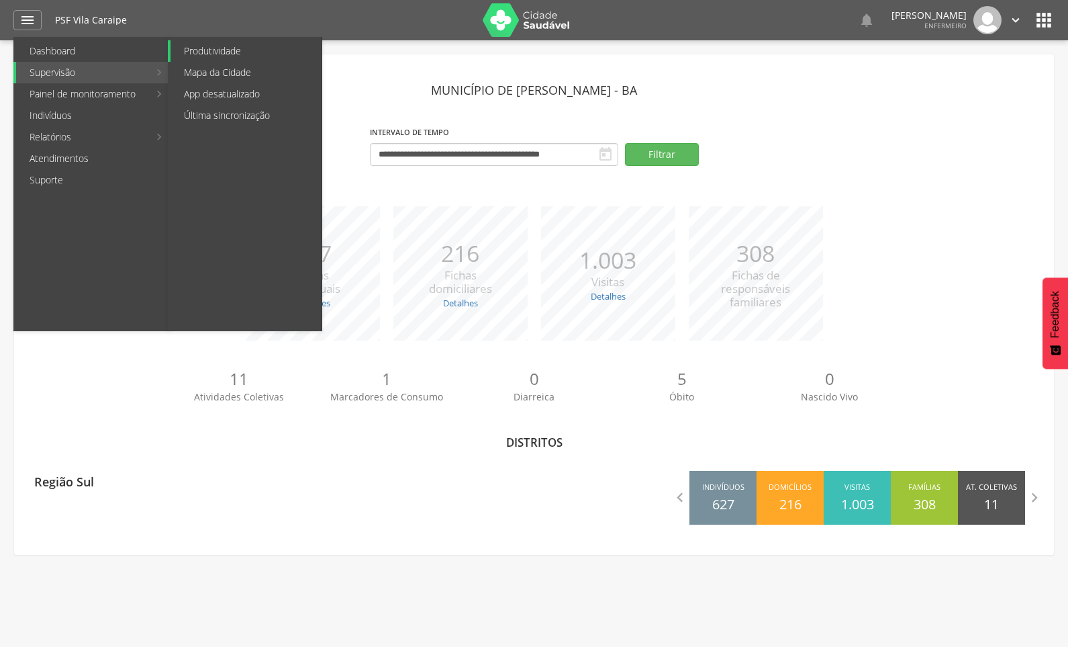
click at [196, 52] on link "Produtividade" at bounding box center [246, 50] width 151 height 21
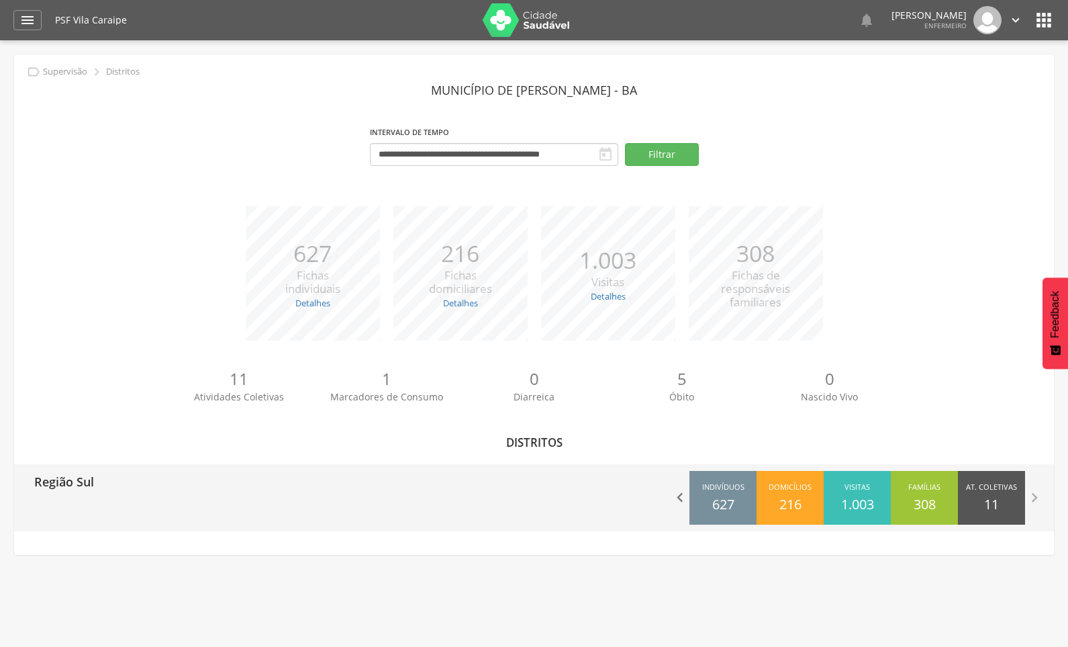
click at [676, 494] on icon "" at bounding box center [680, 497] width 19 height 19
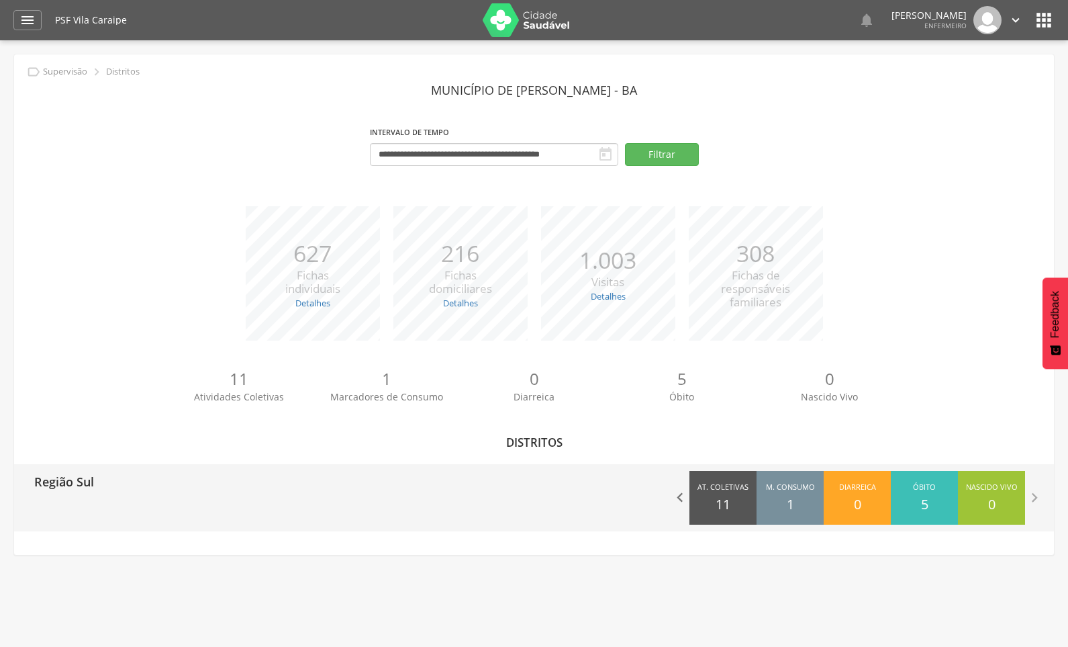
click at [676, 494] on icon "" at bounding box center [680, 497] width 19 height 19
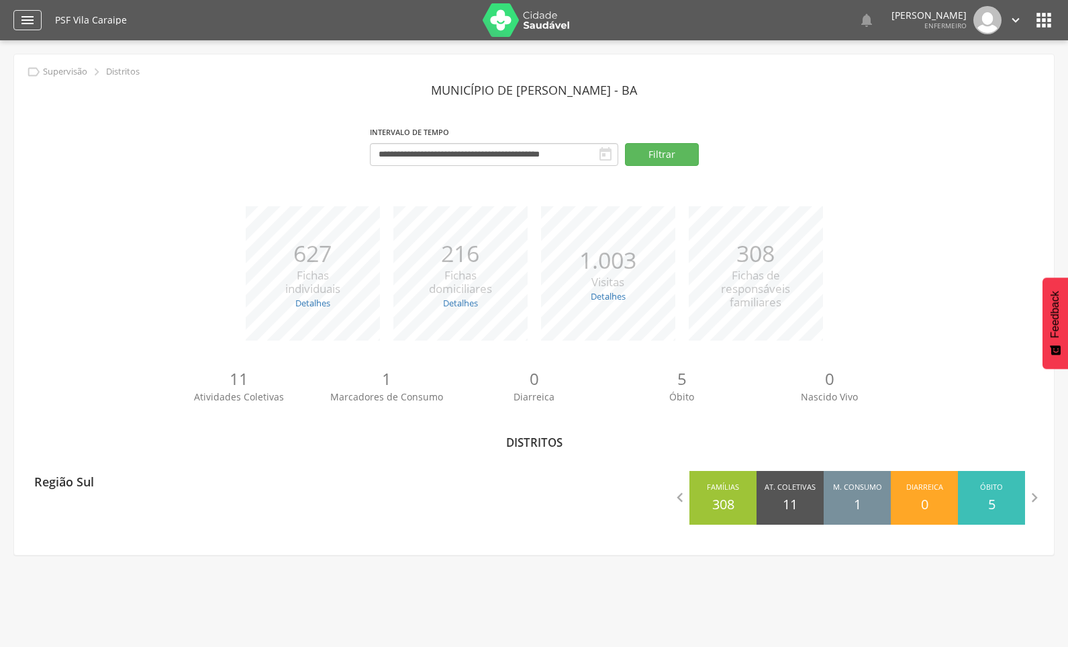
click at [28, 20] on icon "" at bounding box center [27, 20] width 16 height 16
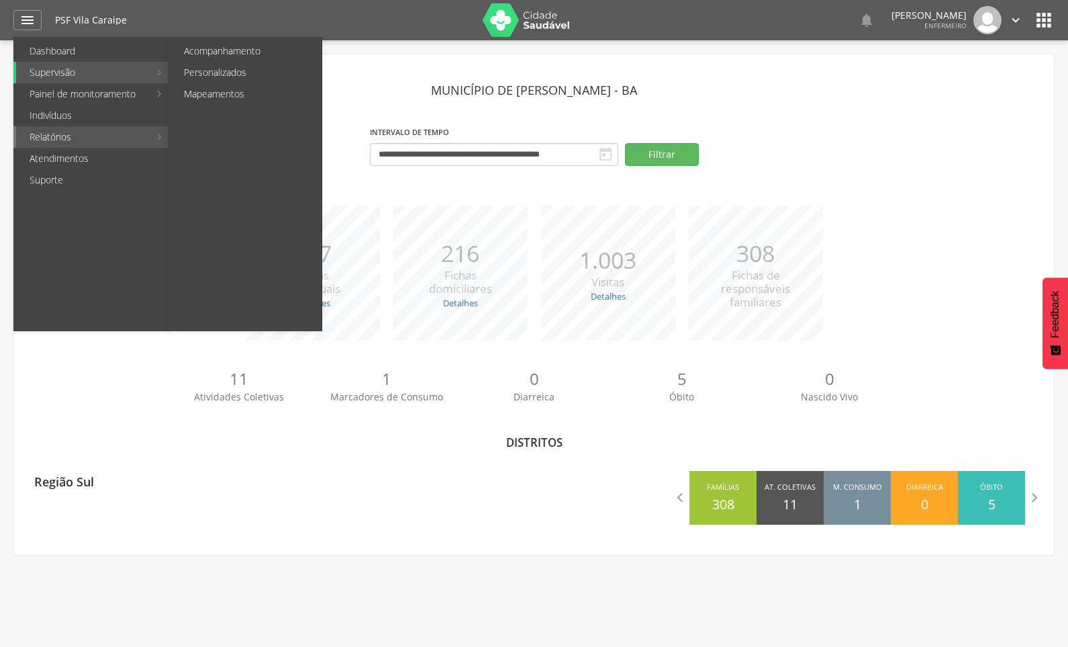
click at [53, 143] on link "Relatórios" at bounding box center [82, 136] width 133 height 21
click at [193, 76] on link "Personalizados" at bounding box center [246, 72] width 151 height 21
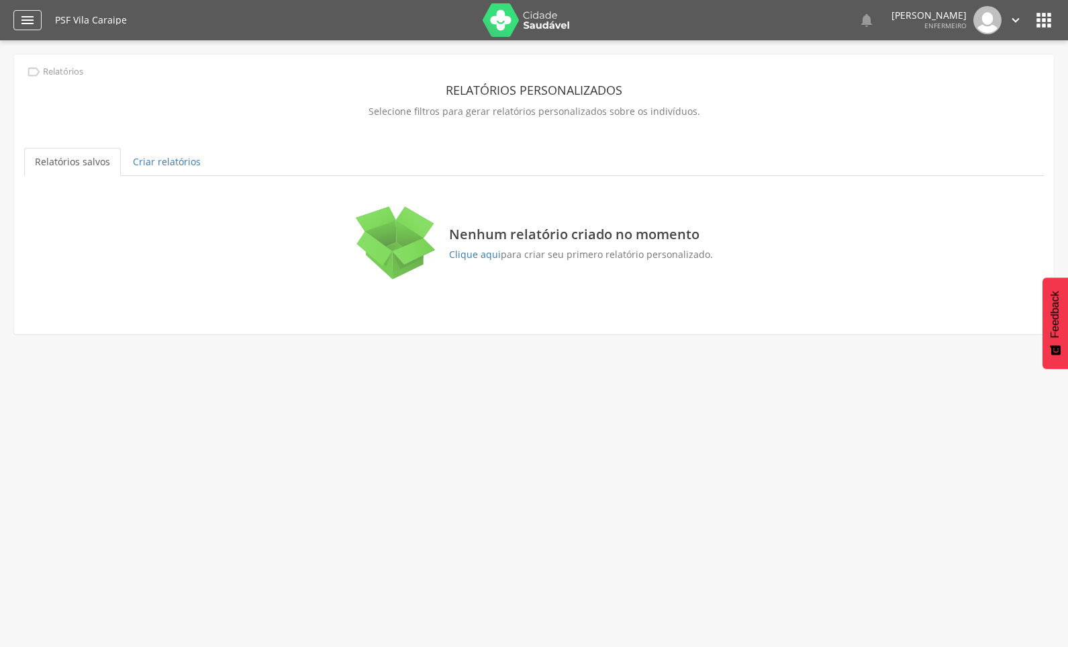
click at [22, 15] on icon "" at bounding box center [27, 20] width 16 height 16
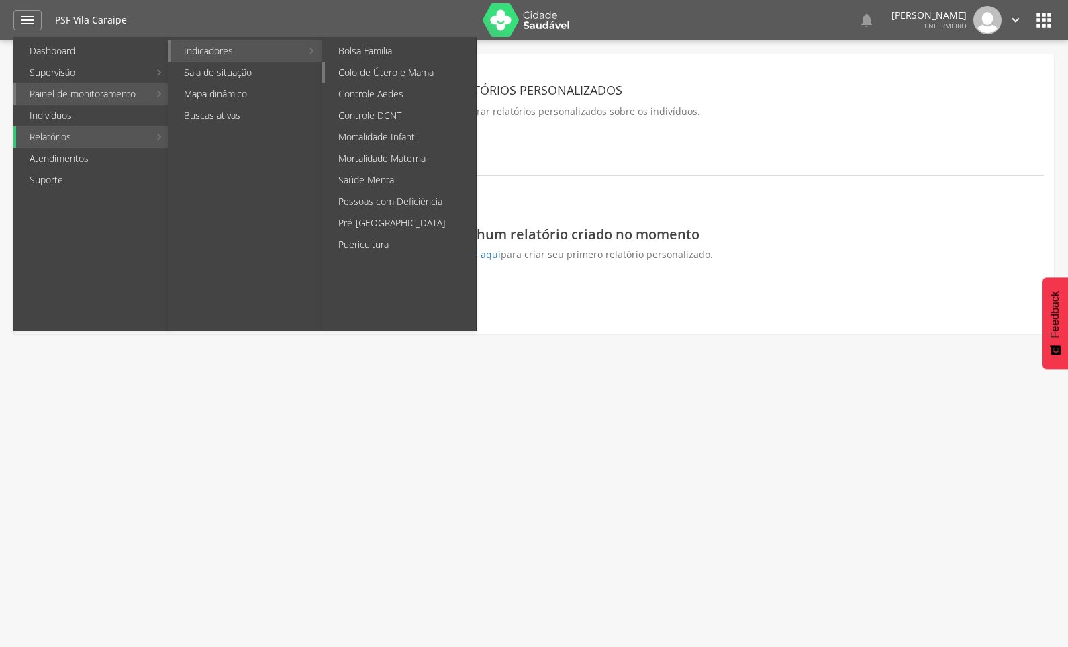
click at [352, 71] on link "Colo de Útero e Mama" at bounding box center [400, 72] width 151 height 21
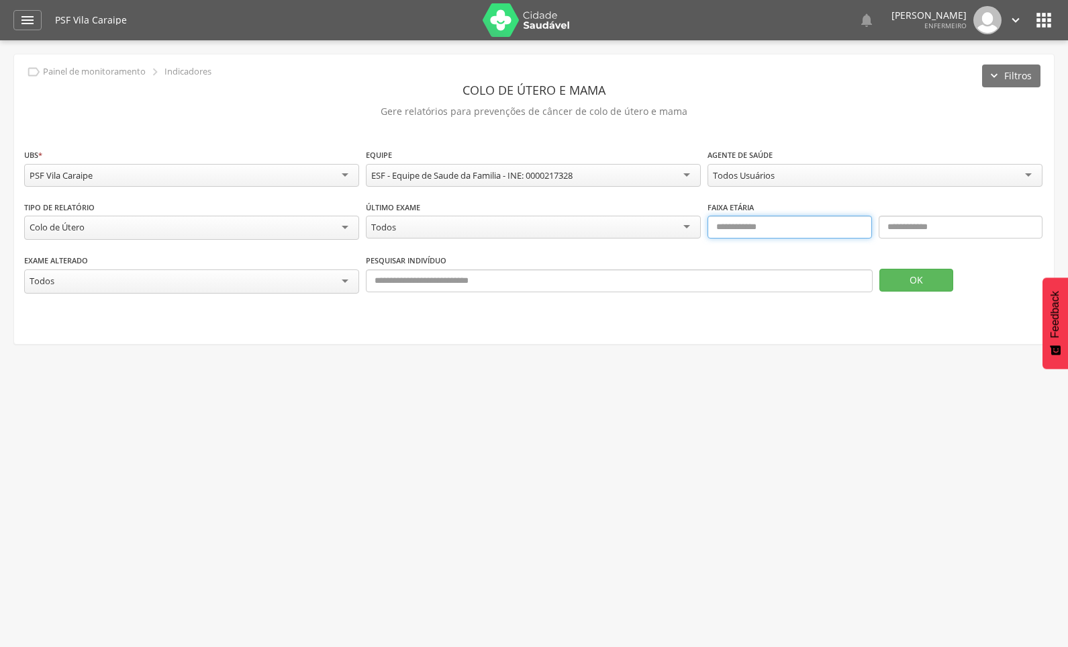
click at [769, 230] on input "text" at bounding box center [790, 227] width 164 height 23
type input "**"
click at [908, 225] on input "text" at bounding box center [961, 227] width 164 height 23
type input "**"
click at [925, 279] on button "OK" at bounding box center [916, 280] width 74 height 23
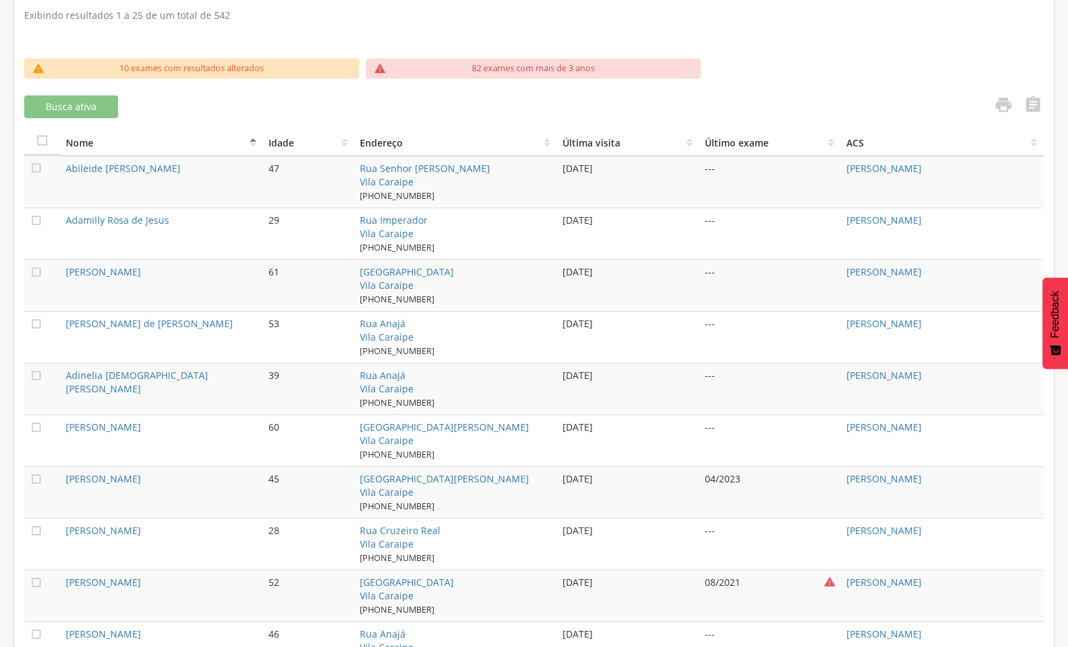
scroll to position [333, 0]
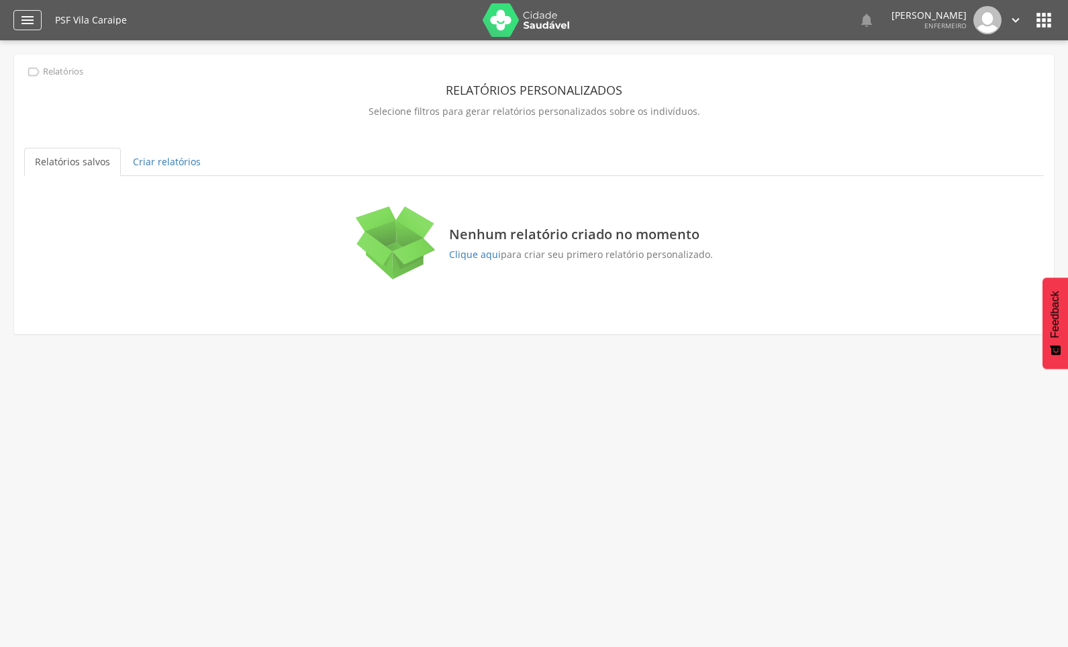
click at [27, 23] on icon "" at bounding box center [27, 20] width 16 height 16
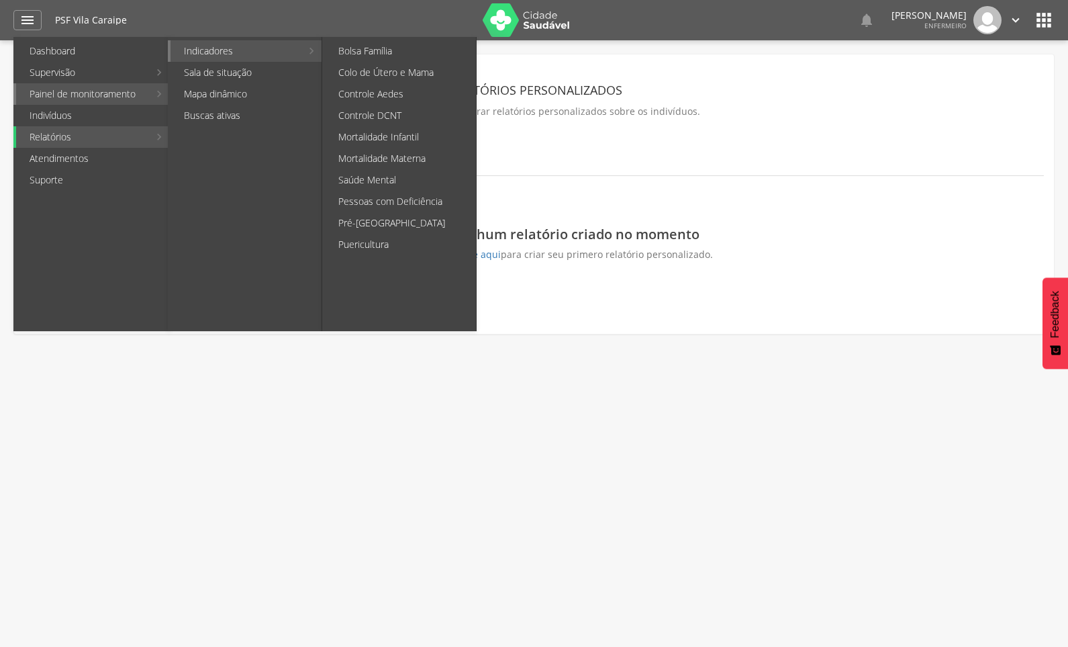
click at [201, 53] on link "Indicadores" at bounding box center [236, 50] width 131 height 21
click at [363, 117] on link "Controle DCNT" at bounding box center [400, 115] width 151 height 21
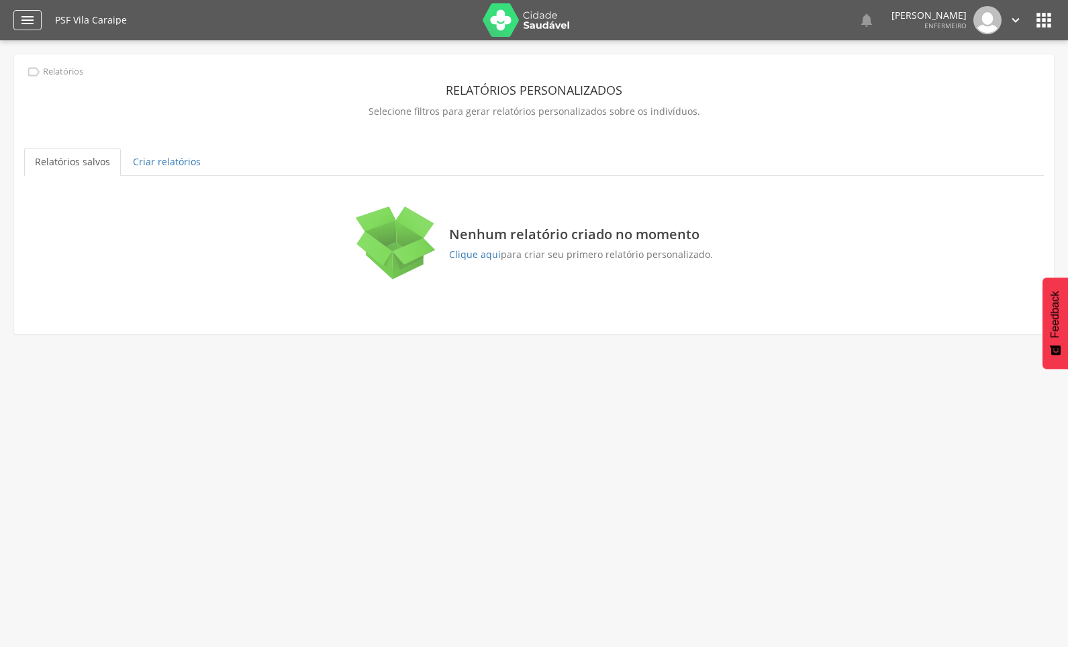
click at [33, 22] on icon "" at bounding box center [27, 20] width 16 height 16
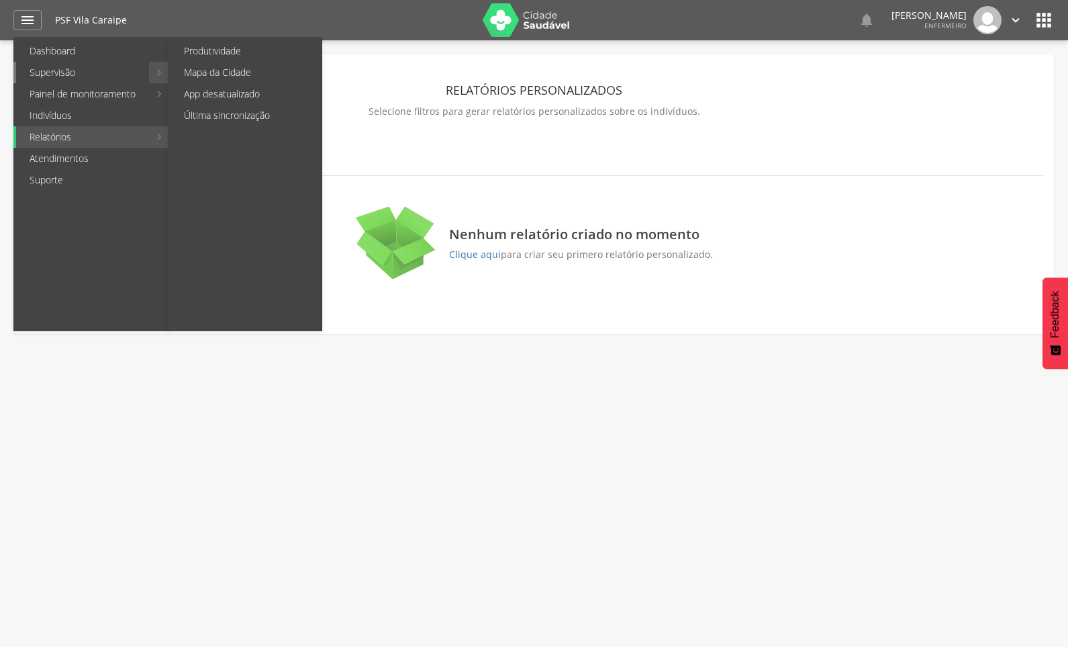
click at [70, 68] on link "Supervisão" at bounding box center [82, 72] width 133 height 21
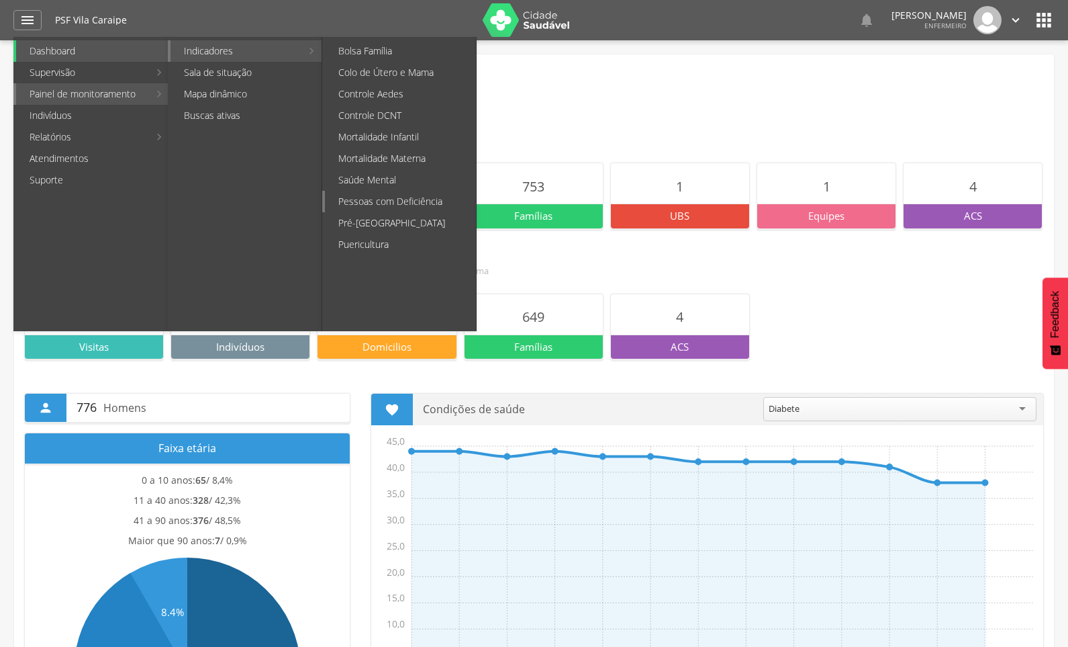
click at [418, 195] on link "Pessoas com Deficiência" at bounding box center [400, 201] width 151 height 21
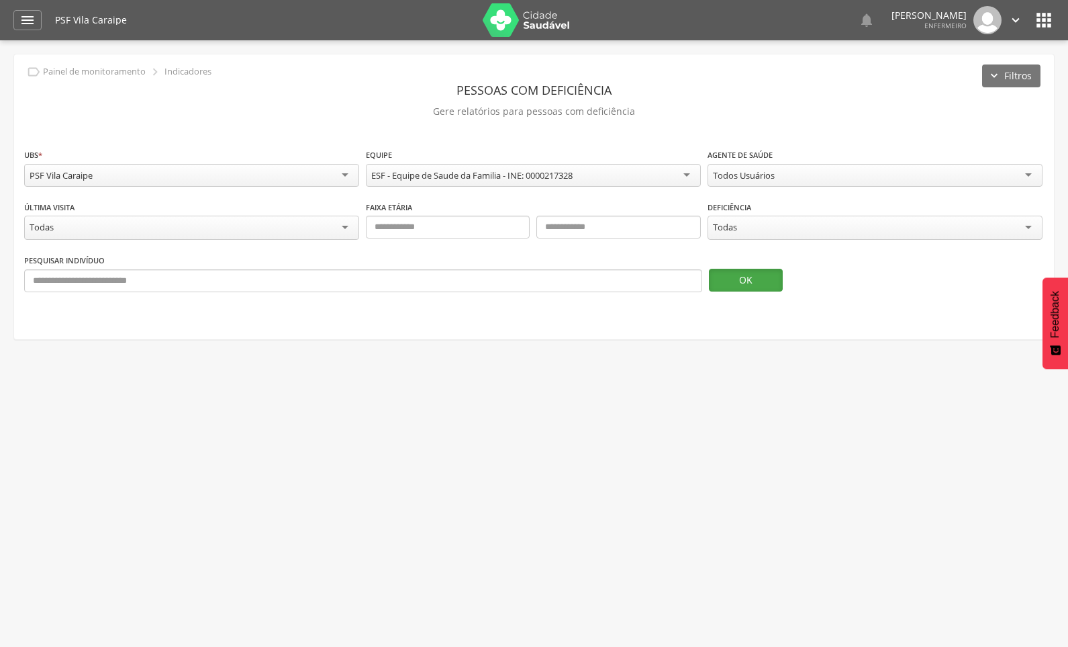
click at [740, 276] on button "OK" at bounding box center [746, 280] width 74 height 23
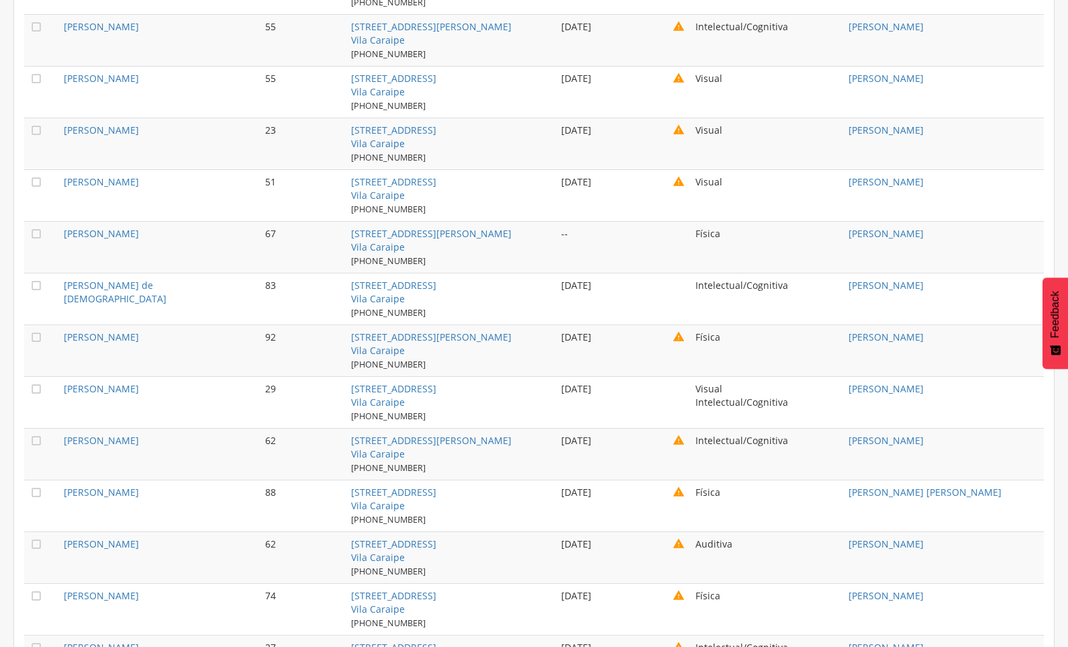
scroll to position [1880, 0]
